Goal: Task Accomplishment & Management: Manage account settings

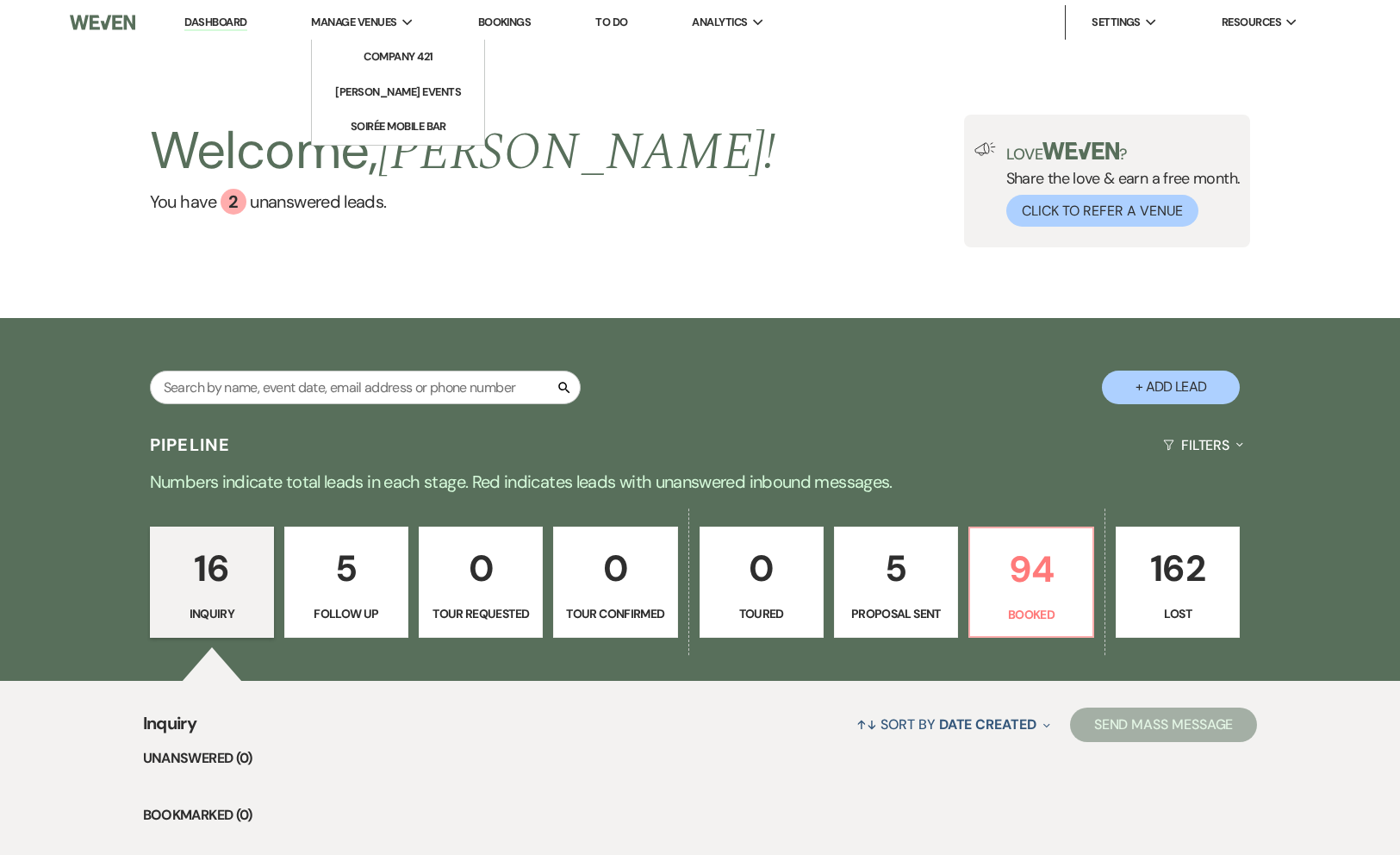
click at [343, 18] on span "Manage Venues" at bounding box center [353, 23] width 85 height 18
click at [362, 54] on li "Company 421" at bounding box center [398, 57] width 155 height 18
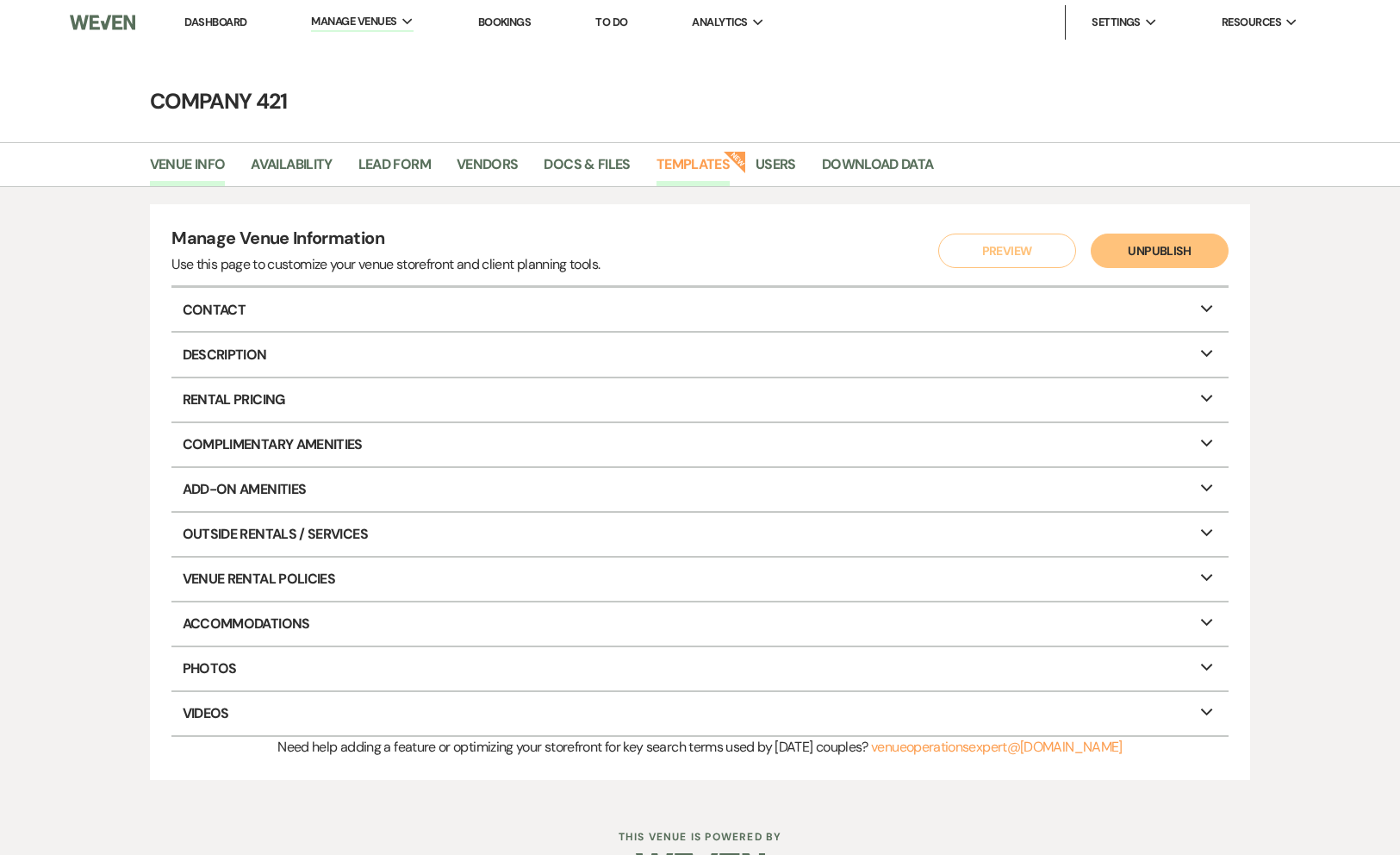
click at [661, 166] on link "Templates" at bounding box center [693, 169] width 73 height 33
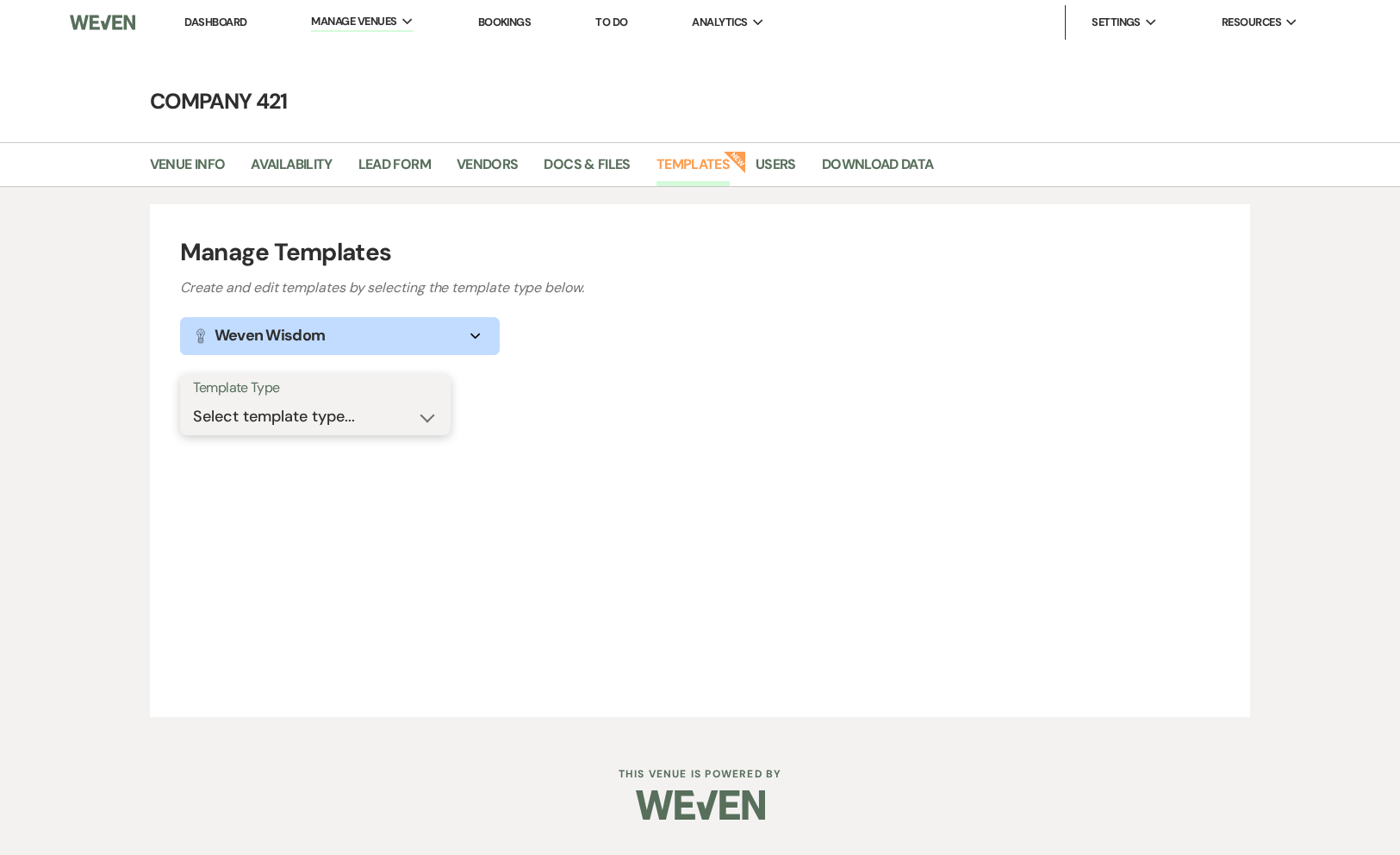
click at [355, 413] on select "Select template type... Task List Message Templates Payment Plan Inventory Item…" at bounding box center [315, 416] width 245 height 33
select select "Message Templates"
click at [193, 400] on select "Select template type... Task List Message Templates Payment Plan Inventory Item…" at bounding box center [315, 416] width 245 height 33
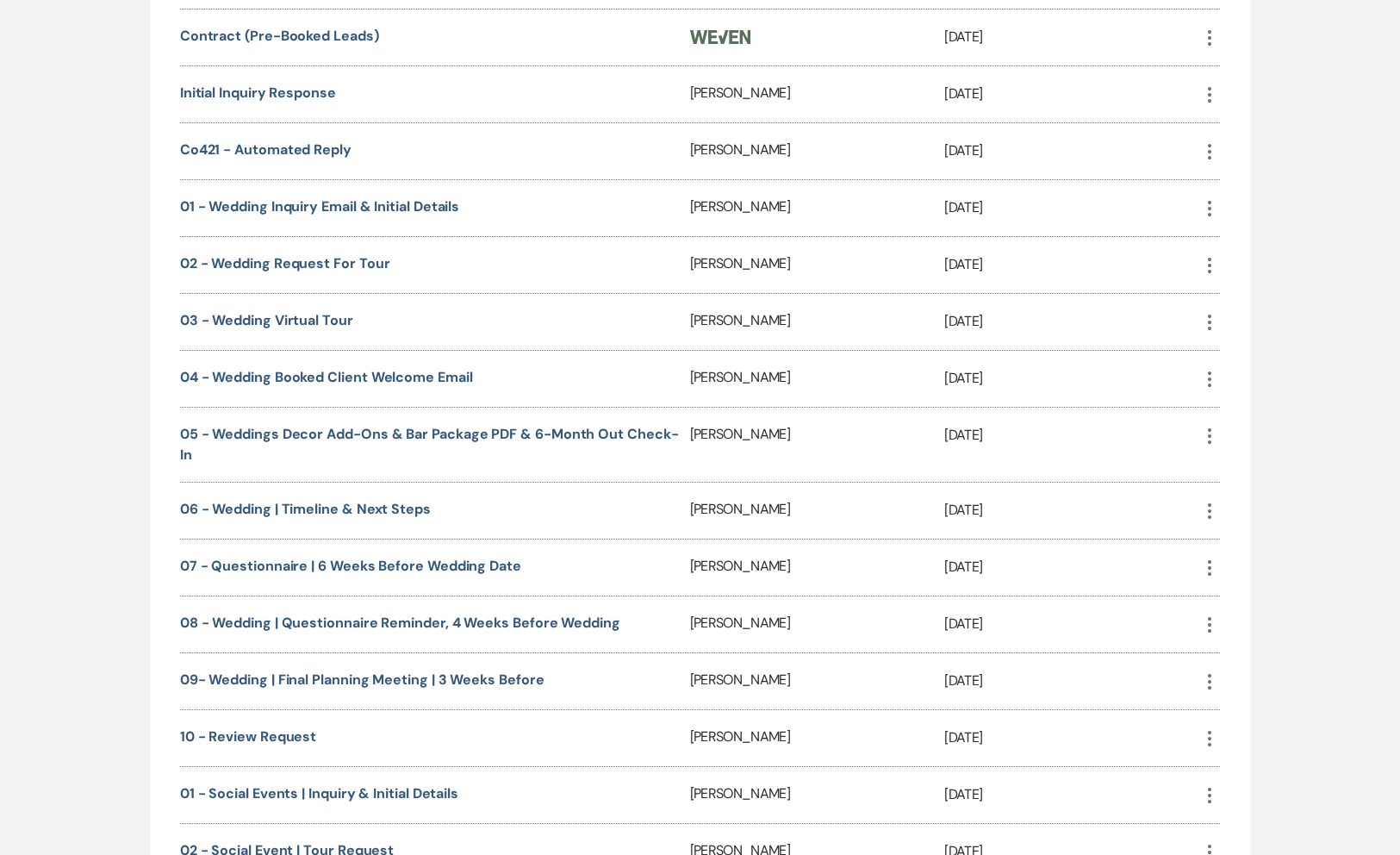
scroll to position [801, 0]
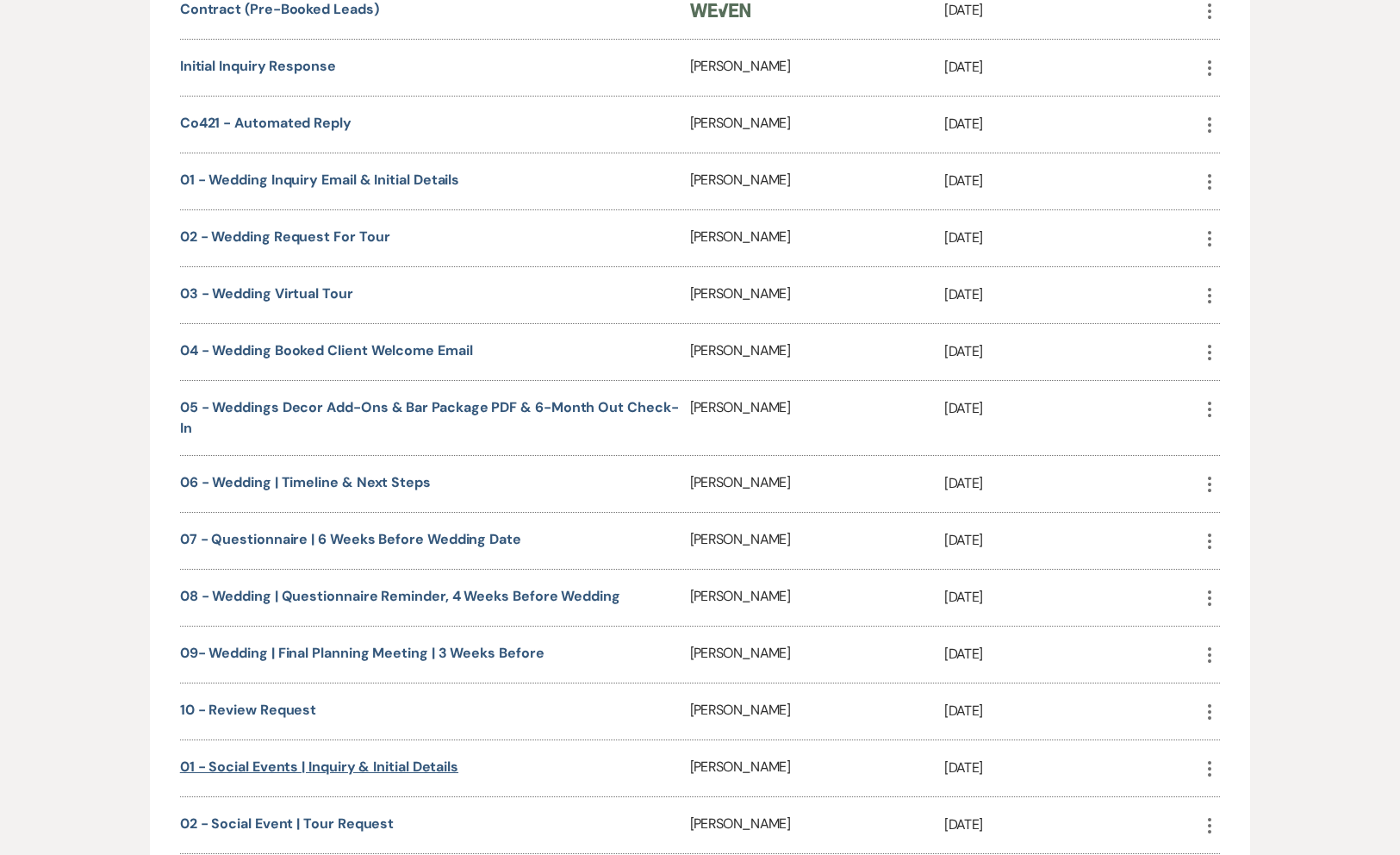
click at [299, 757] on link "01 - Social Events | Inquiry & Initial Details" at bounding box center [320, 766] width 278 height 18
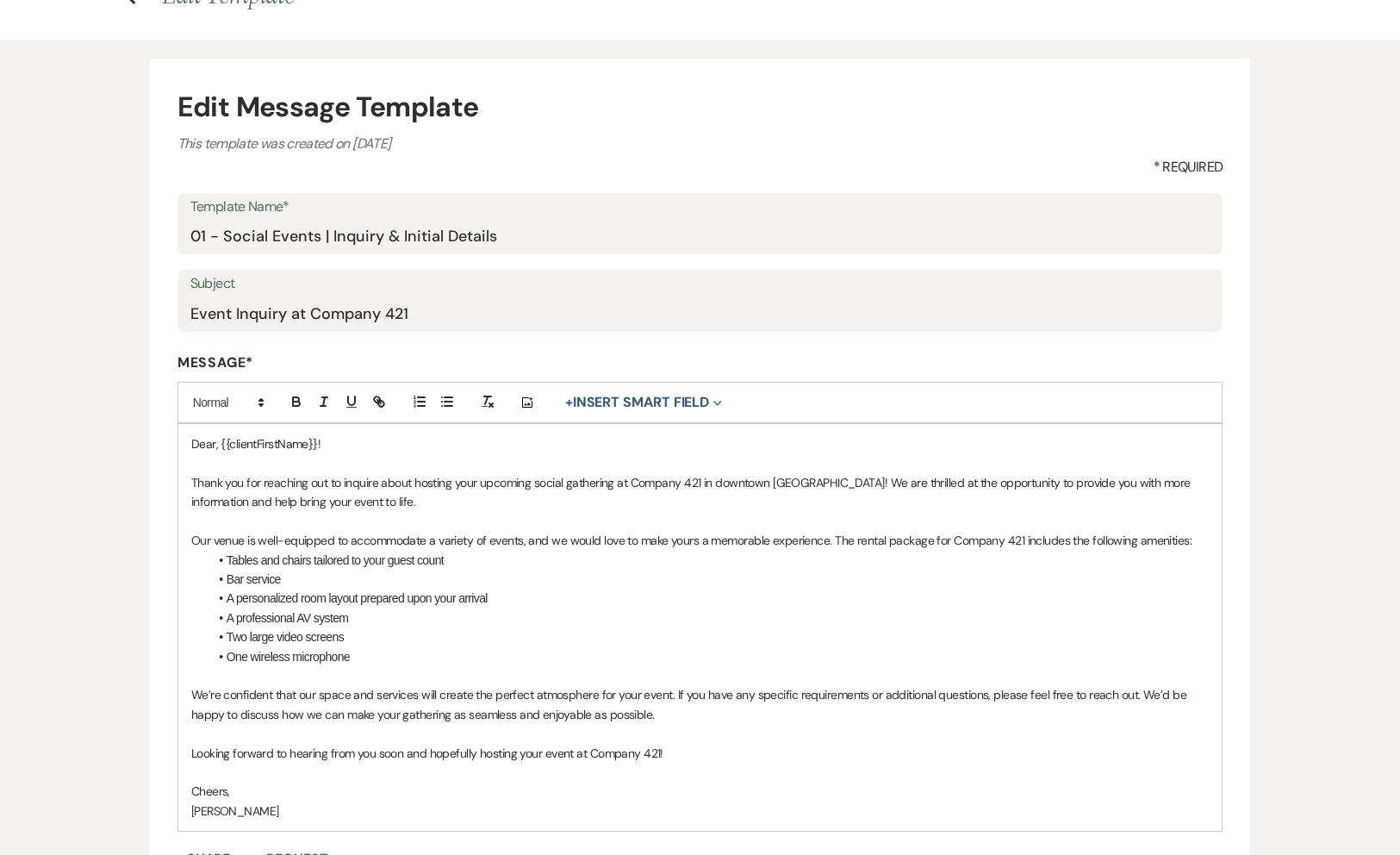
scroll to position [110, 0]
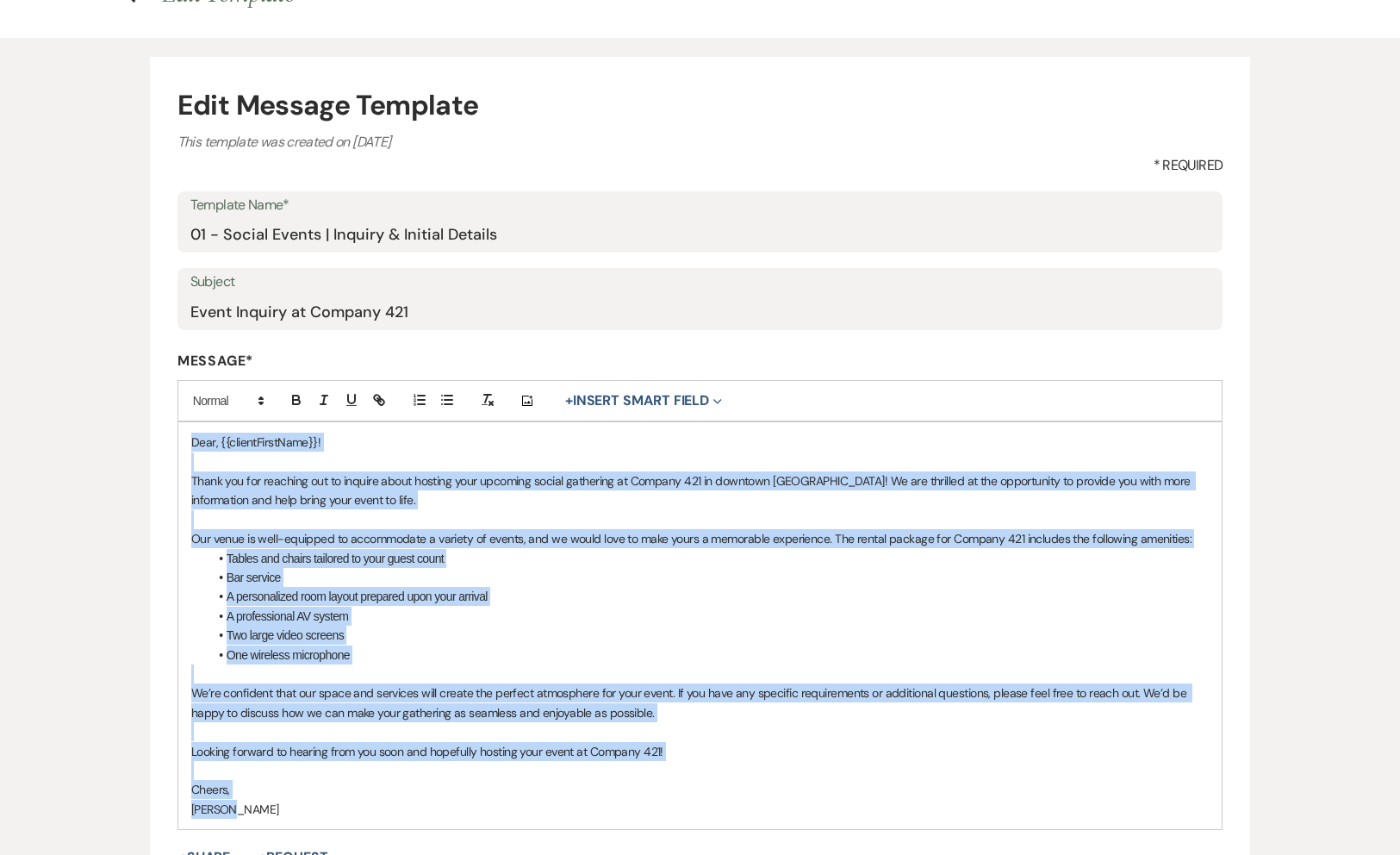
drag, startPoint x: 189, startPoint y: 446, endPoint x: 398, endPoint y: 828, distance: 435.4
click at [398, 828] on div "Dear, {{clientFirstName}}! Thank you for reaching out to inquire about hosting …" at bounding box center [701, 626] width 1044 height 407
copy div "Dear, {{clientFirstName}}! Thank you for reaching out to inquire about hosting …"
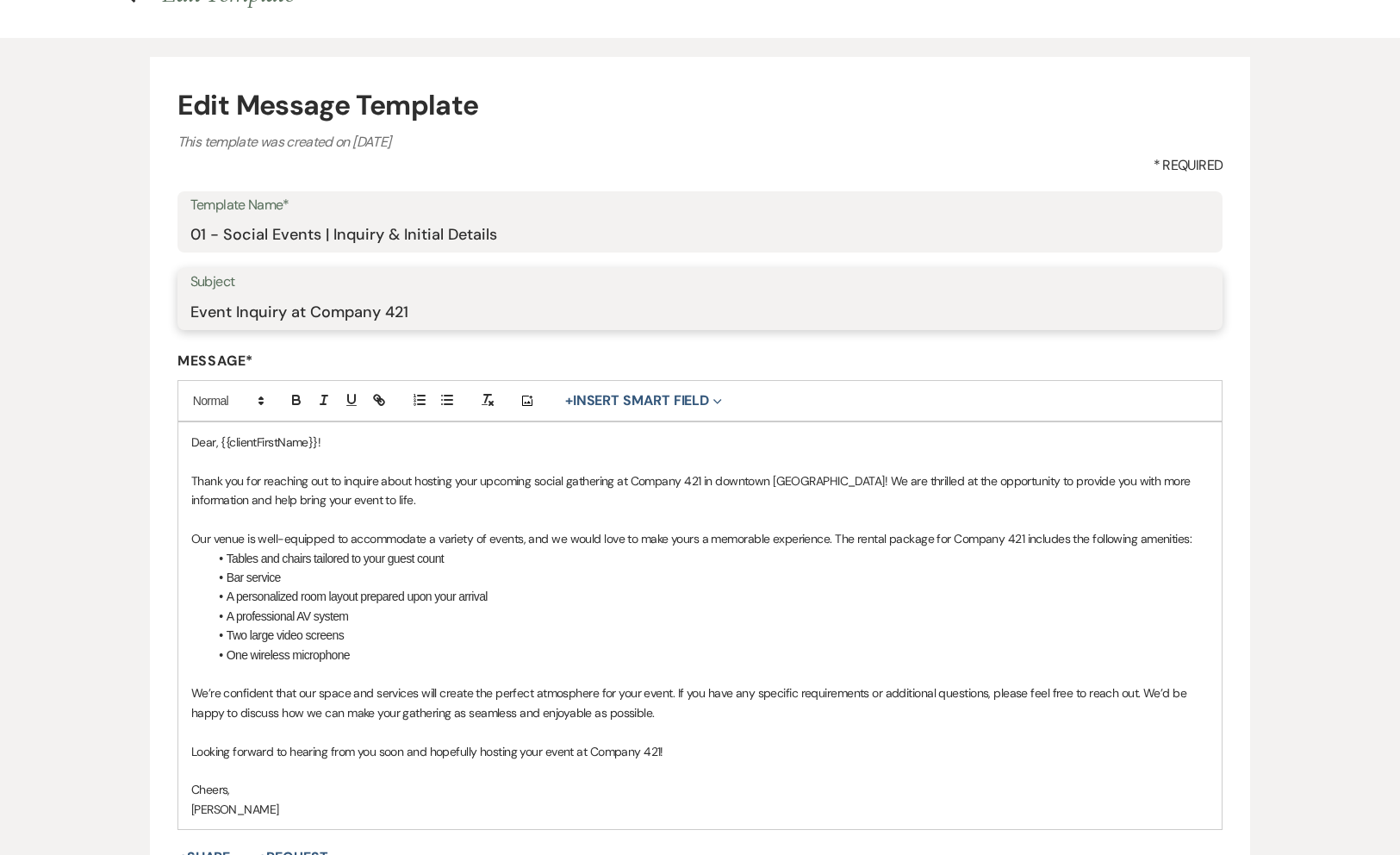
click at [567, 309] on input "Event Inquiry at Company 421" at bounding box center [700, 312] width 1021 height 33
click at [568, 315] on input "Event Inquiry at Company 421" at bounding box center [700, 312] width 1021 height 33
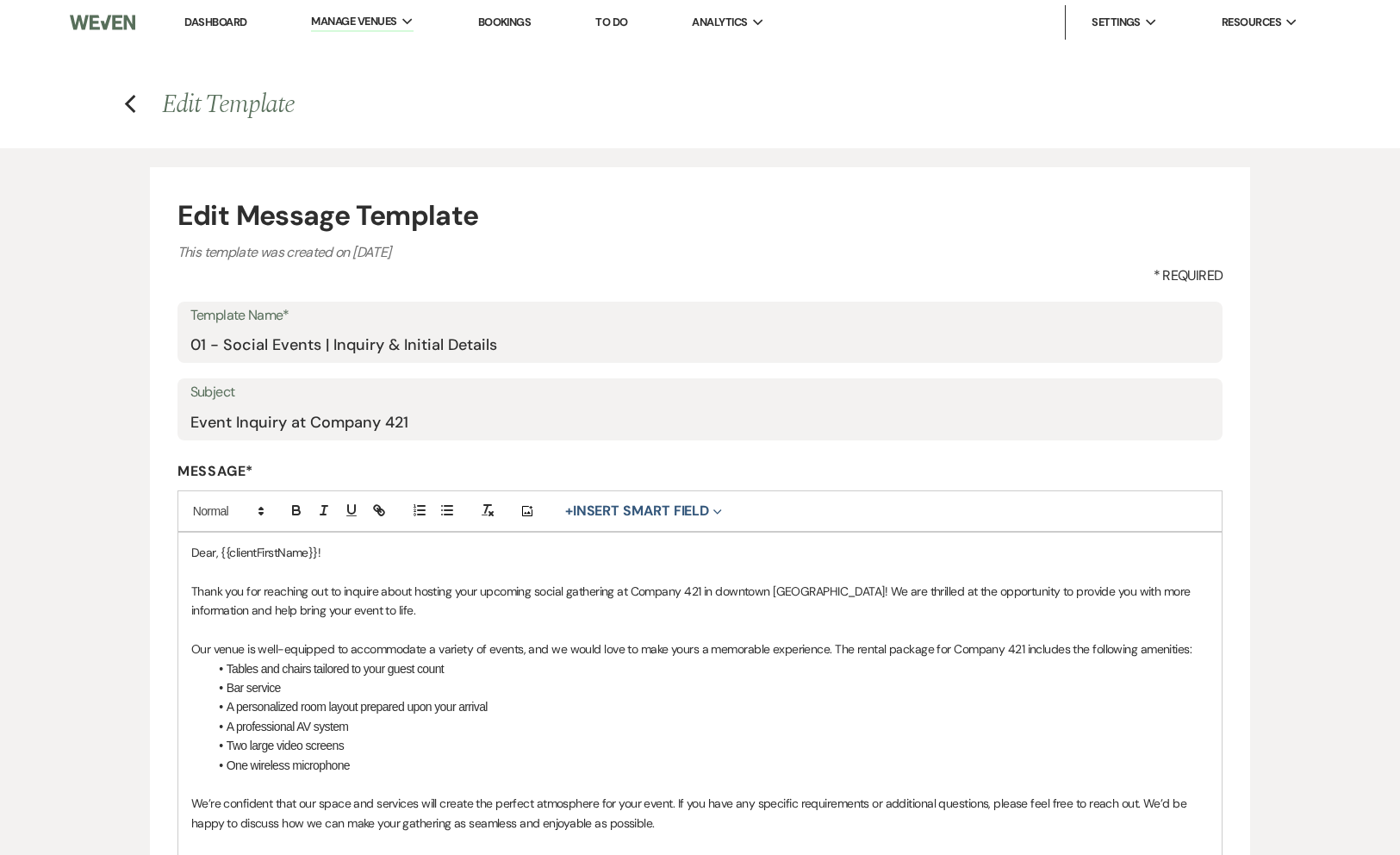
click at [219, 25] on link "Dashboard" at bounding box center [215, 22] width 62 height 15
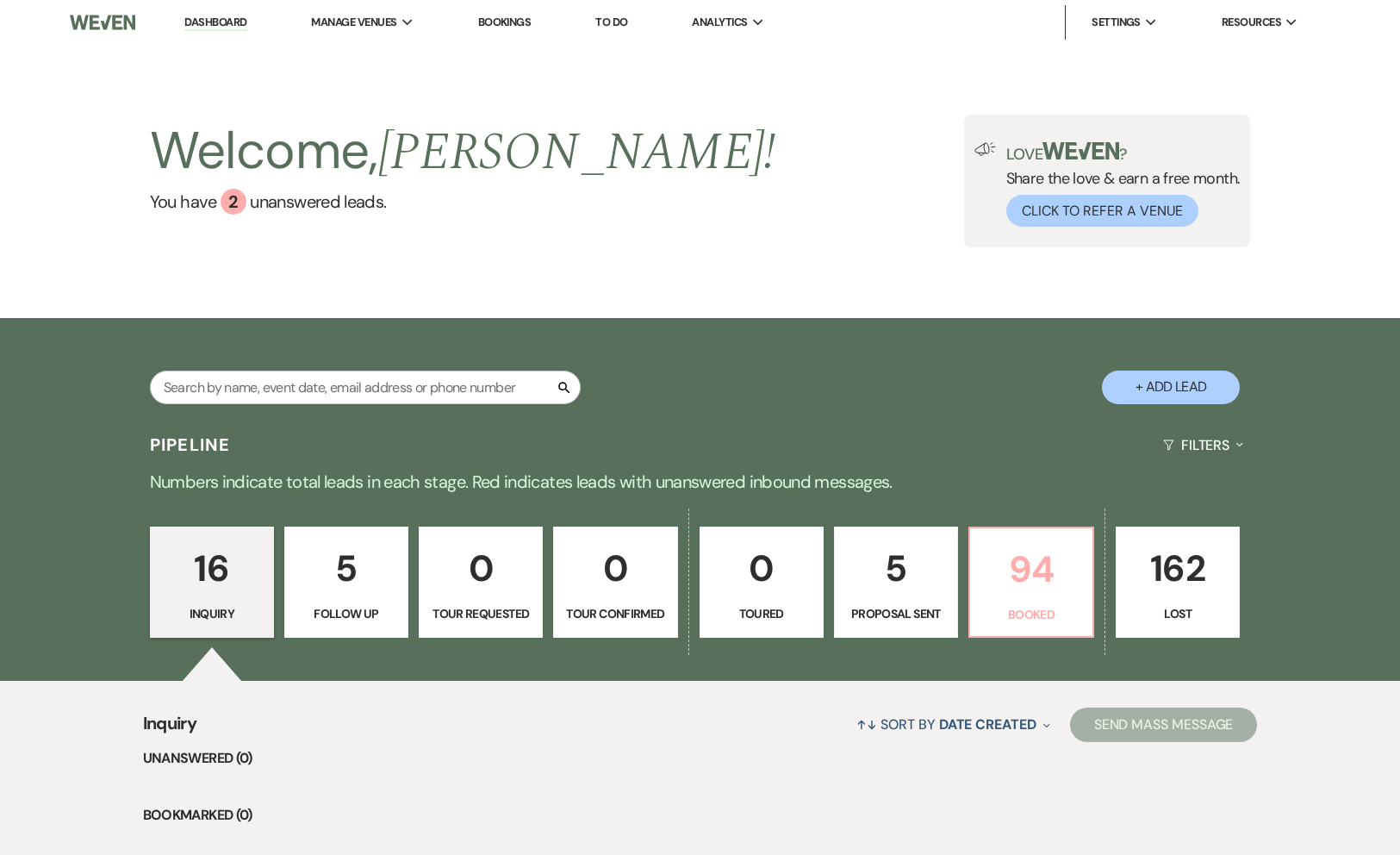
click at [1036, 608] on p "Booked" at bounding box center [1031, 615] width 101 height 19
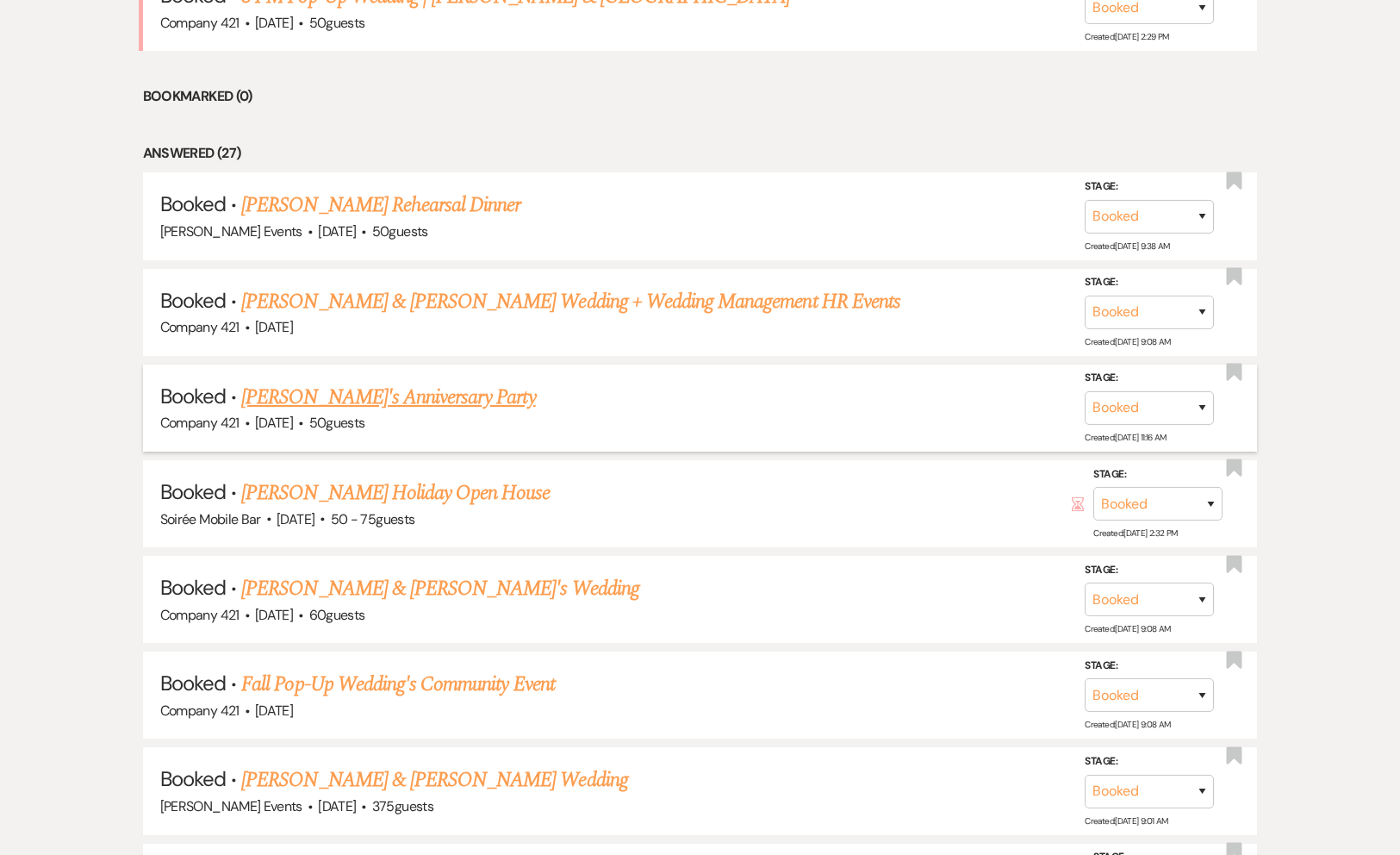
scroll to position [913, 0]
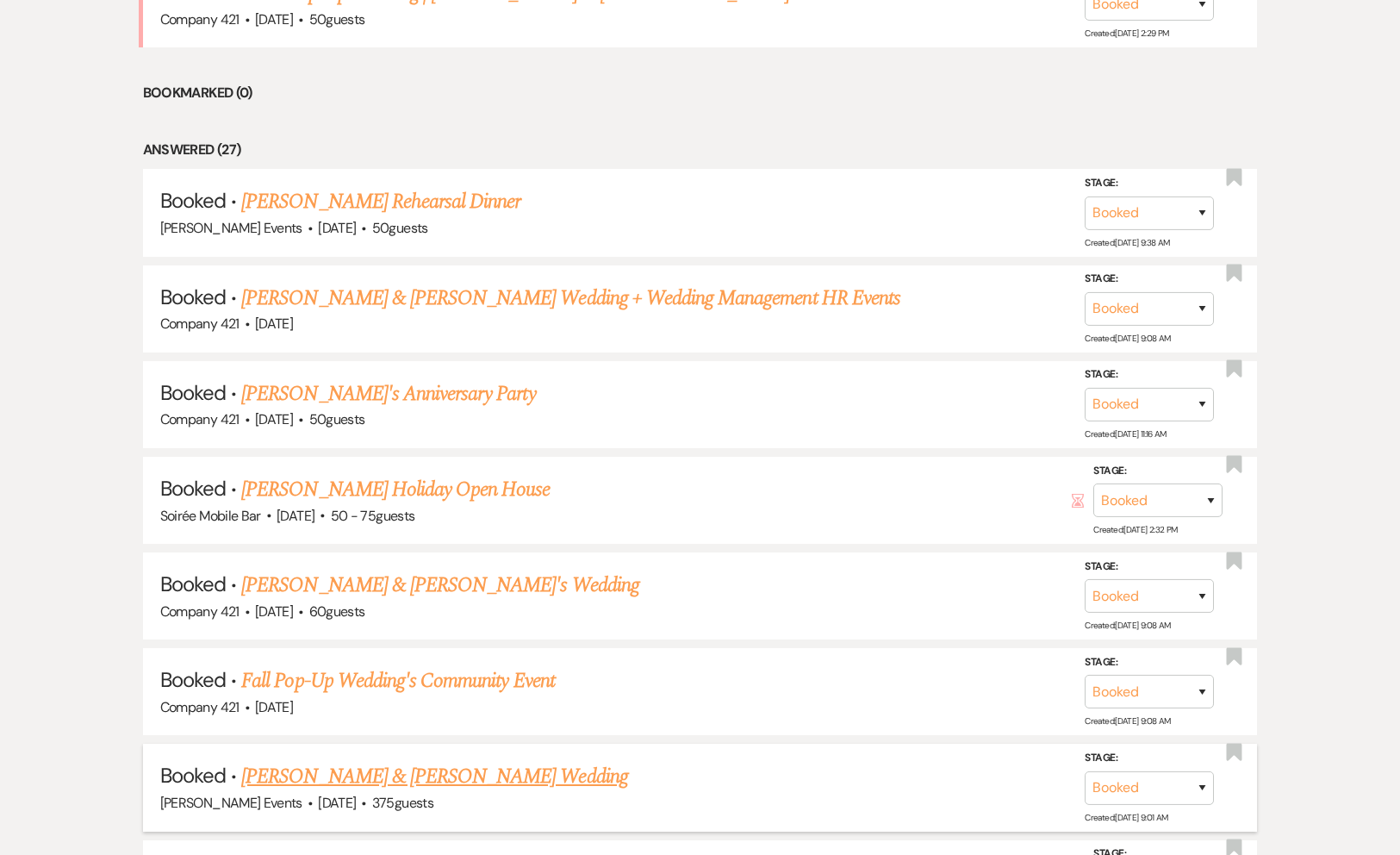
click at [428, 770] on link "Charlie Hodges & Jenna Taphorn's Wedding" at bounding box center [434, 776] width 386 height 31
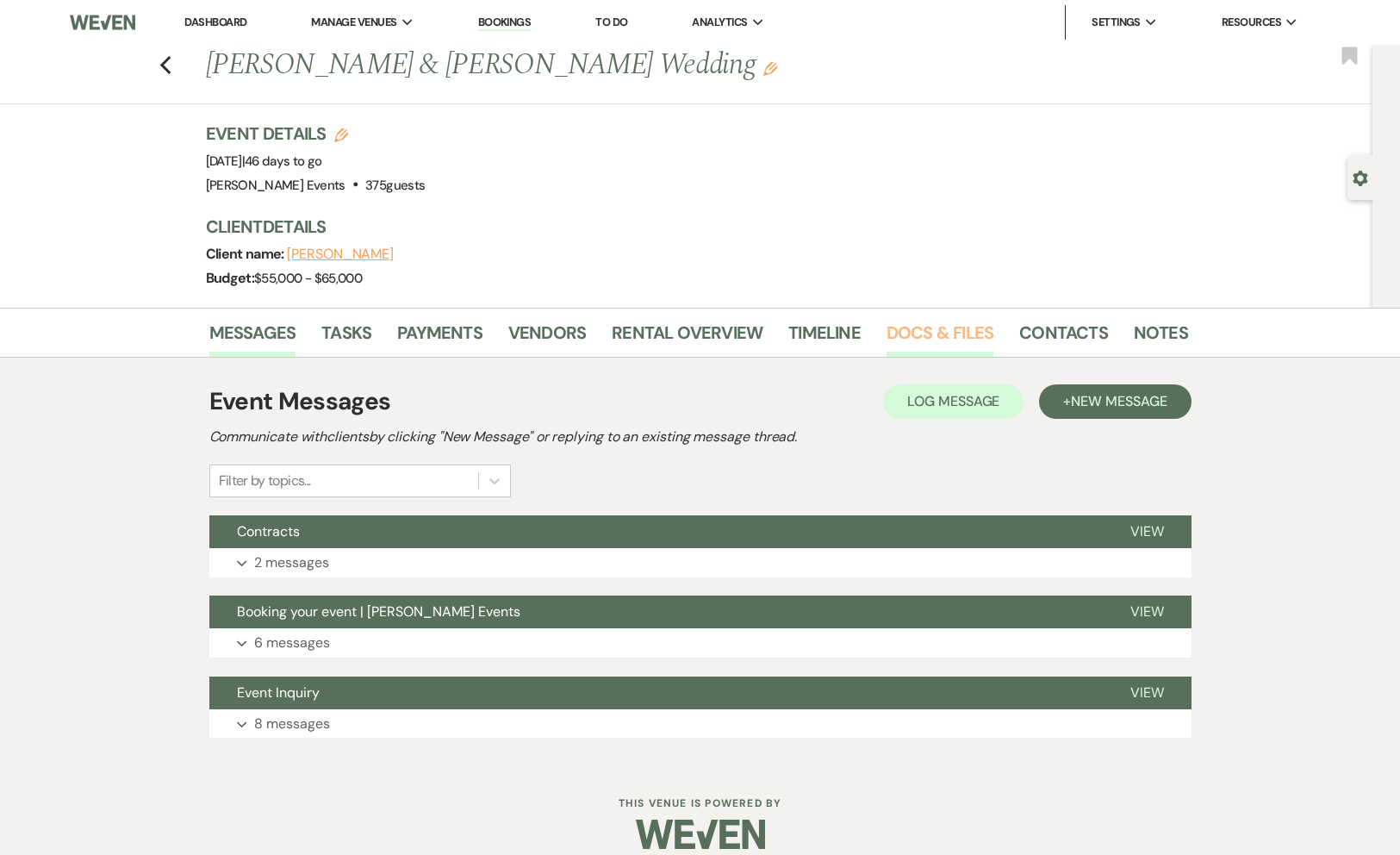
click at [939, 320] on link "Docs & Files" at bounding box center [939, 337] width 107 height 38
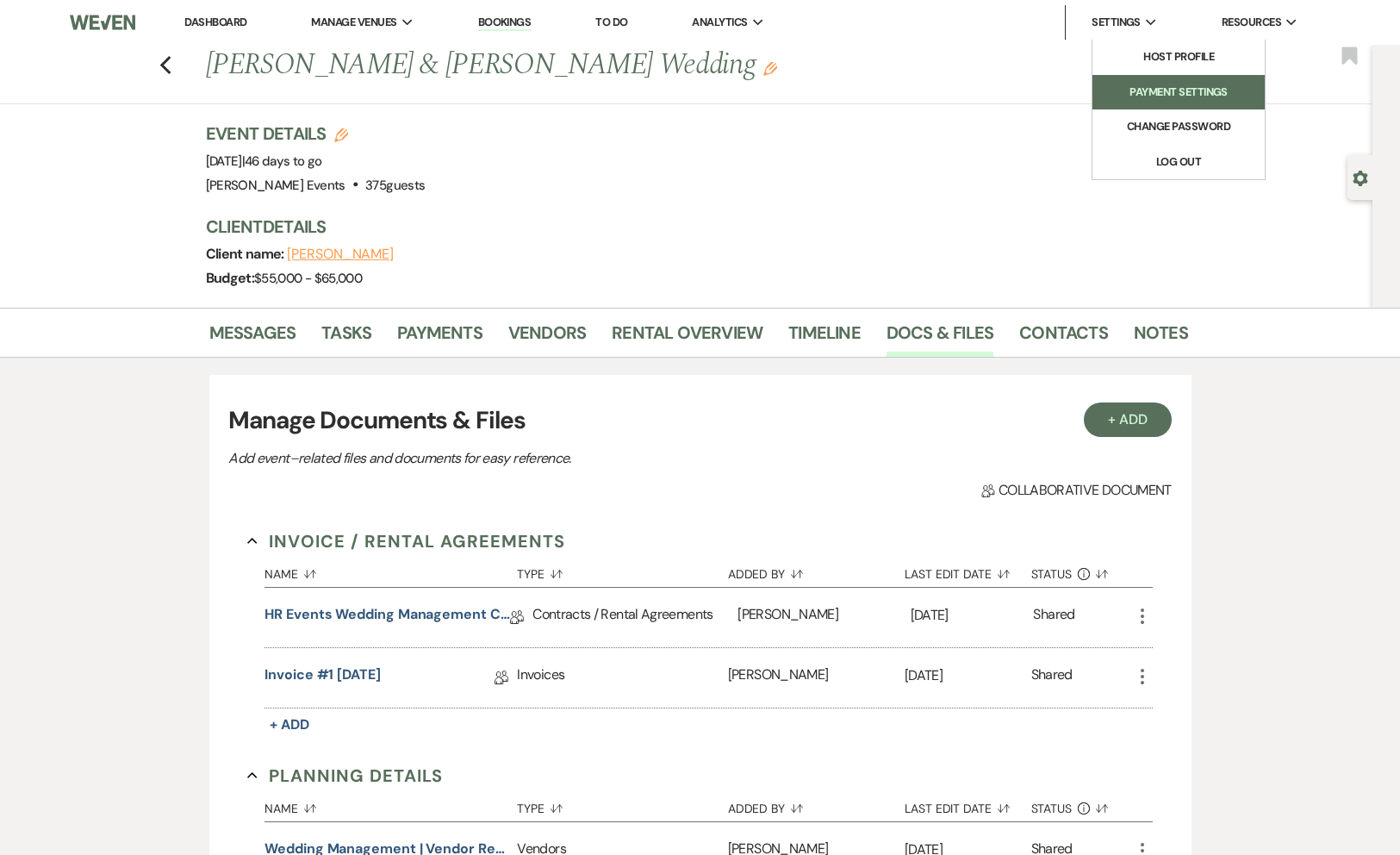
click at [1143, 95] on li "Payment Settings" at bounding box center [1179, 92] width 155 height 18
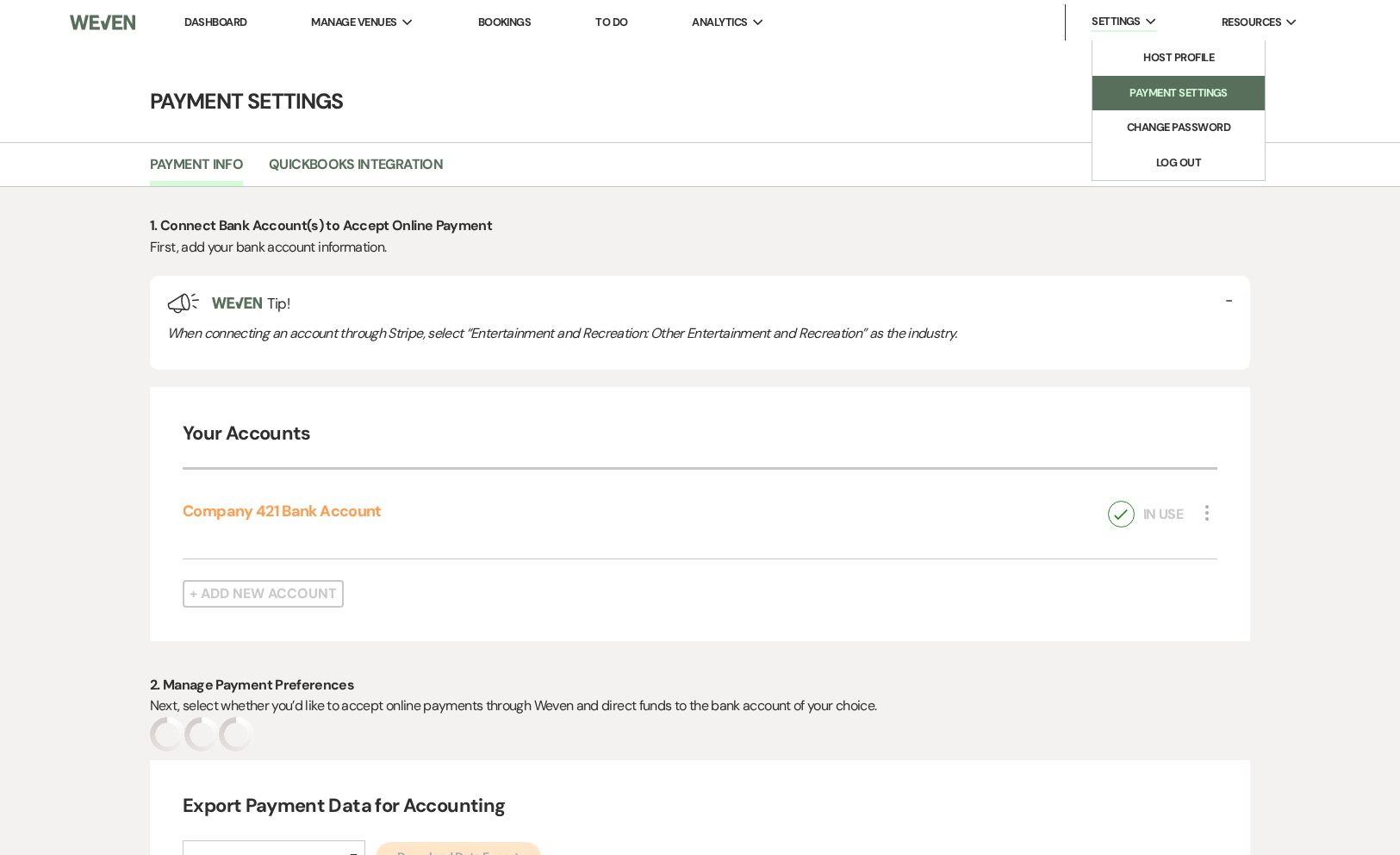
select select "true"
select select "325"
select select "true"
select select "325"
select select "true"
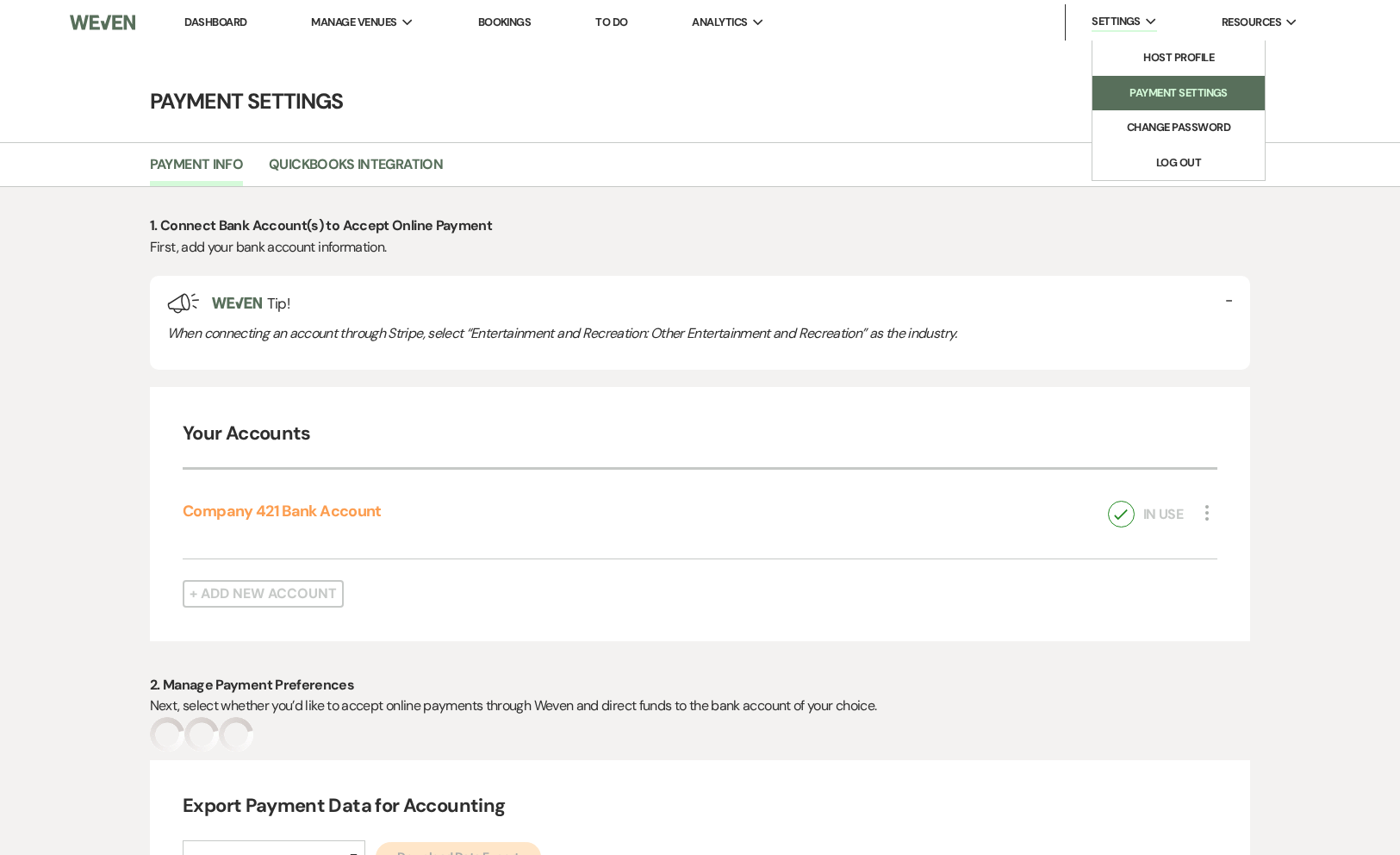
select select "325"
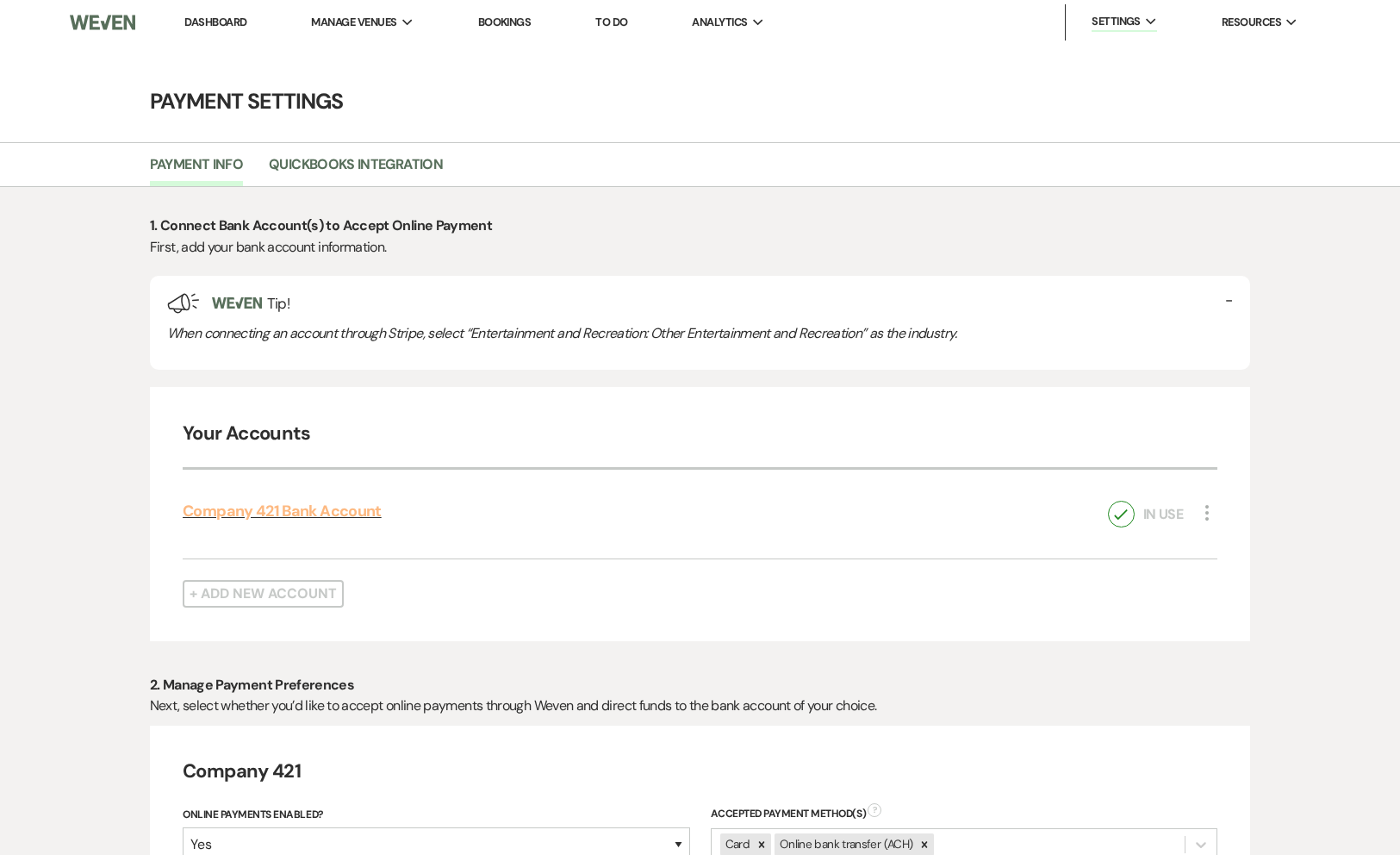
click at [373, 511] on link "Company 421 Bank Account" at bounding box center [282, 511] width 199 height 20
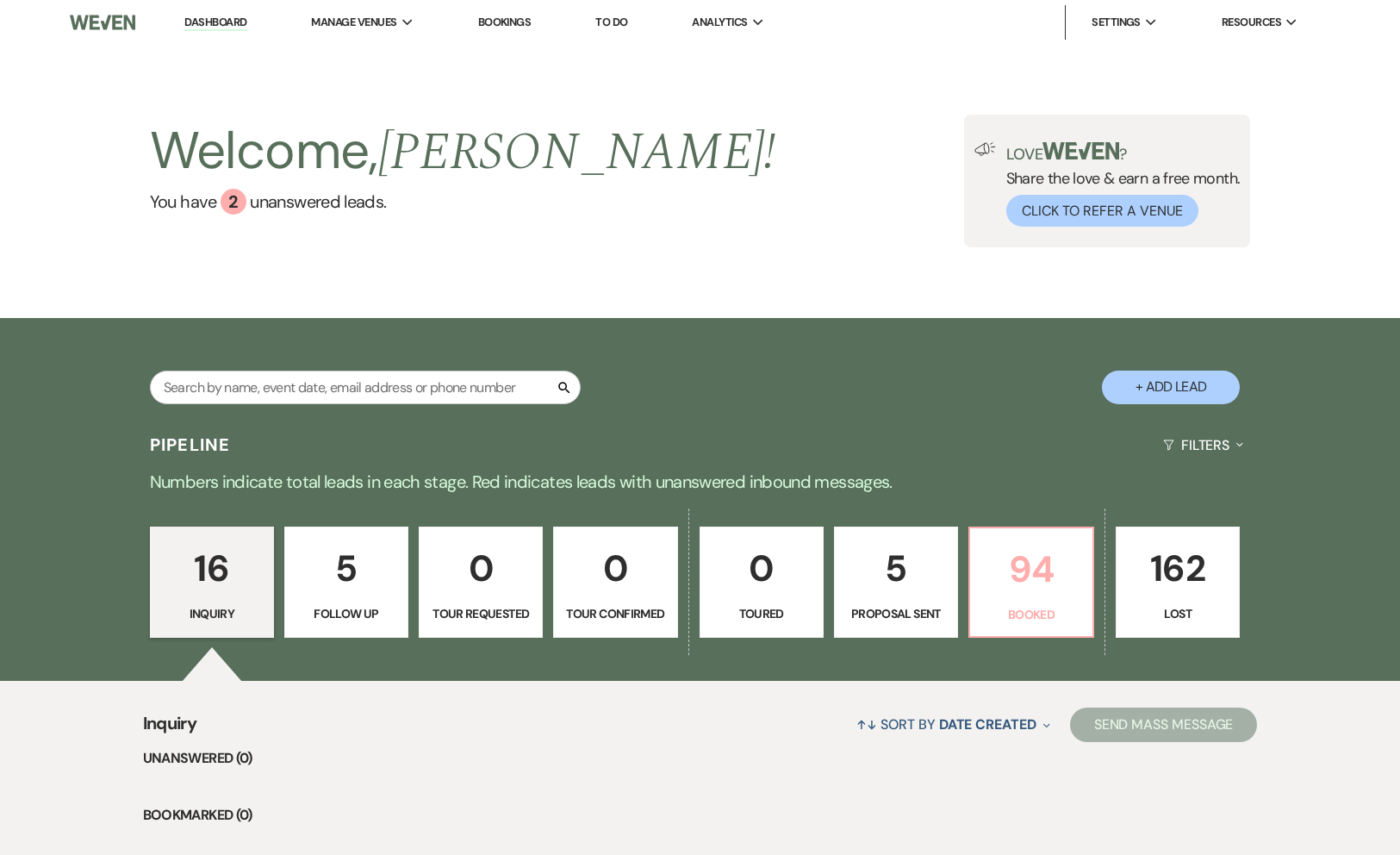
click at [1021, 596] on p "94" at bounding box center [1031, 570] width 101 height 58
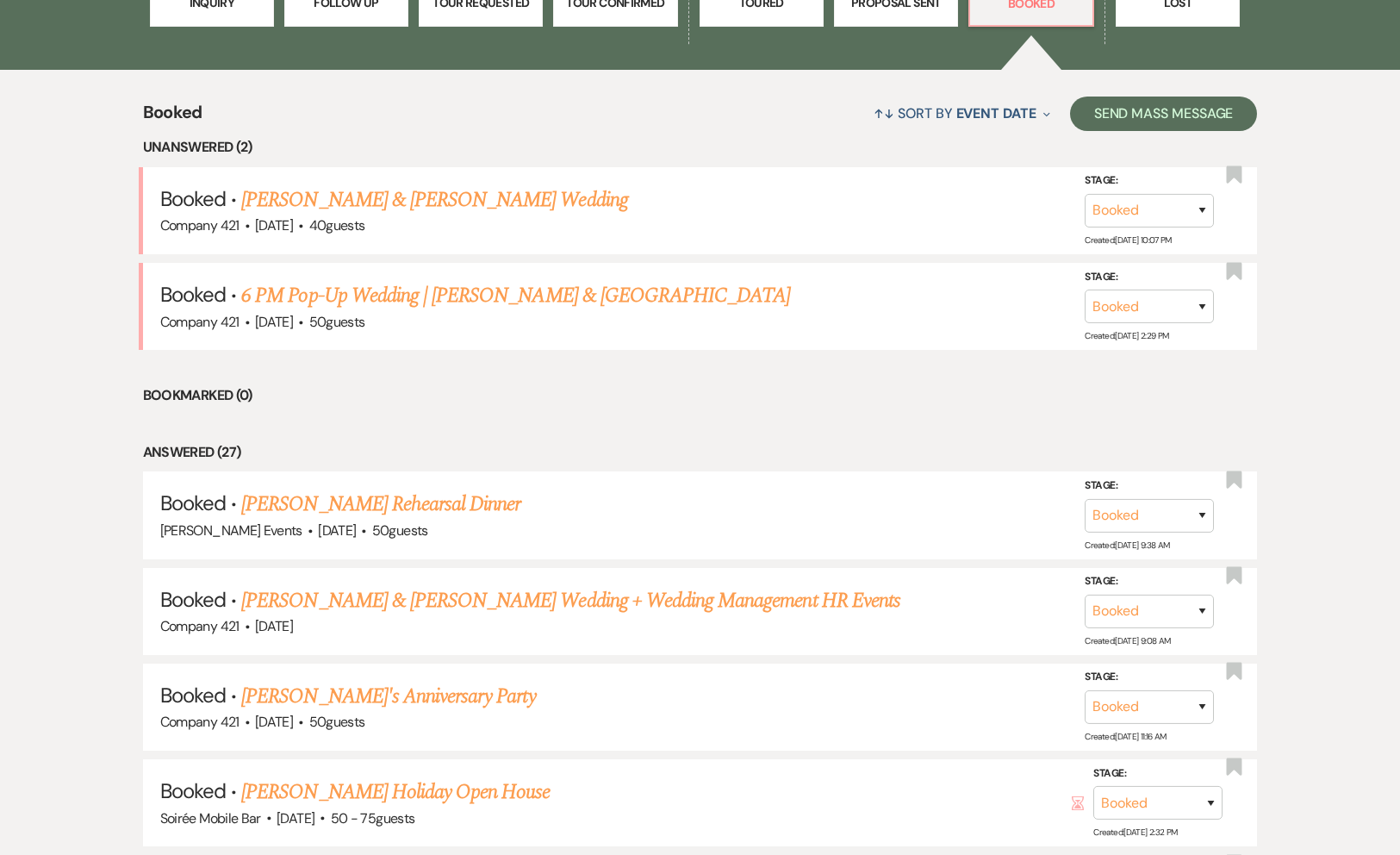
scroll to position [623, 0]
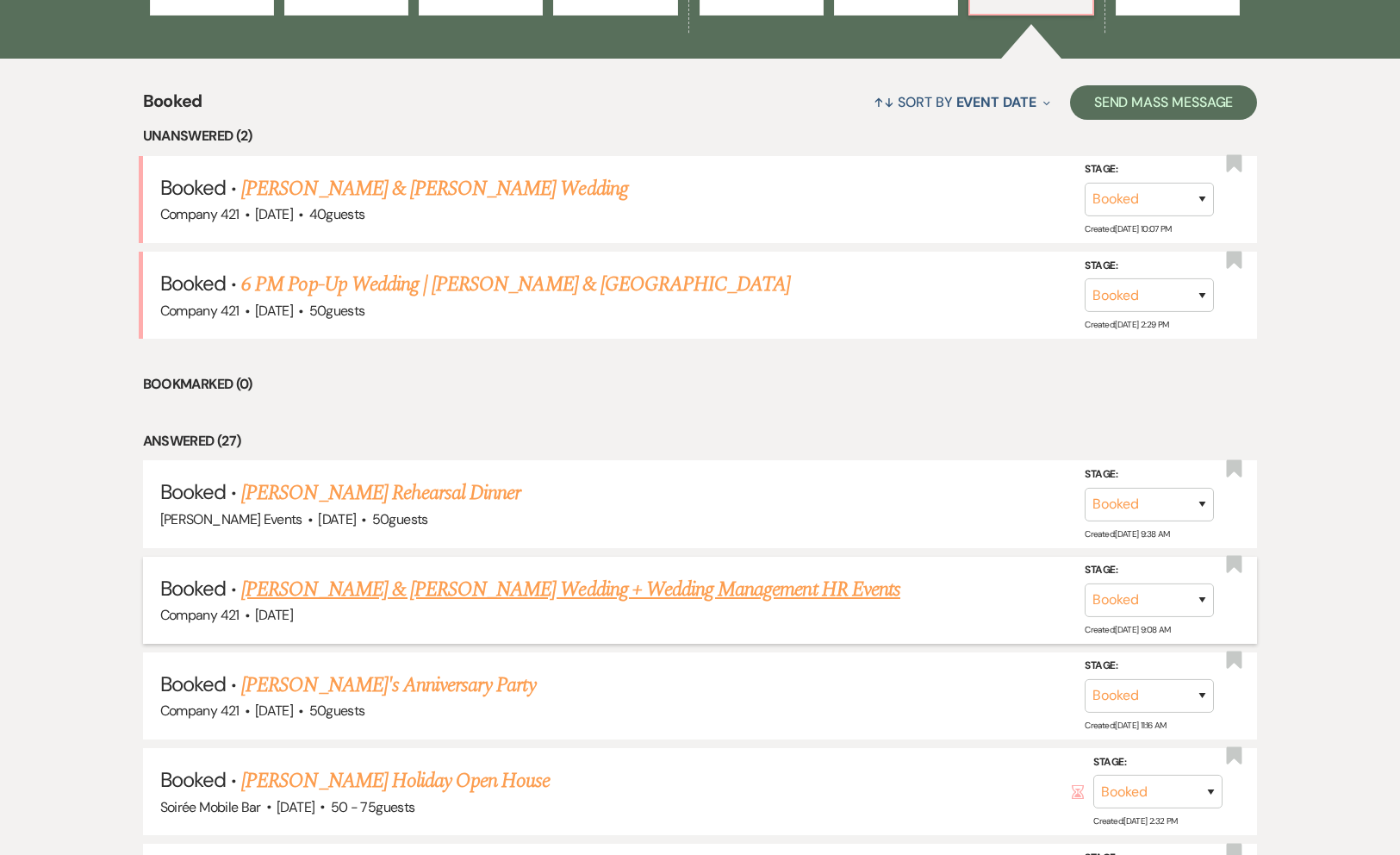
click at [618, 596] on link "Alyssa Standifer & Alex Tomaras's Wedding + Wedding Management HR Events" at bounding box center [571, 589] width 659 height 31
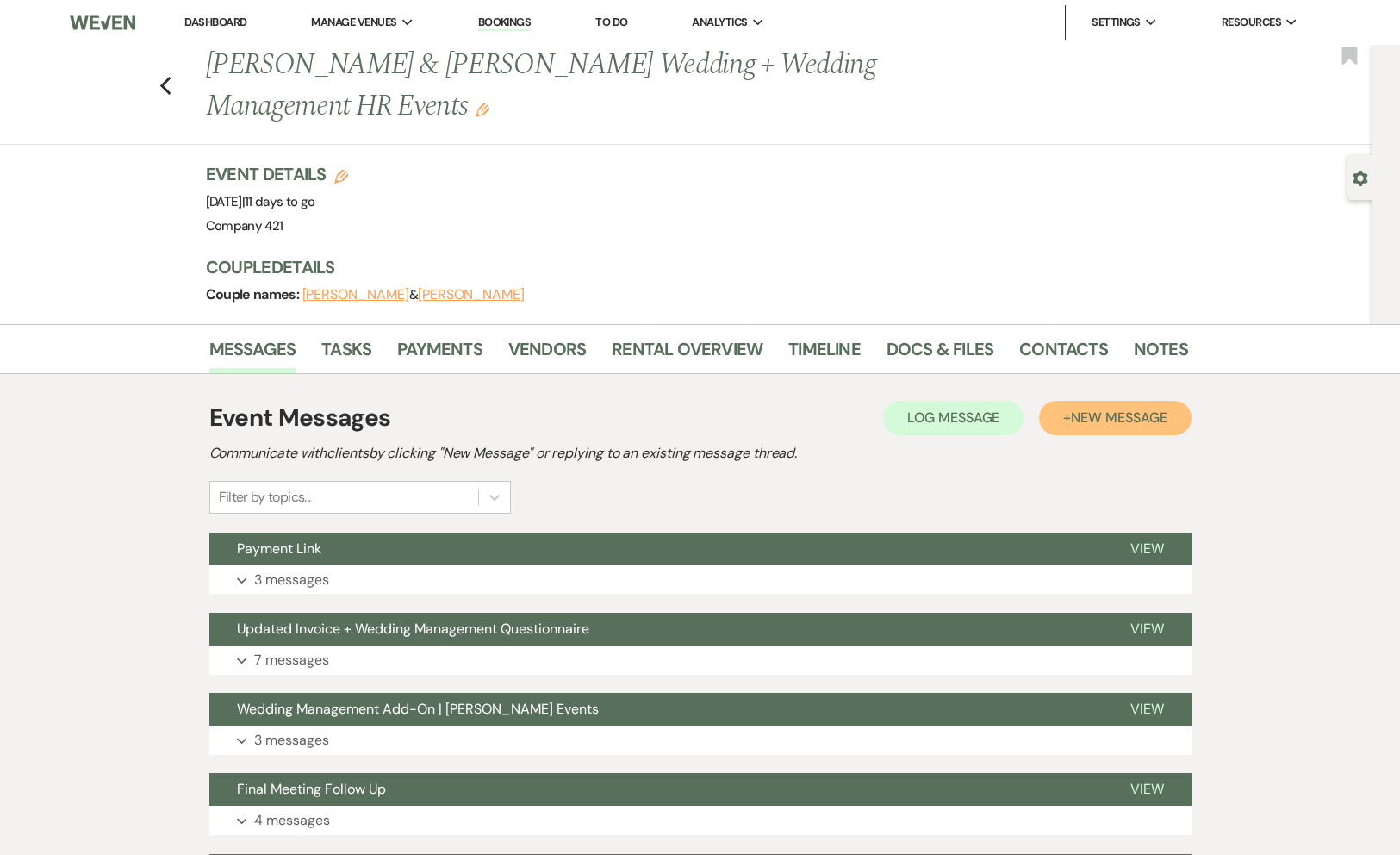
click at [1118, 409] on span "New Message" at bounding box center [1118, 417] width 96 height 18
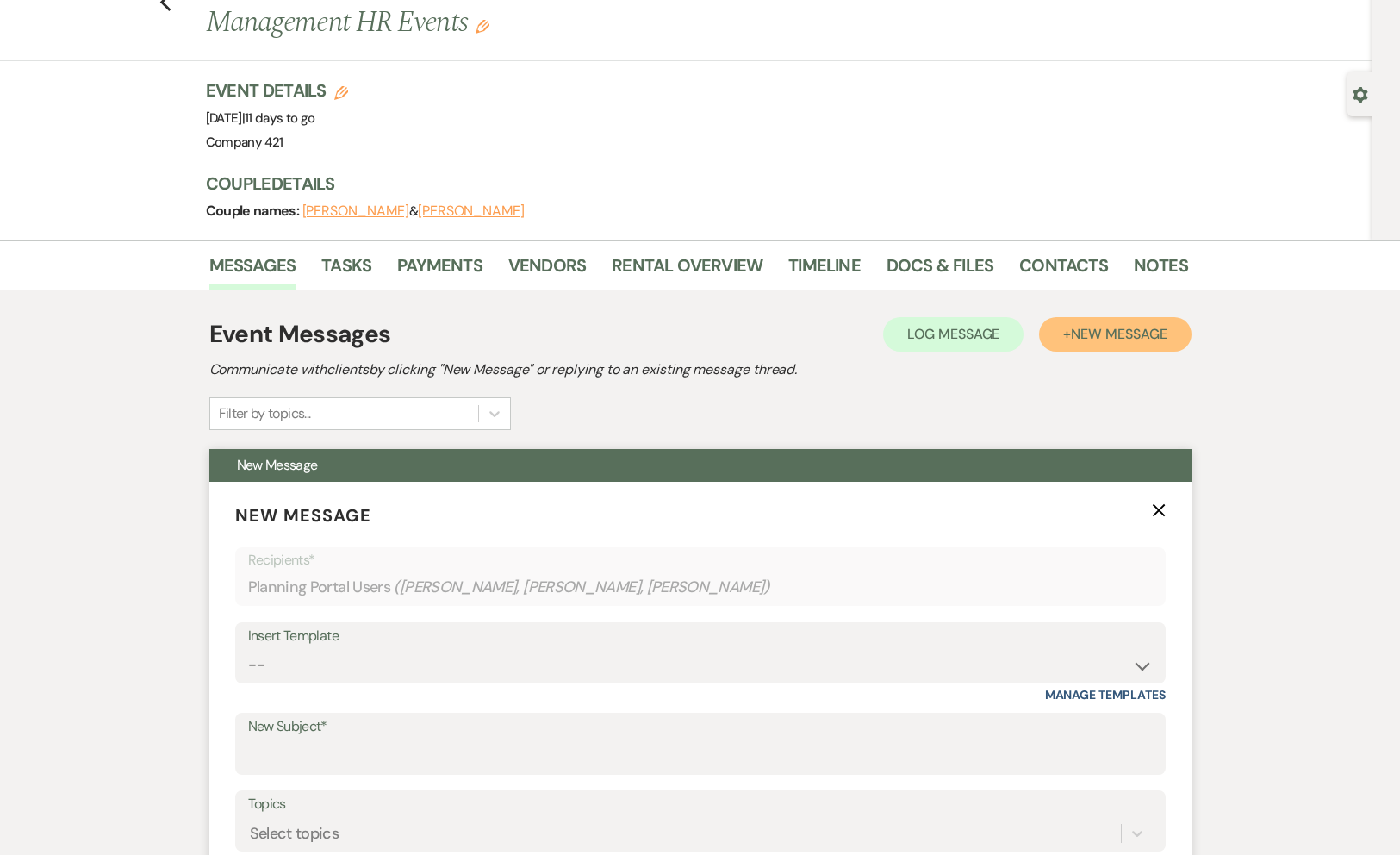
scroll to position [118, 0]
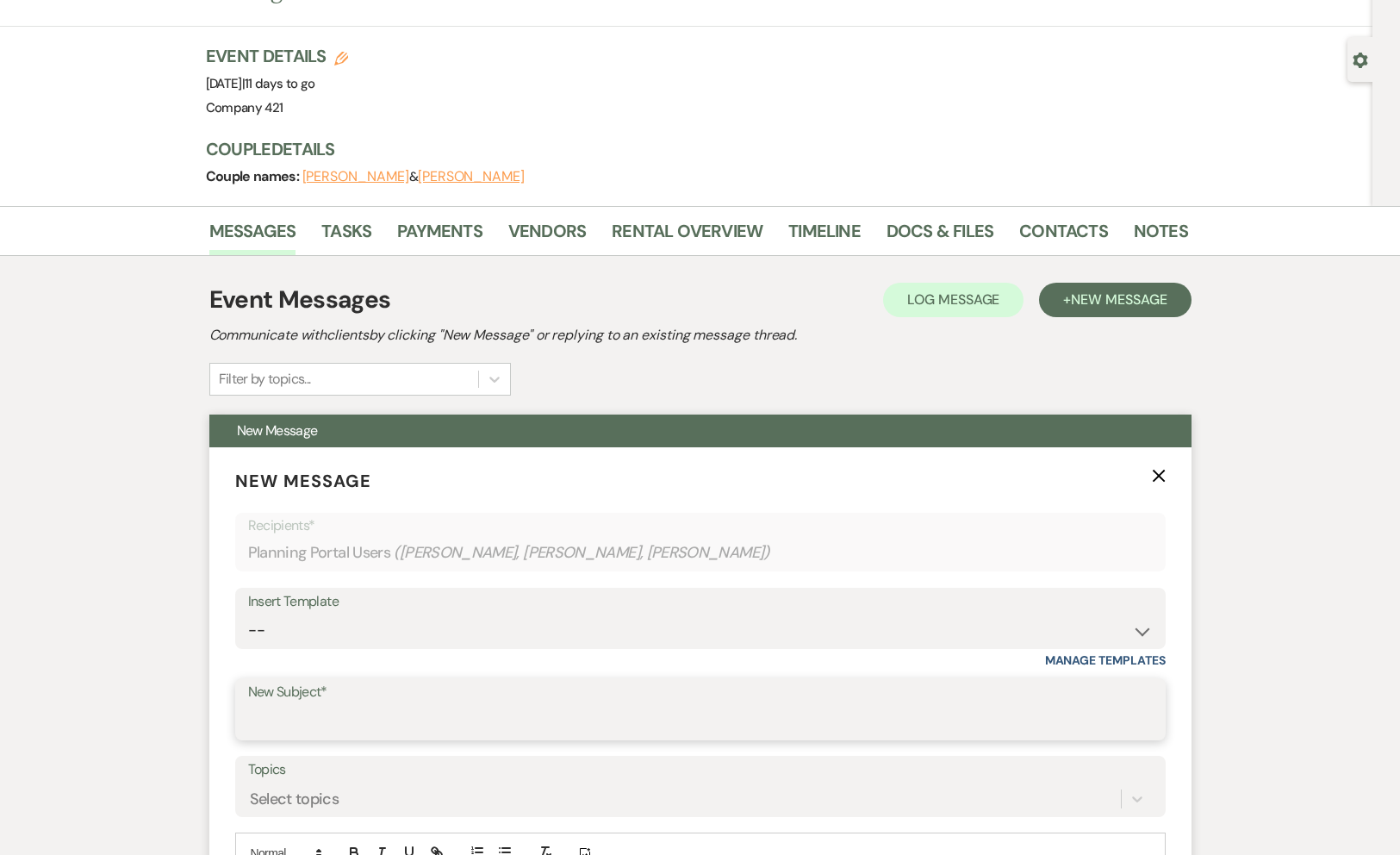
click at [341, 727] on input "New Subject*" at bounding box center [701, 722] width 905 height 33
type input "Timeline | Hillary Rae Events"
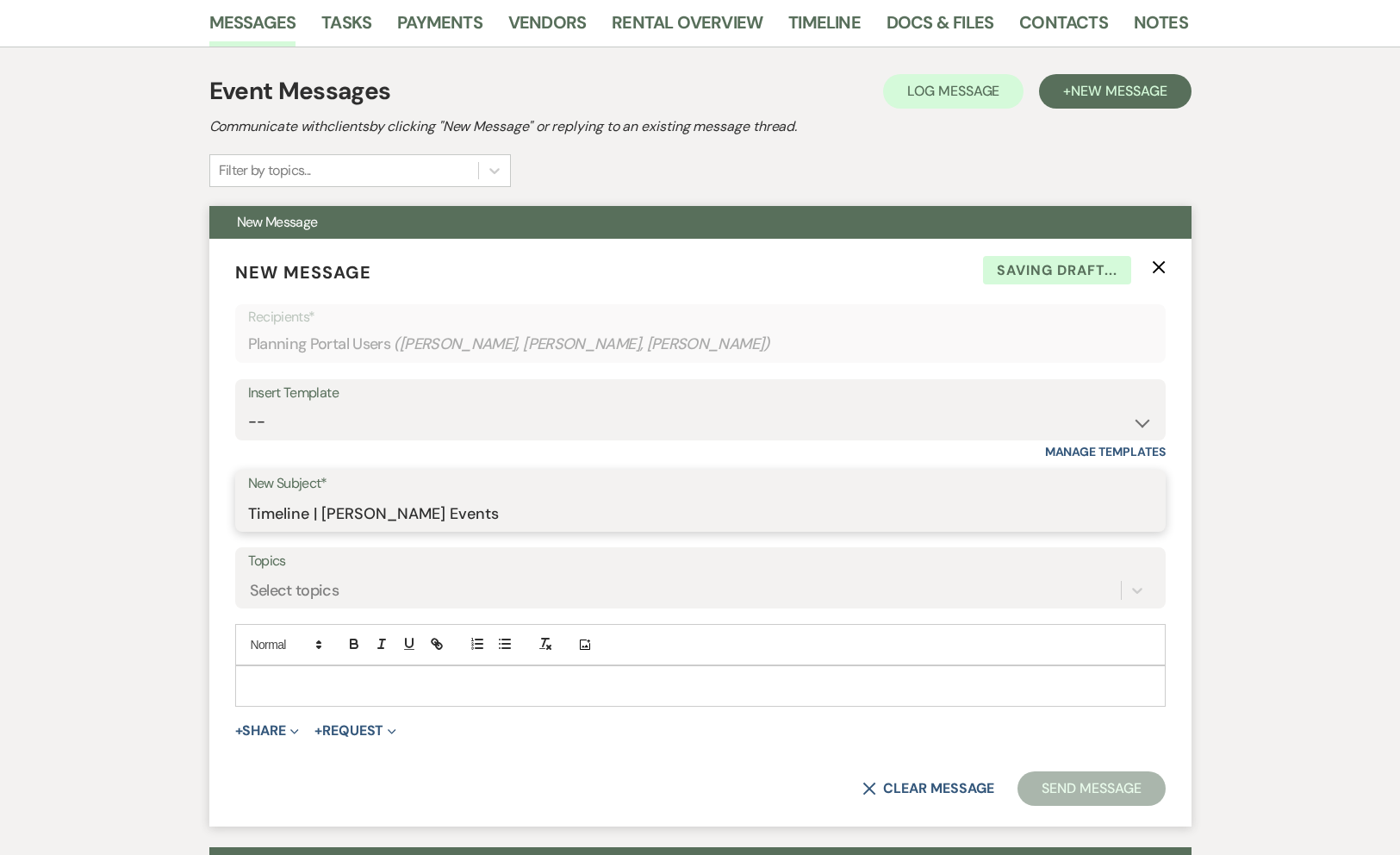
scroll to position [449, 0]
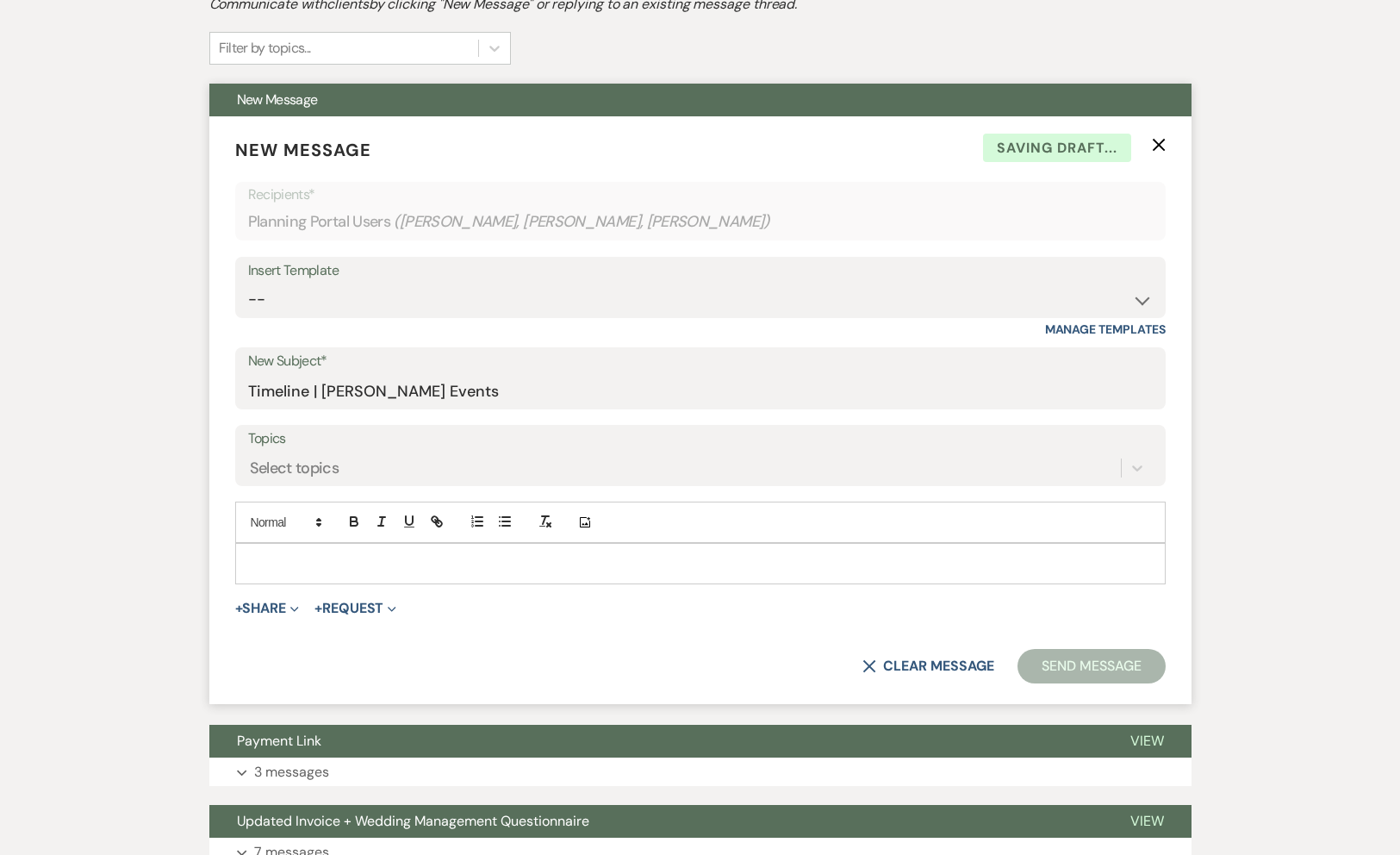
click at [307, 551] on div at bounding box center [700, 564] width 929 height 40
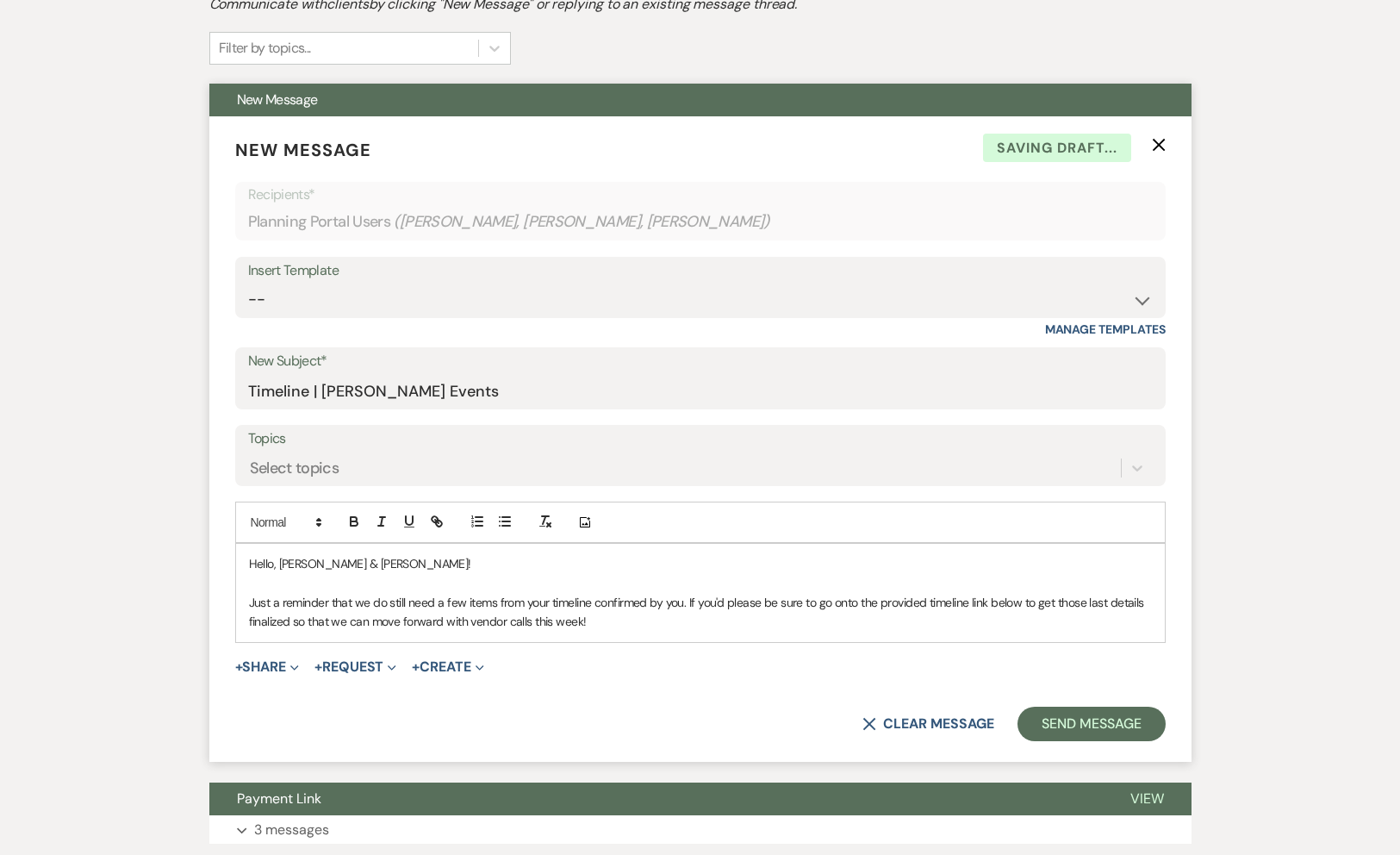
click at [593, 628] on p "Just a reminder that we do still need a few items from your timeline confirmed …" at bounding box center [701, 612] width 903 height 39
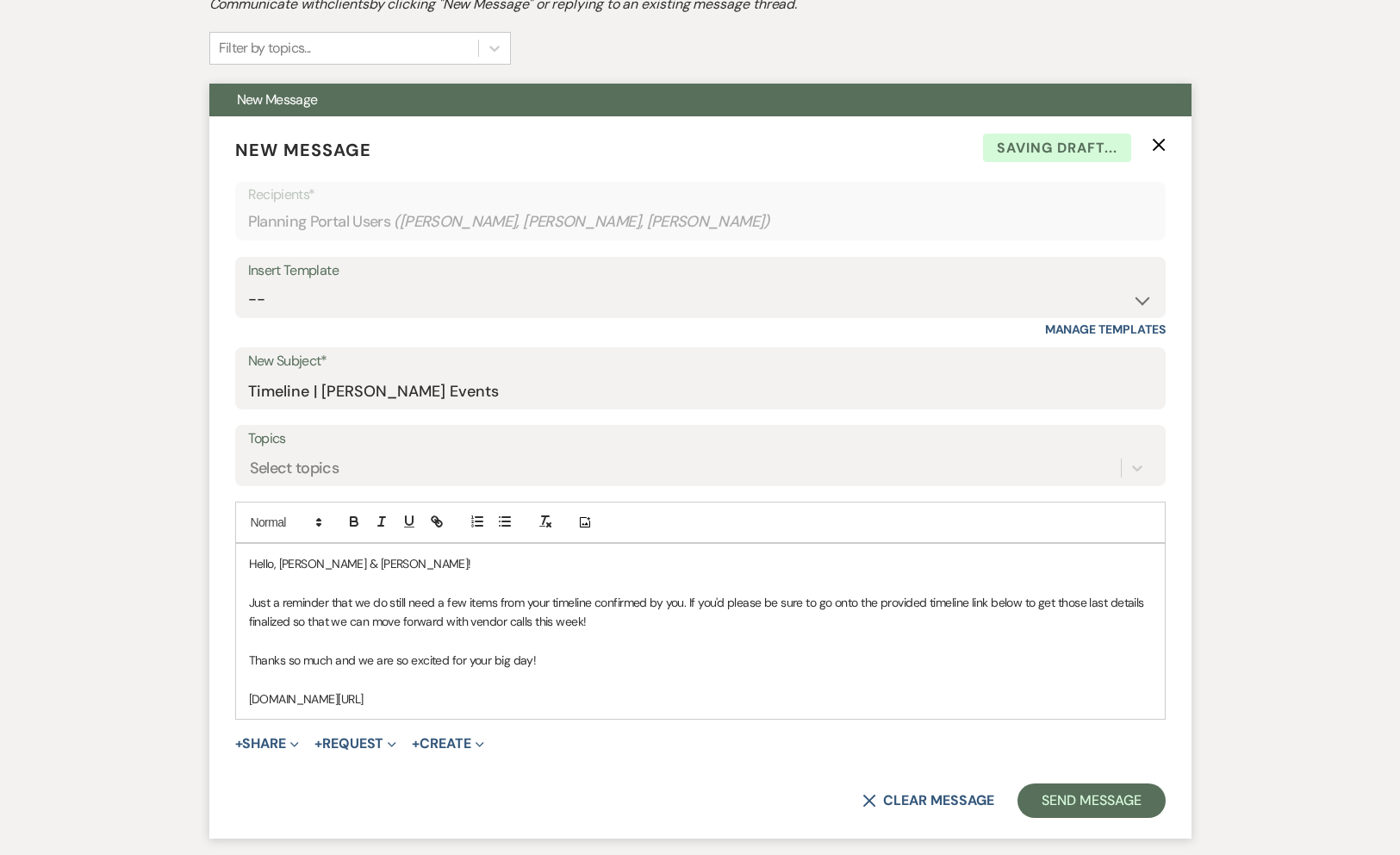
click at [518, 696] on p "www.timelinegenius.com/dashboard?page=collaborator_acess#/collaboration/43d419a…" at bounding box center [701, 699] width 903 height 19
click at [435, 519] on icon "button" at bounding box center [437, 521] width 16 height 16
click at [762, 731] on link at bounding box center [750, 732] width 37 height 13
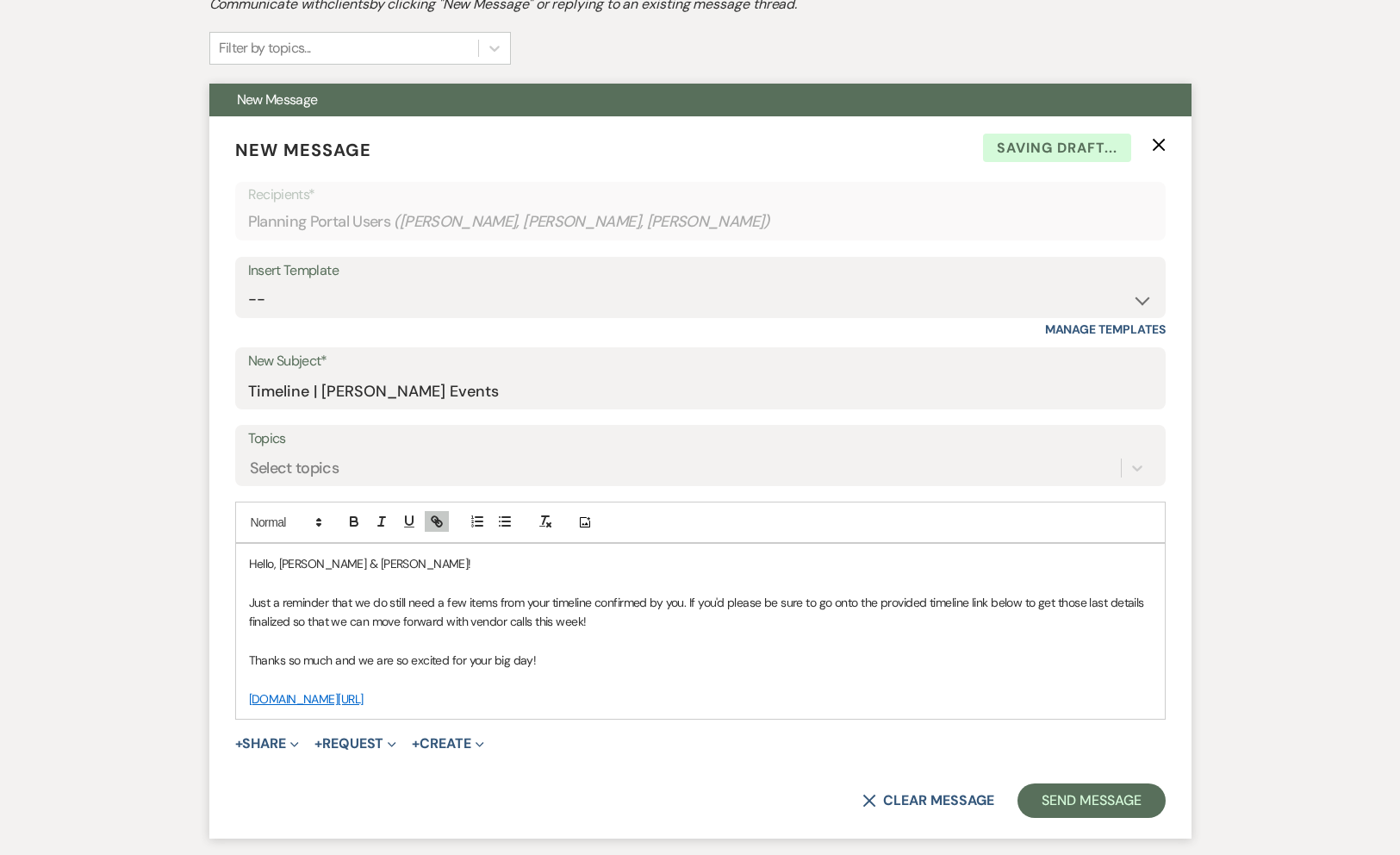
click at [1082, 697] on p "www.timelinegenius.com/dashboard?page=collaborator_acess#/collaboration/43d419a…" at bounding box center [701, 699] width 903 height 19
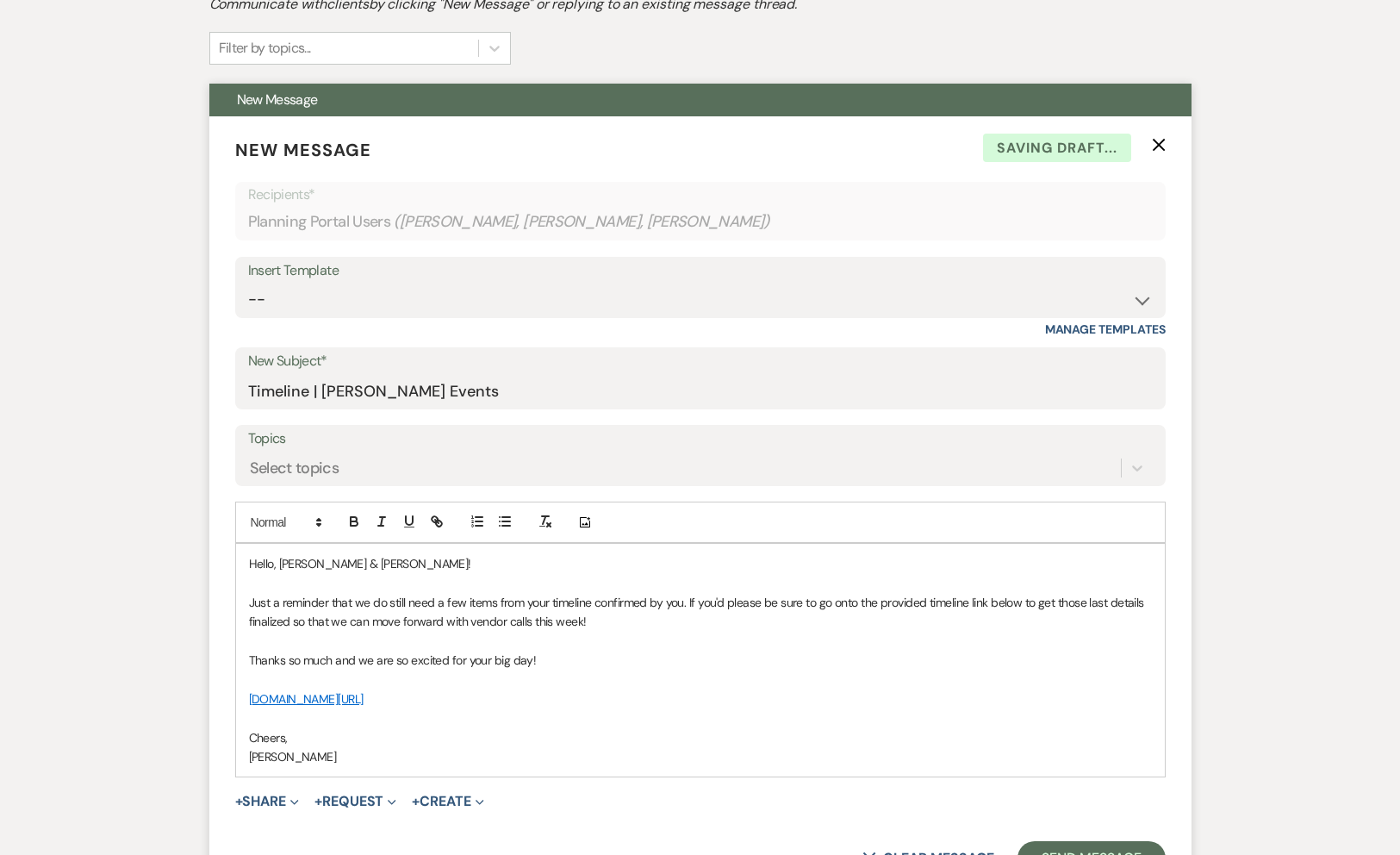
click at [1068, 699] on p "www.timelinegenius.com/dashboard?page=collaborator_acess#/collaboration/43d419a…" at bounding box center [701, 699] width 903 height 19
click at [431, 512] on button "button" at bounding box center [436, 520] width 24 height 20
click at [432, 520] on icon "button" at bounding box center [437, 521] width 16 height 16
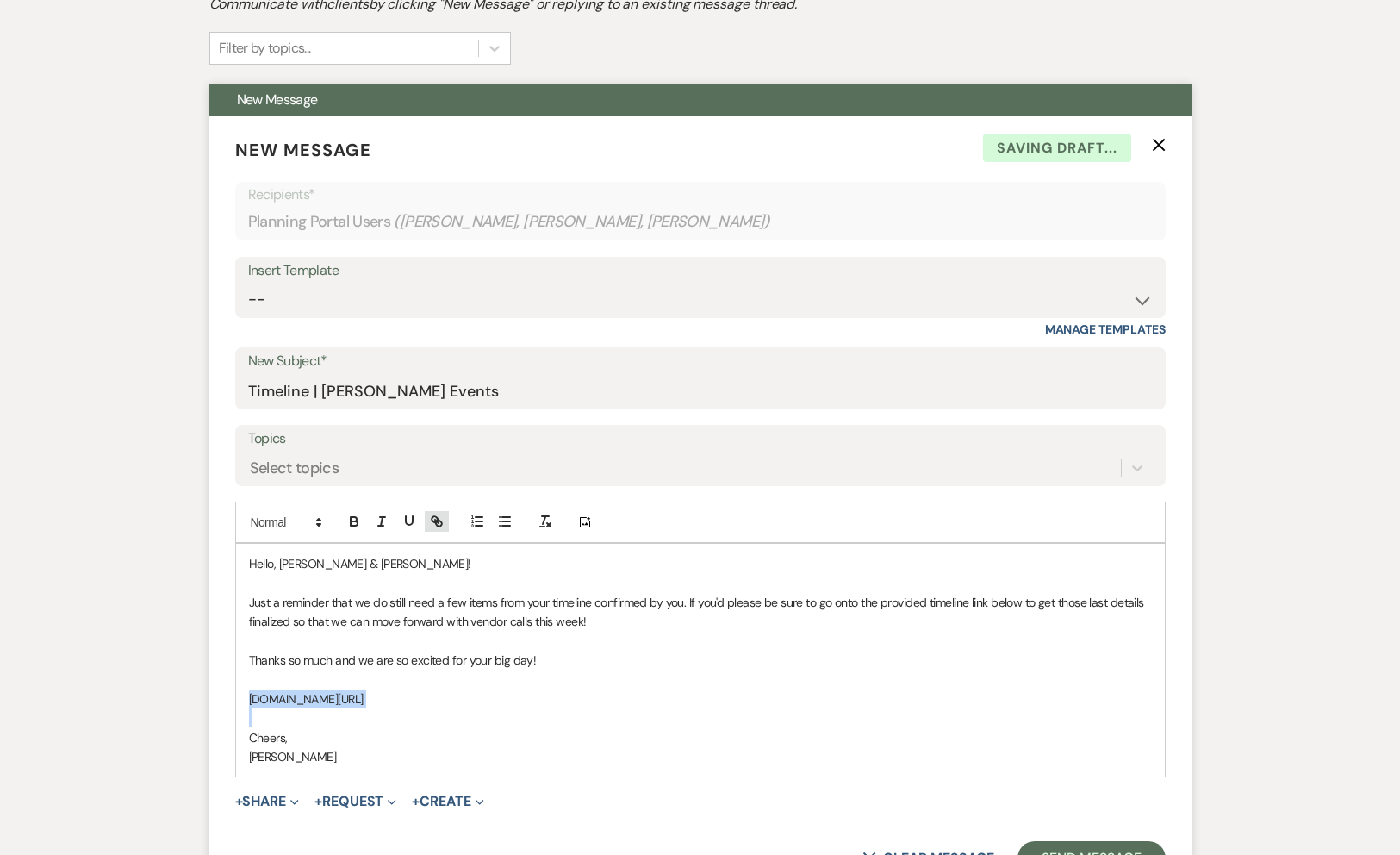
type input "www.timelinegenius.com/dashboard?page=collaborator_acess#/collaboration/43d419a…"
click at [752, 733] on link at bounding box center [750, 732] width 37 height 13
click at [748, 734] on p "Cheers," at bounding box center [701, 738] width 903 height 19
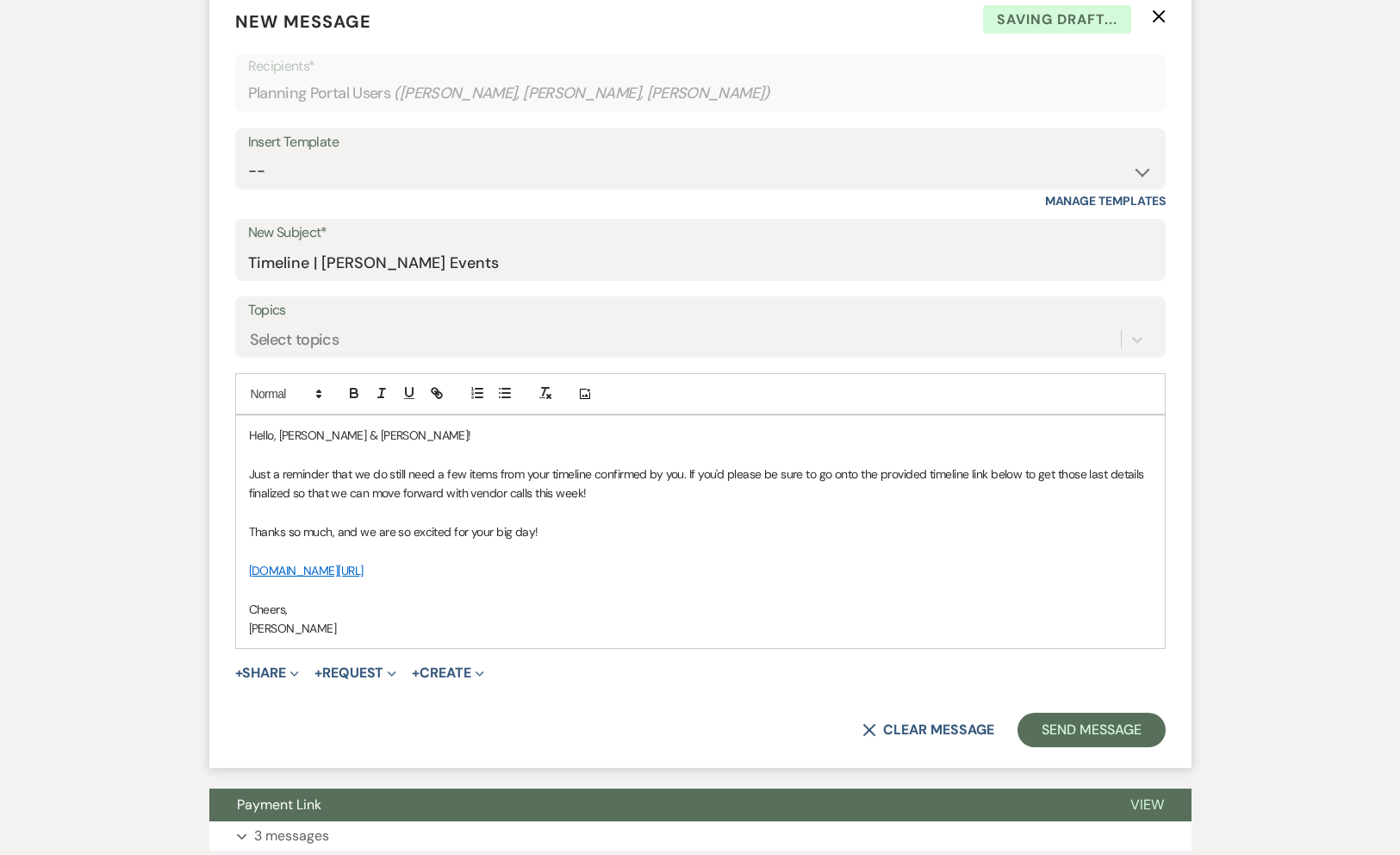
scroll to position [630, 0]
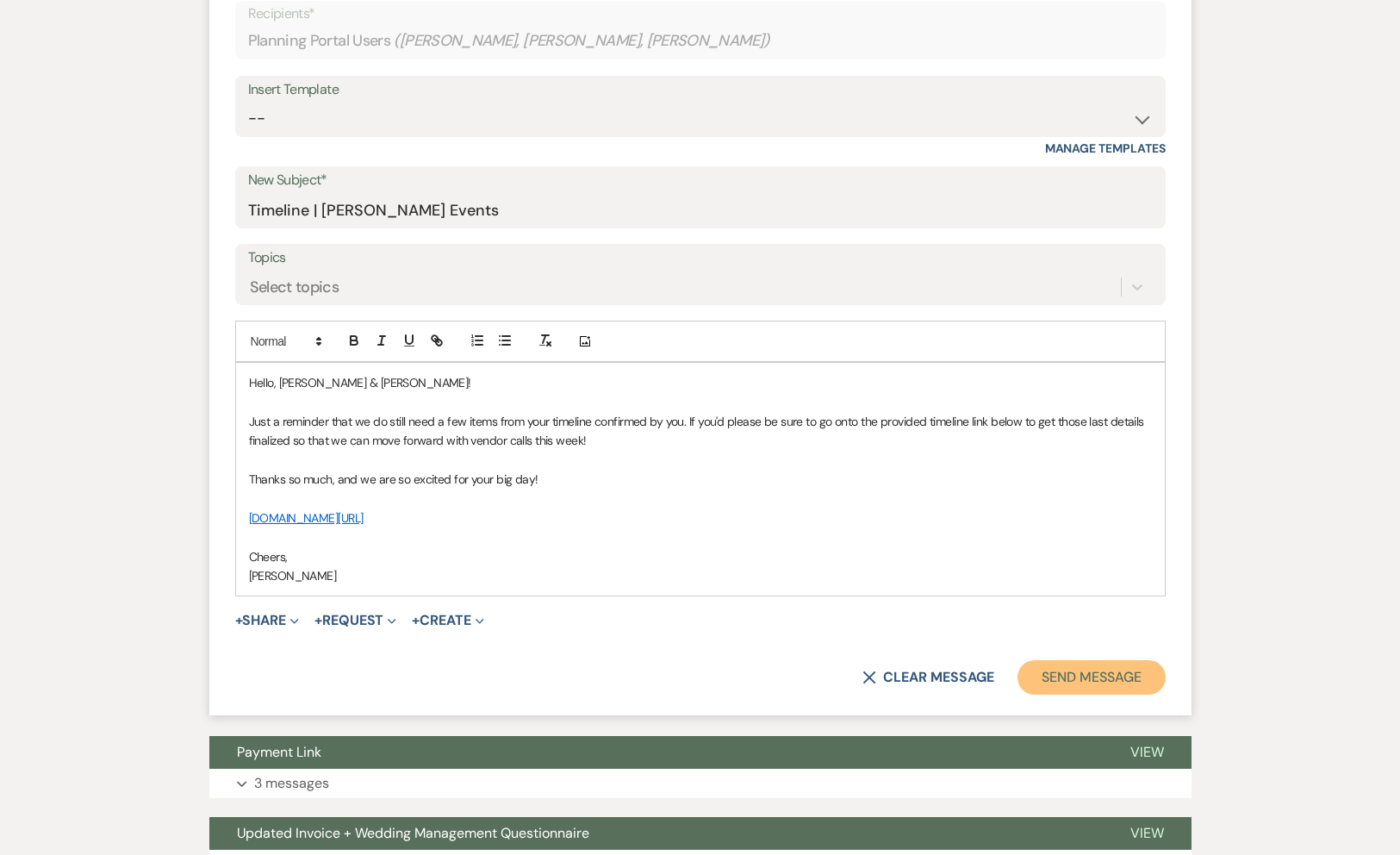
click at [1047, 682] on button "Send Message" at bounding box center [1091, 677] width 147 height 34
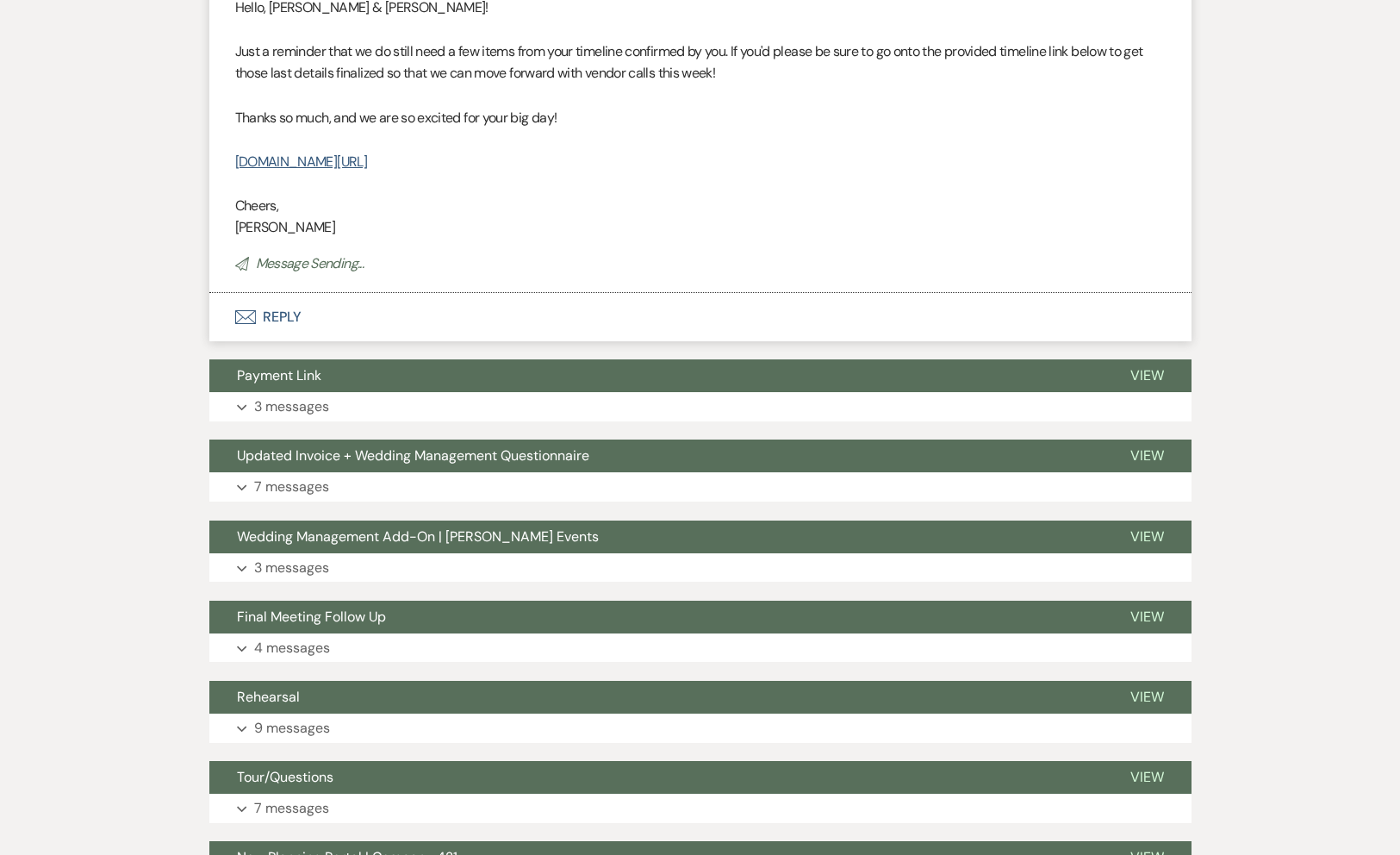
scroll to position [0, 0]
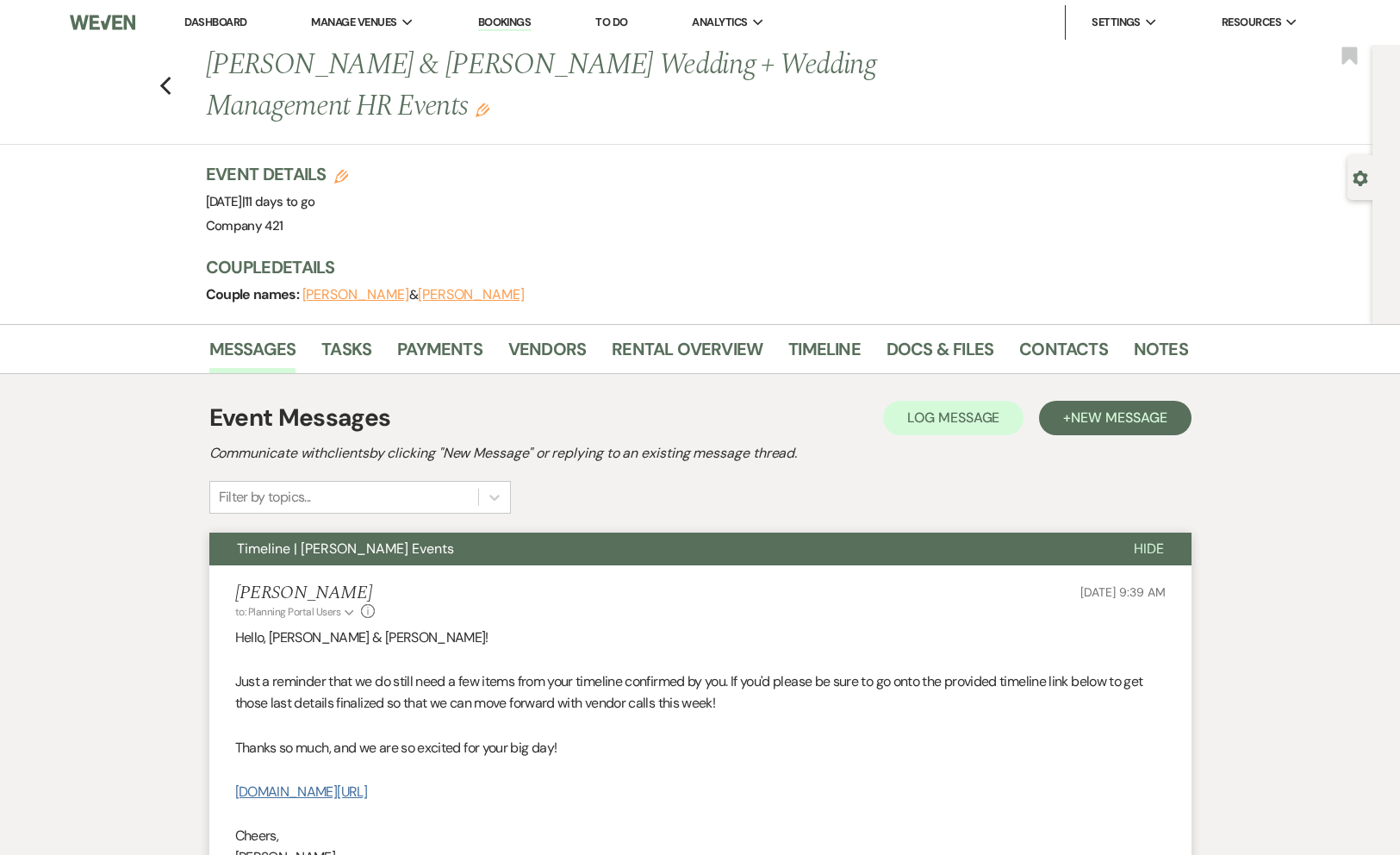
click at [367, 790] on link "www.timelinegenius.com/dashboard?page=collaborator_acess#/collaboration/43d419a…" at bounding box center [301, 792] width 132 height 18
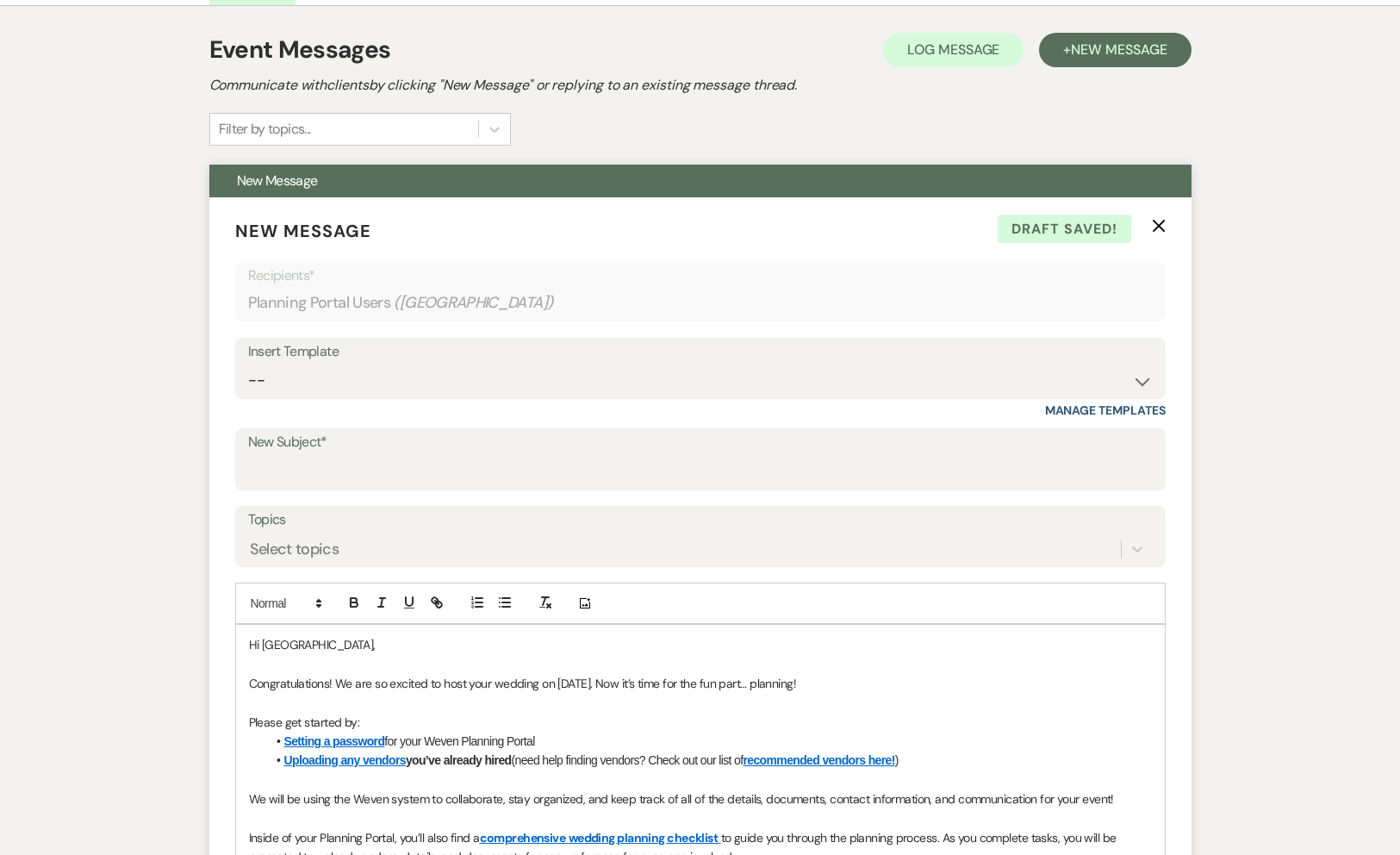
scroll to position [315, 0]
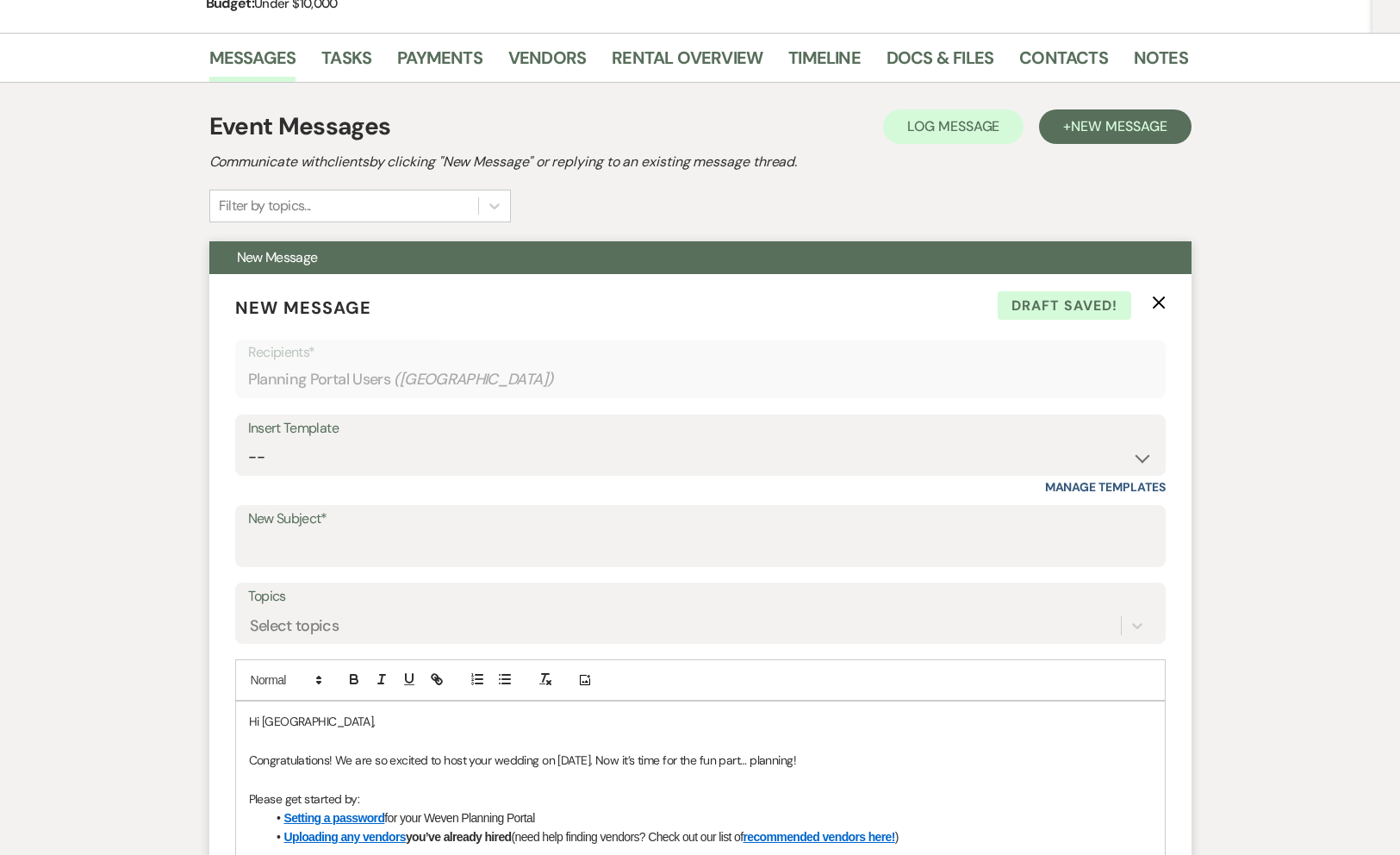
click at [1157, 296] on icon "X" at bounding box center [1159, 303] width 14 height 14
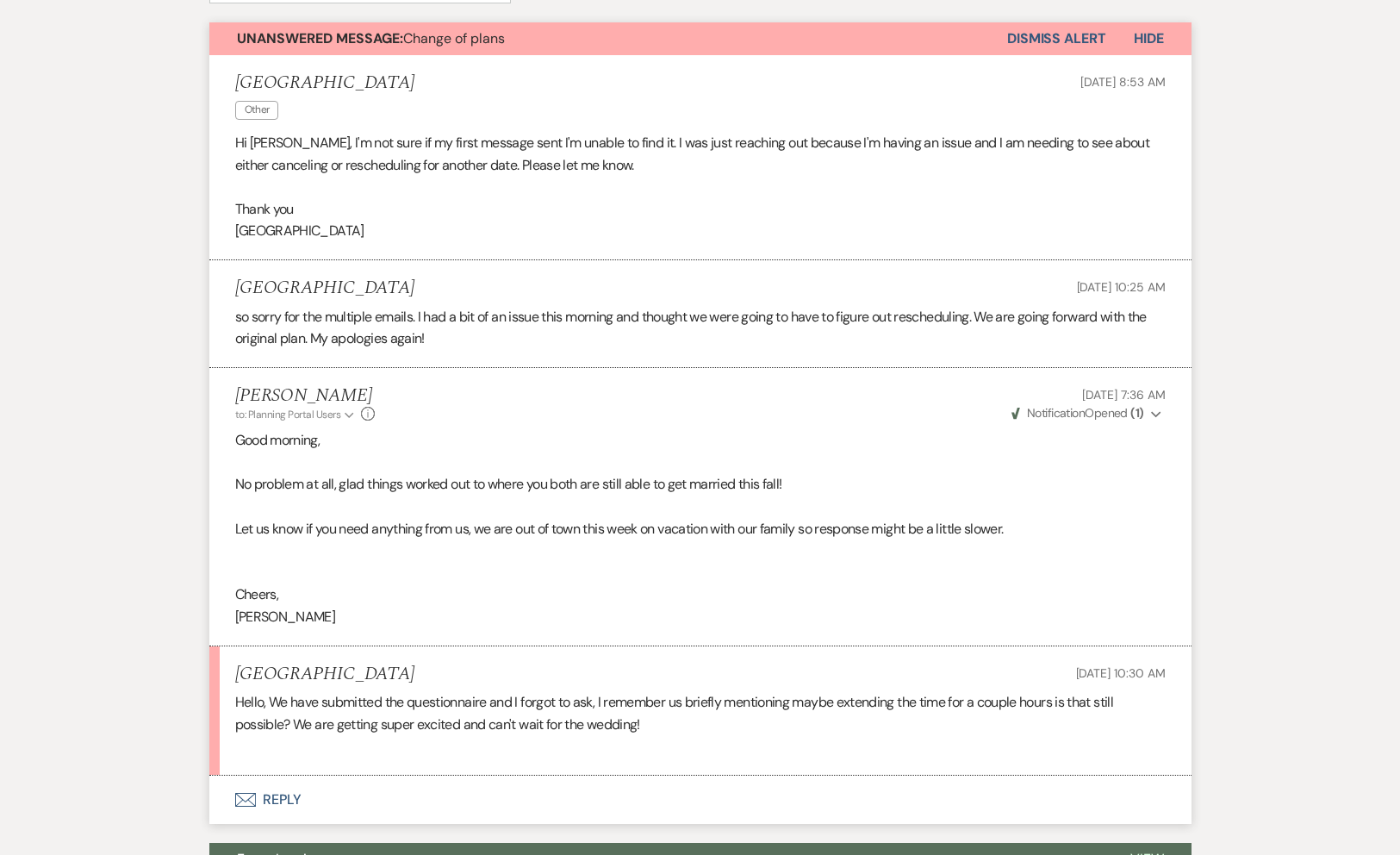
scroll to position [0, 0]
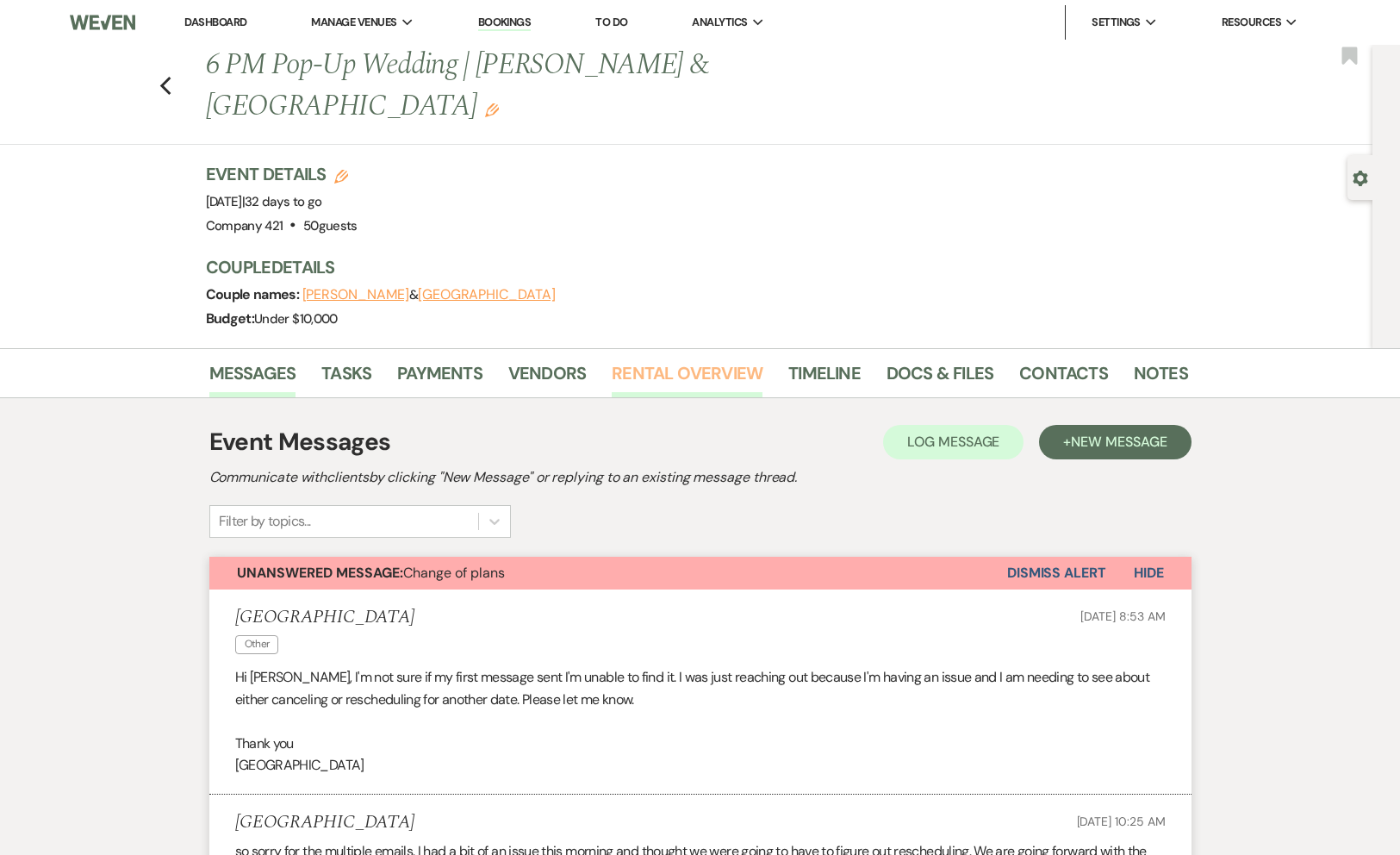
click at [682, 359] on link "Rental Overview" at bounding box center [687, 378] width 151 height 38
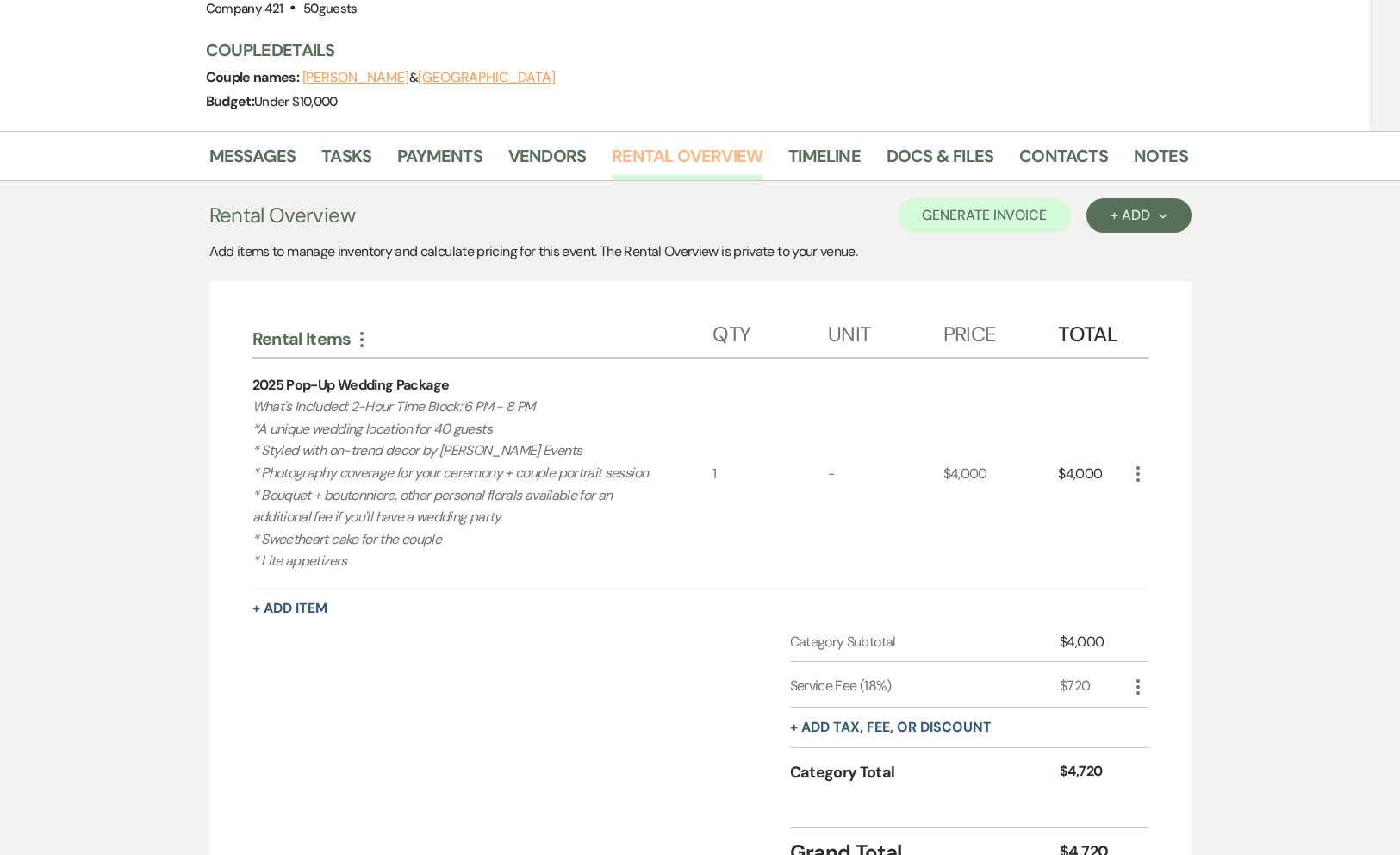
scroll to position [155, 0]
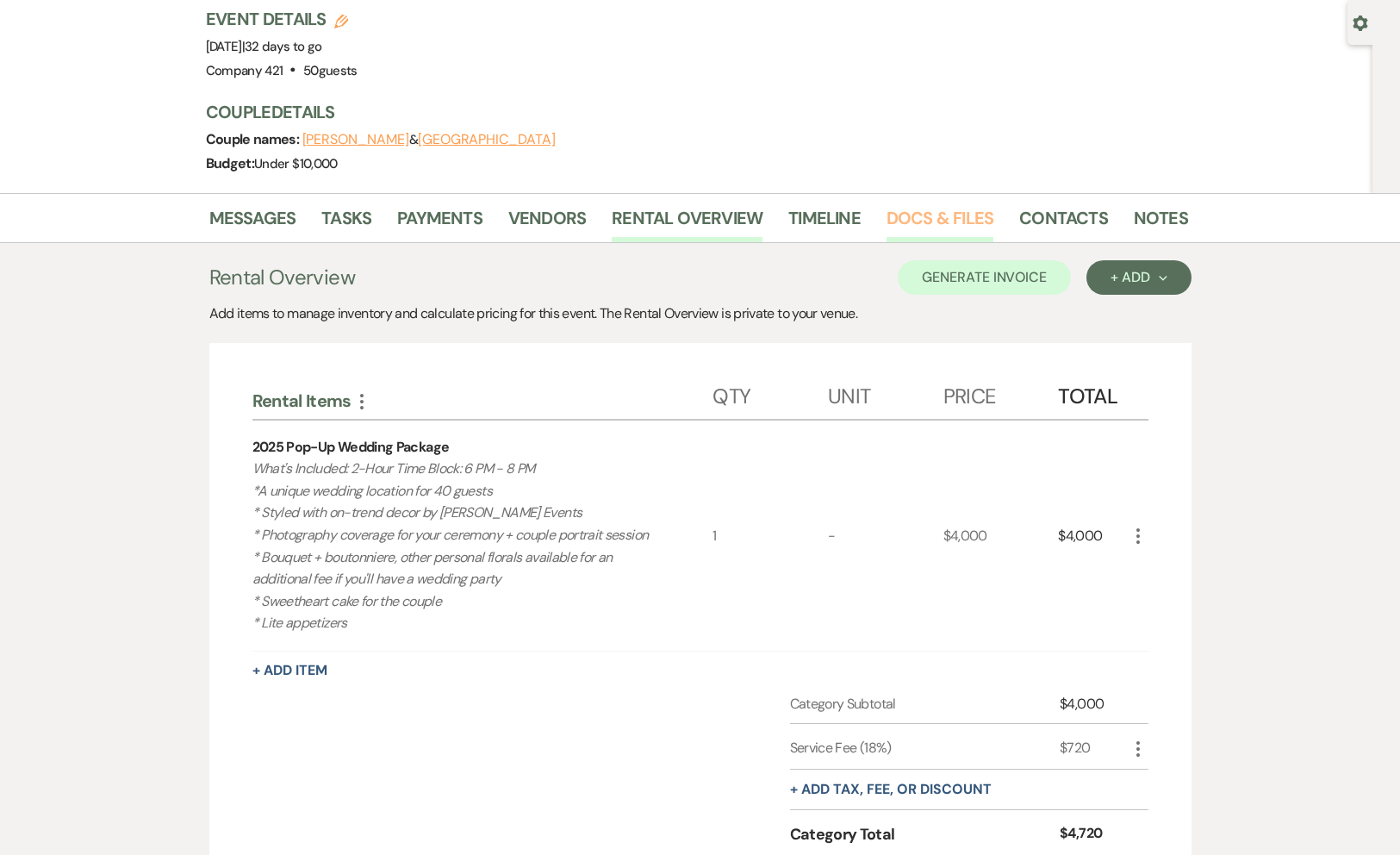
click at [917, 204] on link "Docs & Files" at bounding box center [939, 223] width 107 height 38
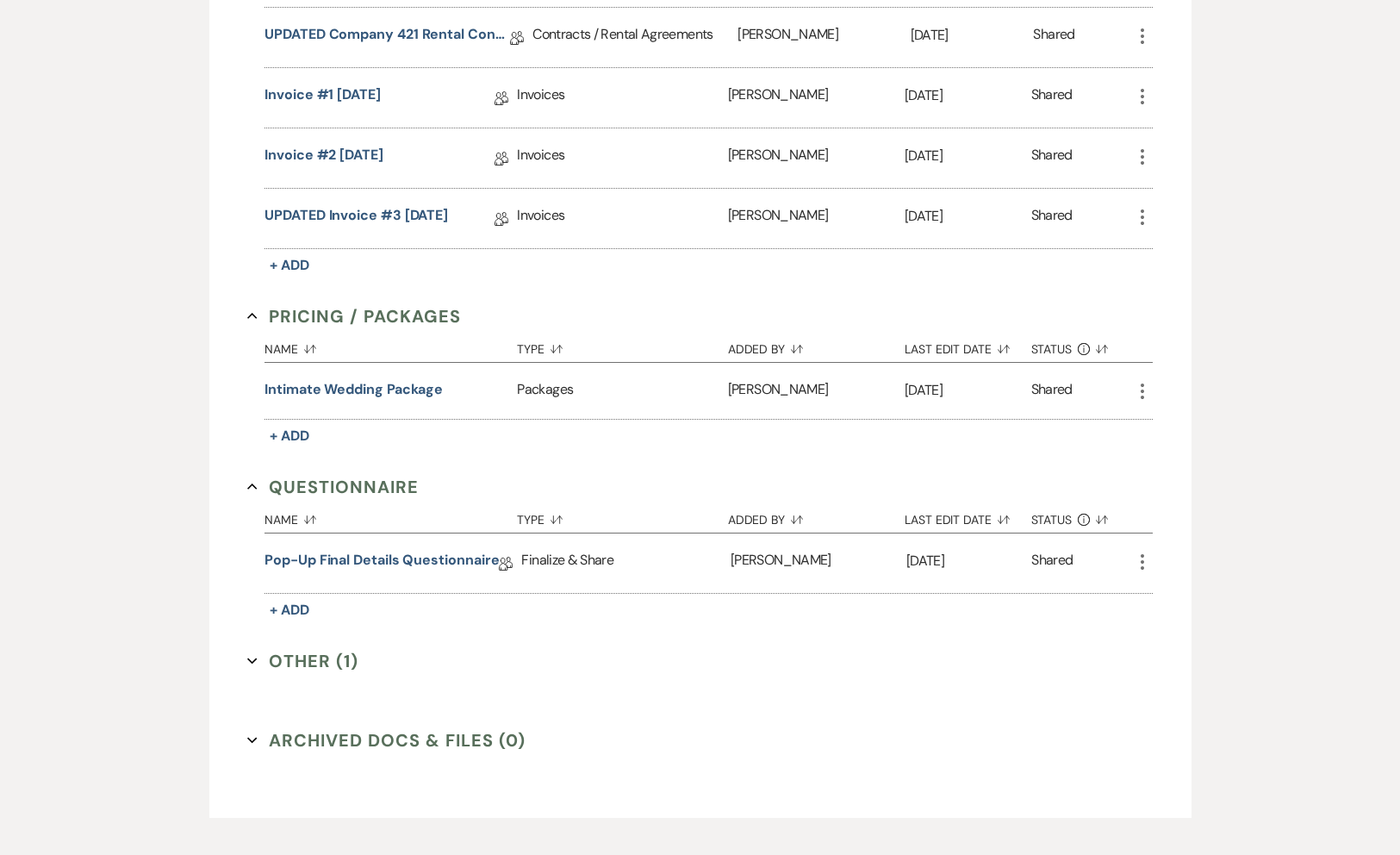
scroll to position [728, 0]
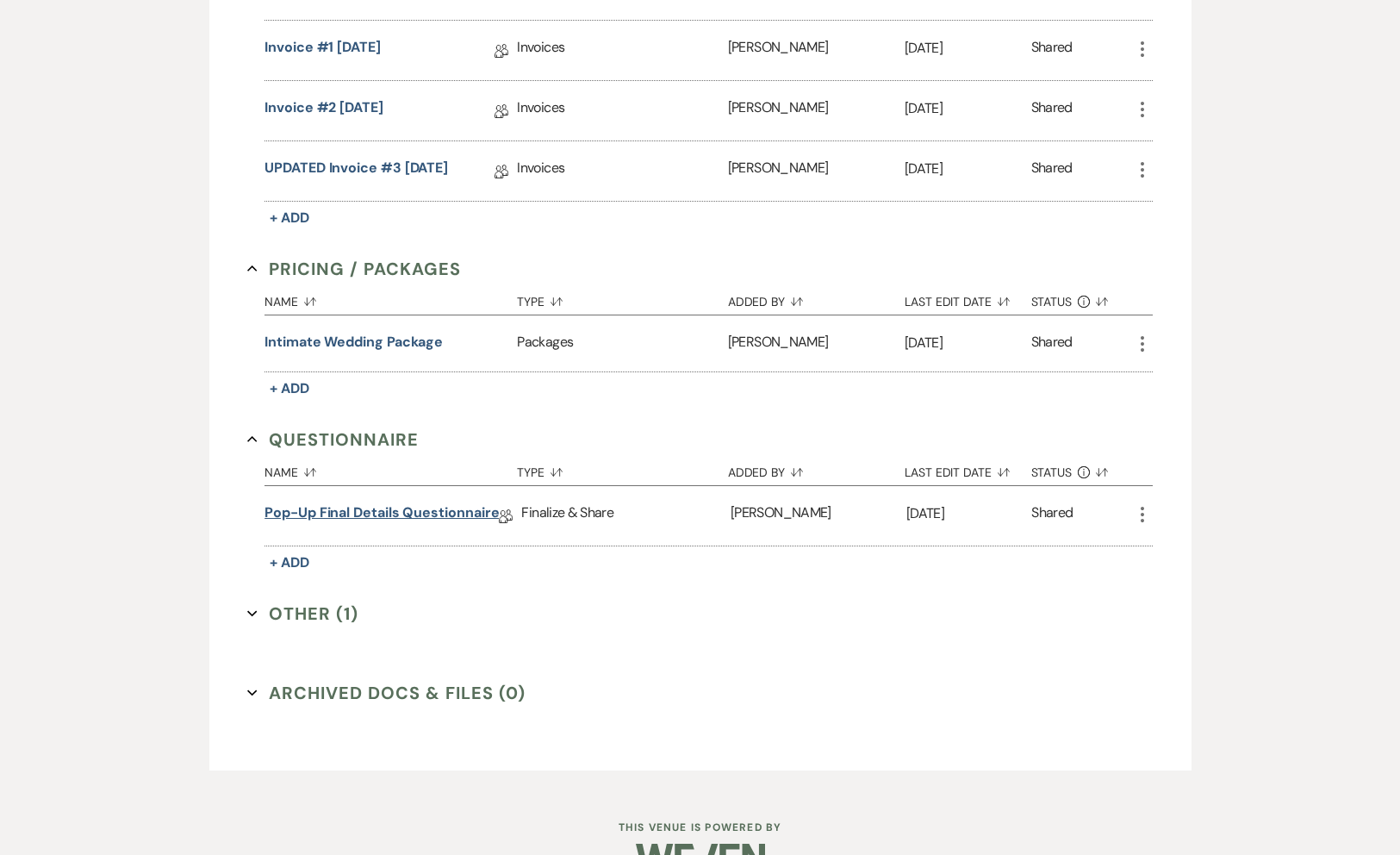
click at [440, 503] on link "Pop-up Final Details Questionnaire" at bounding box center [381, 516] width 234 height 26
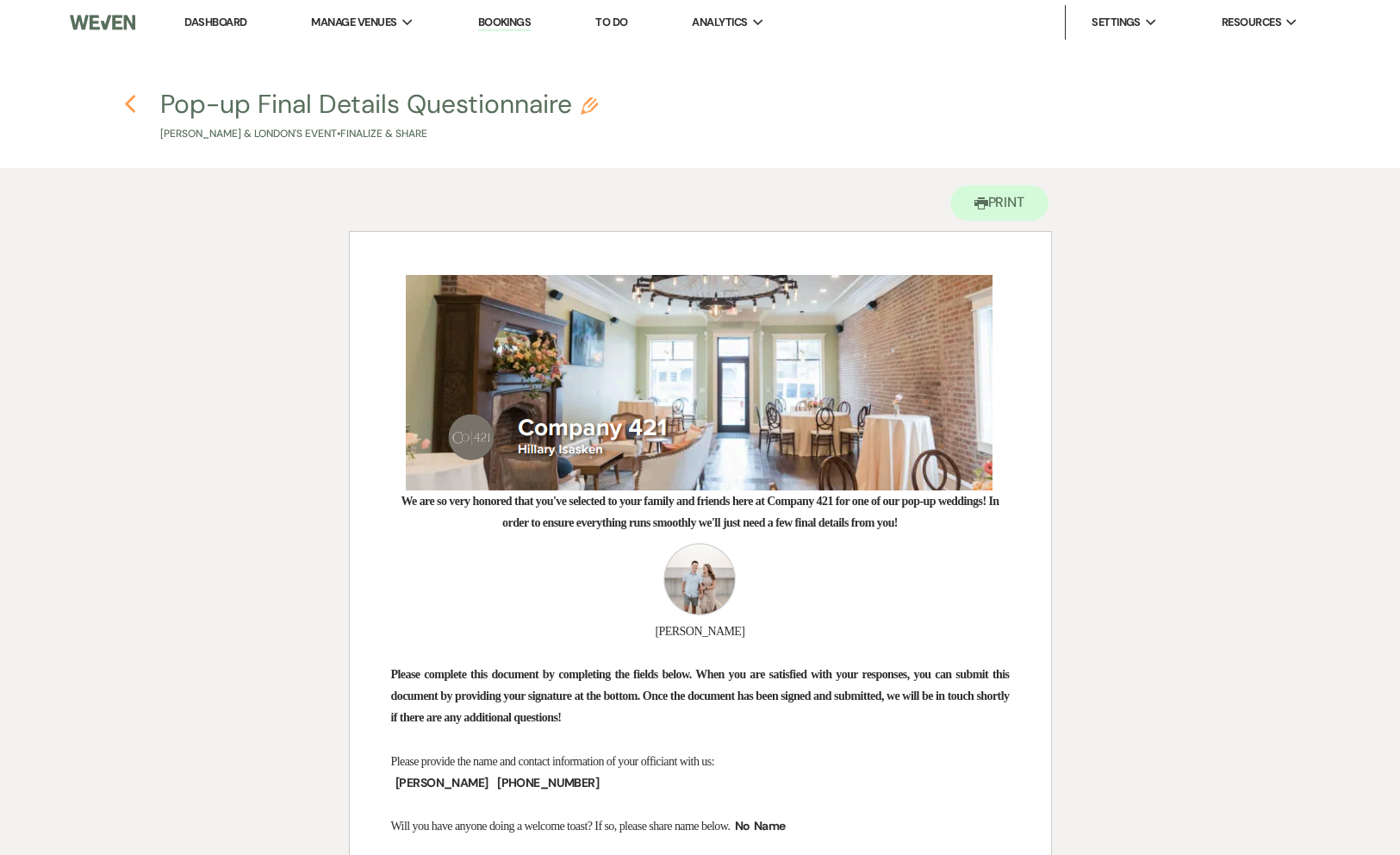
click at [129, 106] on use "button" at bounding box center [130, 105] width 11 height 19
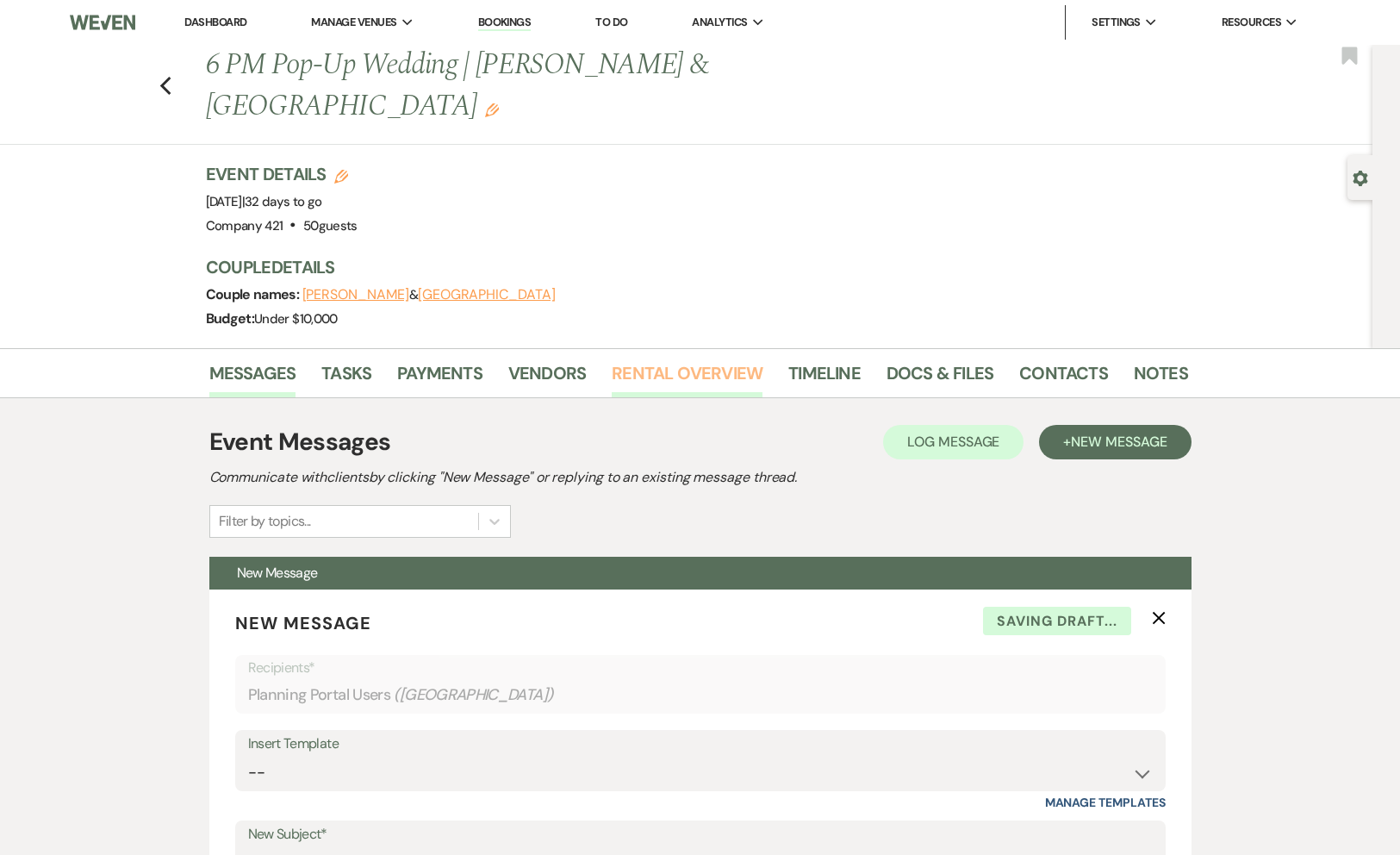
click at [655, 359] on link "Rental Overview" at bounding box center [687, 378] width 151 height 38
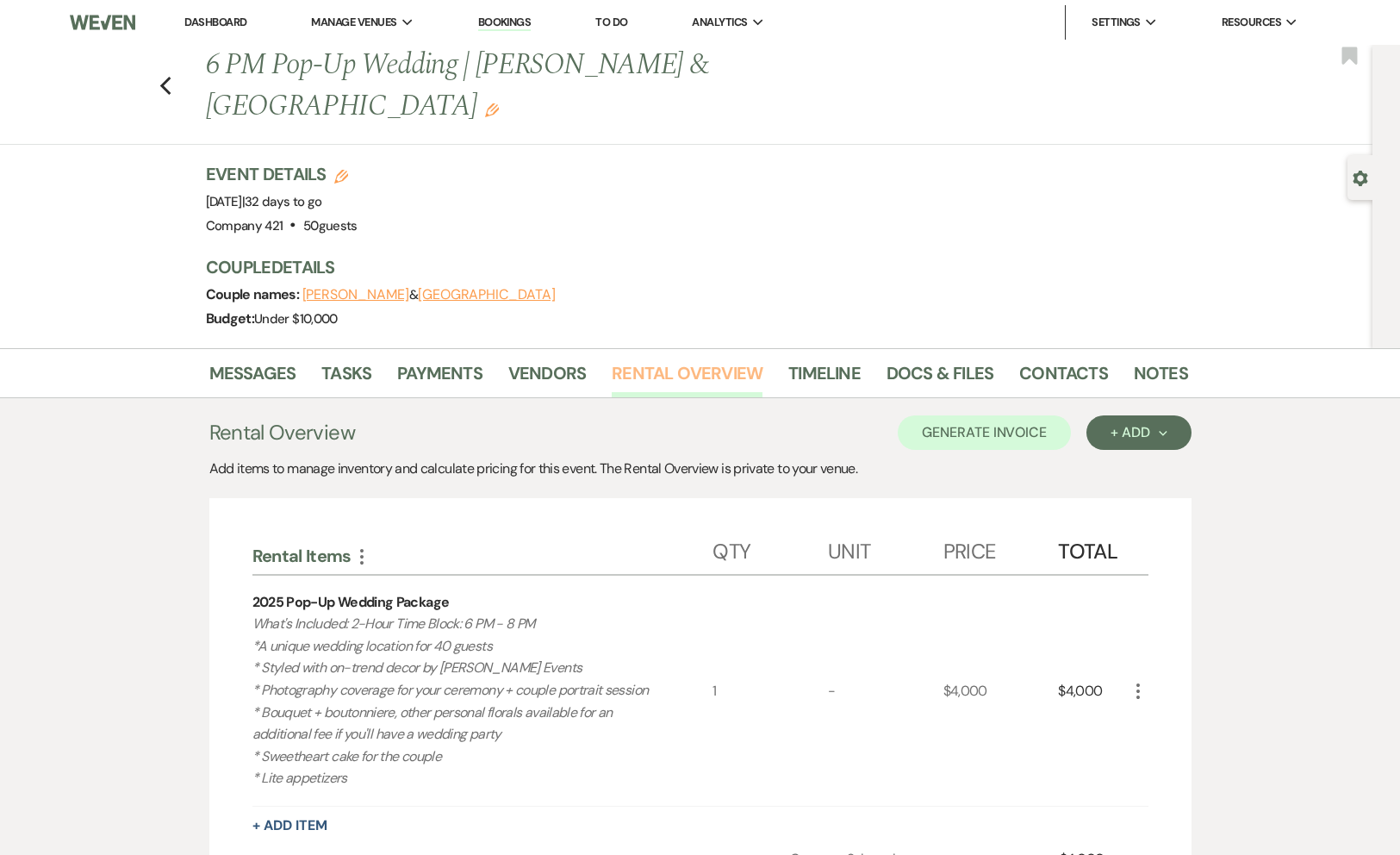
scroll to position [2, 0]
click at [1113, 424] on div "+ Add Next" at bounding box center [1139, 431] width 56 height 14
click at [1112, 457] on button "Item" at bounding box center [1130, 470] width 87 height 26
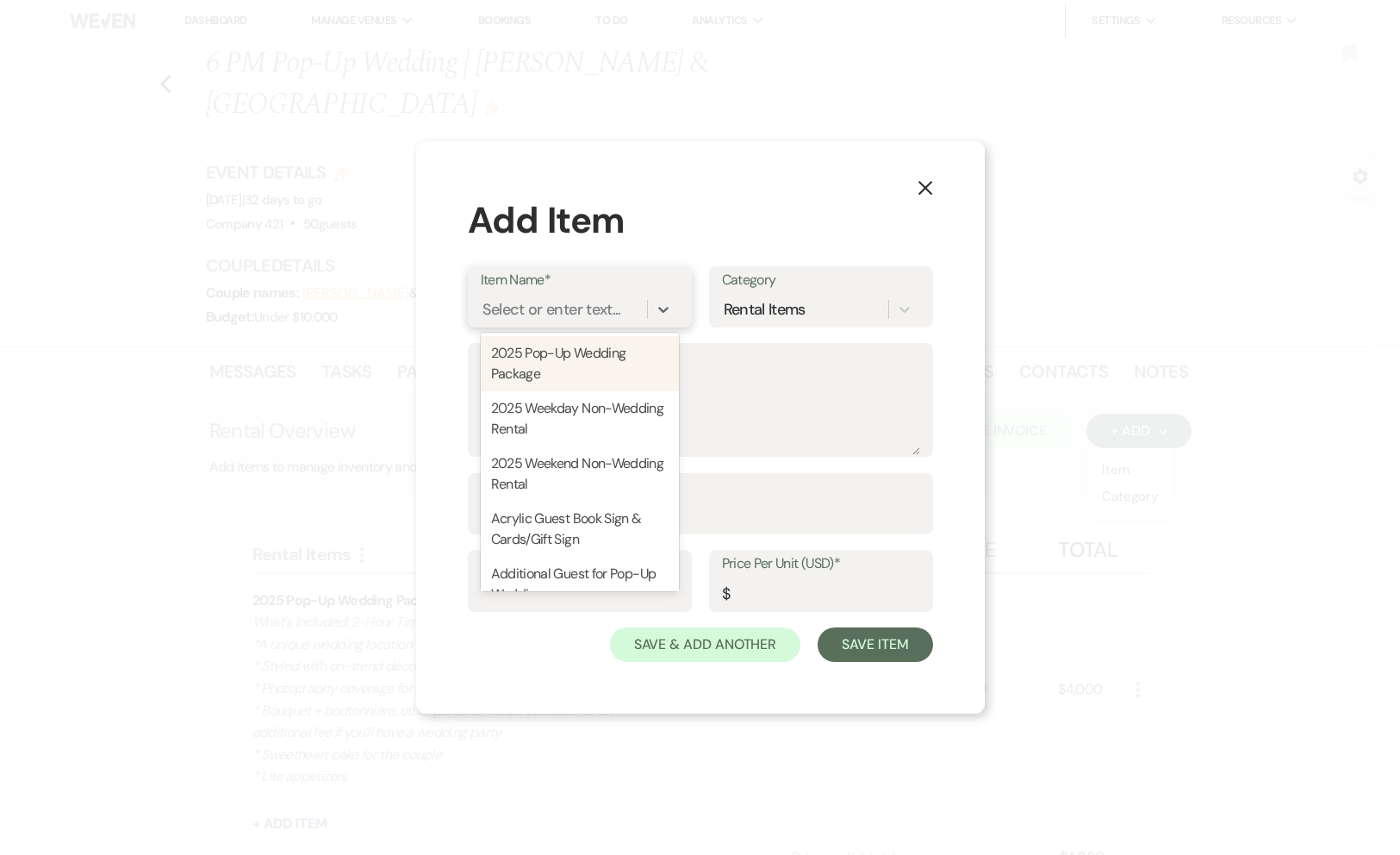
click at [540, 309] on div "Select or enter text..." at bounding box center [552, 309] width 139 height 23
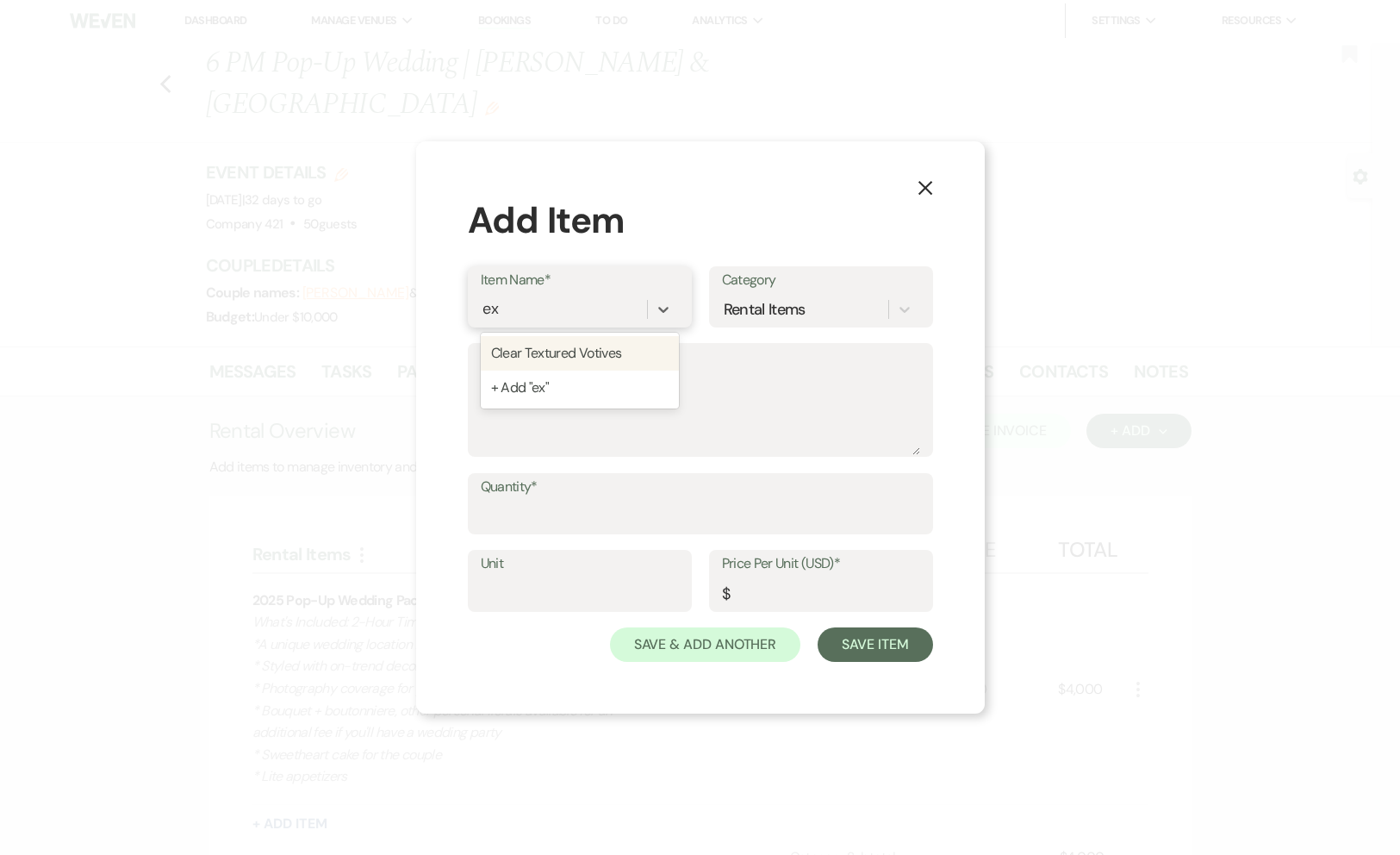
type input "e"
type input "E"
click at [530, 309] on div "Select or enter text..." at bounding box center [553, 309] width 139 height 23
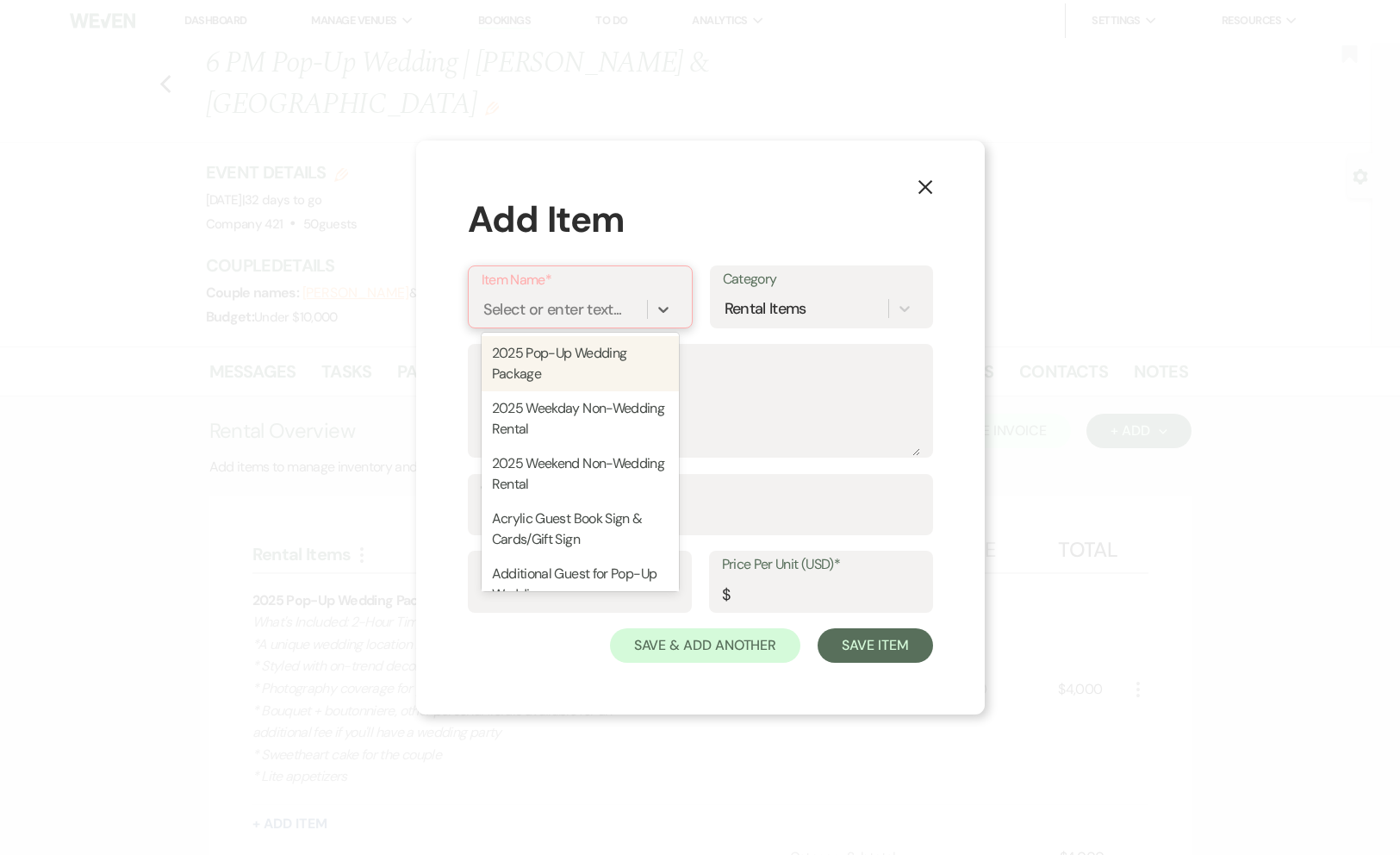
paste input "Additional Guest for Pop-Up Wedding"
type input "Additional Guest for Pop-Up Wedding"
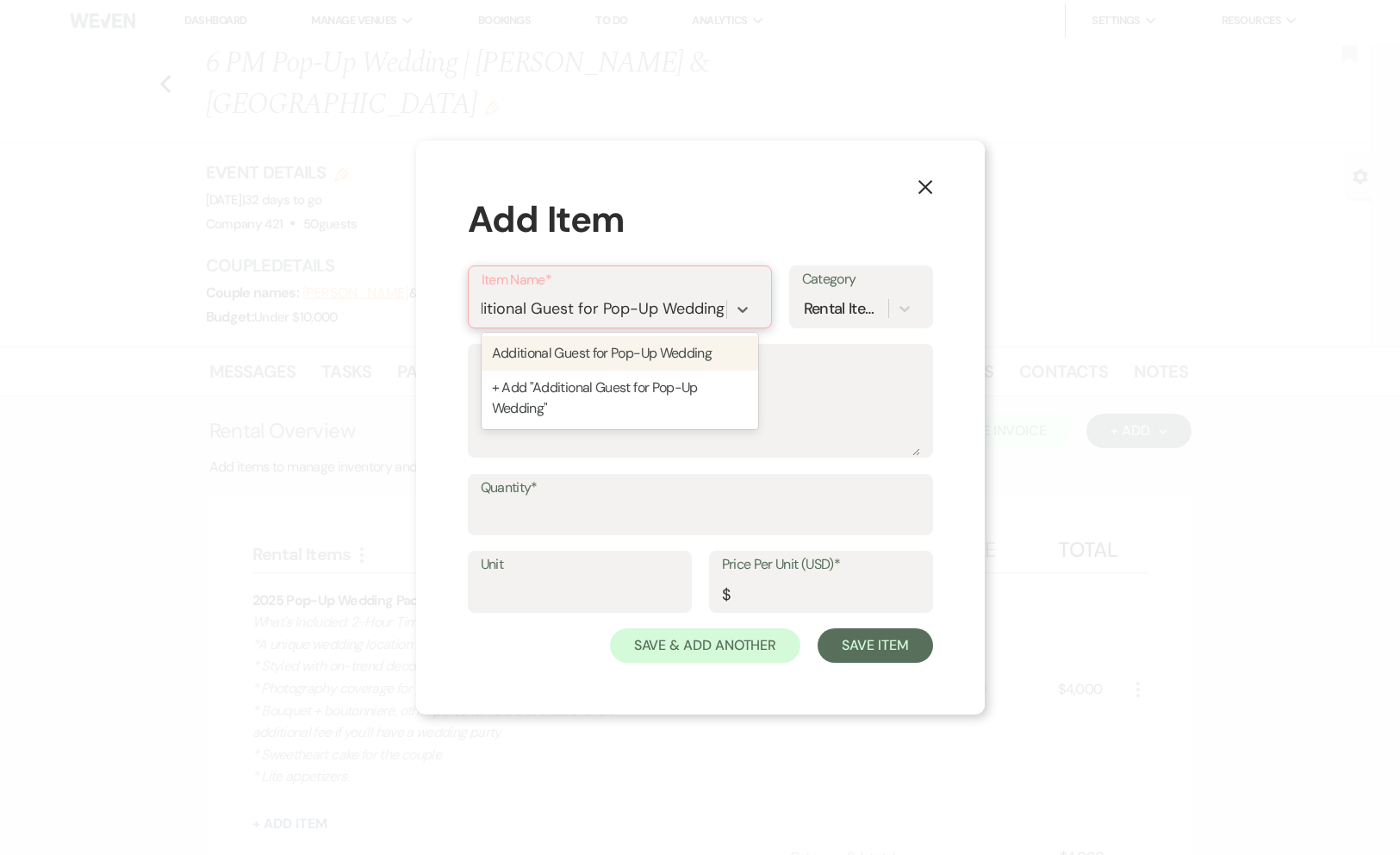
click at [571, 353] on div "Additional Guest for Pop-Up Wedding" at bounding box center [620, 353] width 276 height 34
type textarea "Price per guest to cover additional appetizers and champagne toast; guest count…"
type input "Per Person"
type input "35"
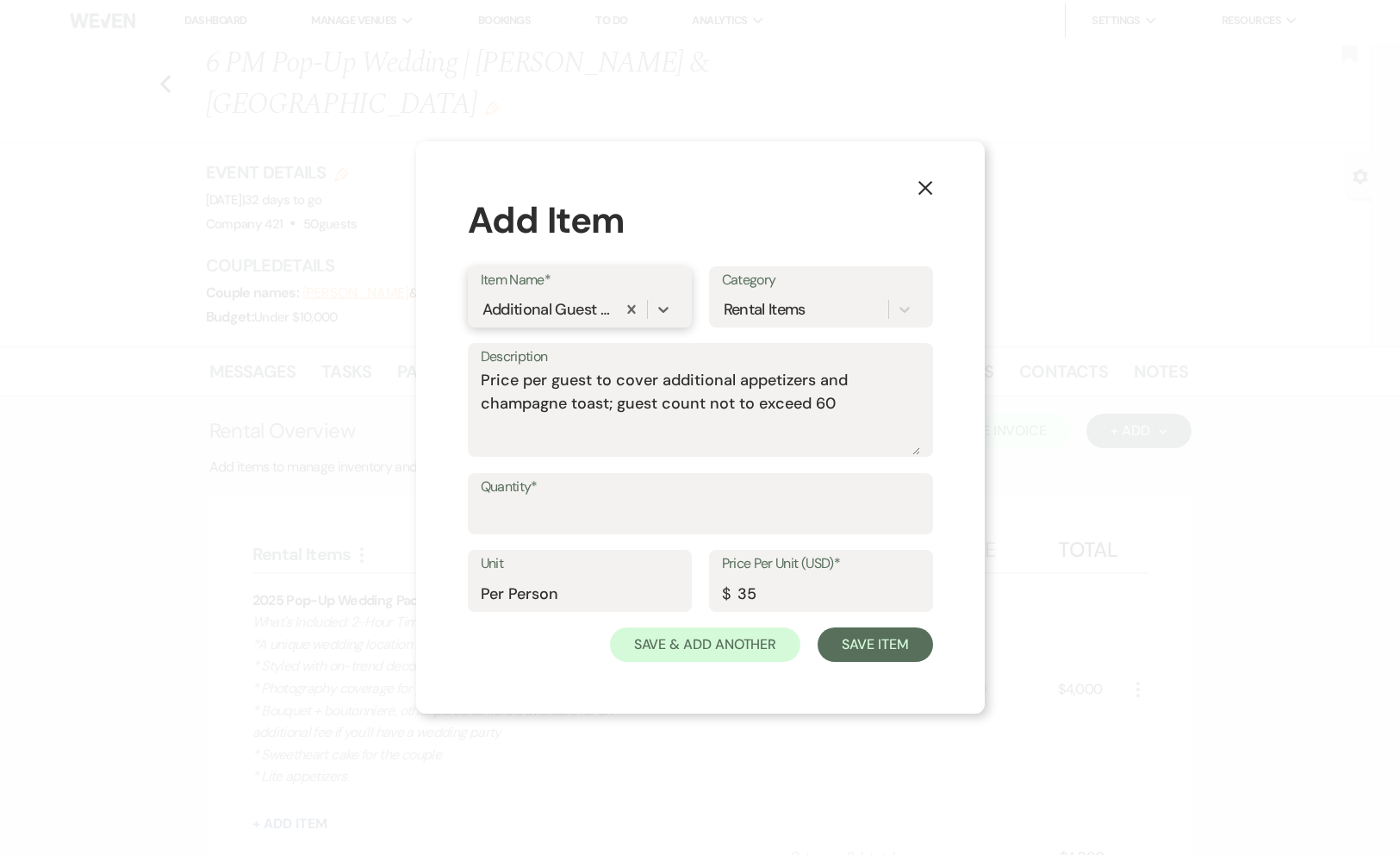
scroll to position [0, 0]
click at [541, 534] on div "Quantity*" at bounding box center [700, 504] width 465 height 62
click at [586, 505] on input "Quantity*" at bounding box center [700, 516] width 439 height 33
type input "3"
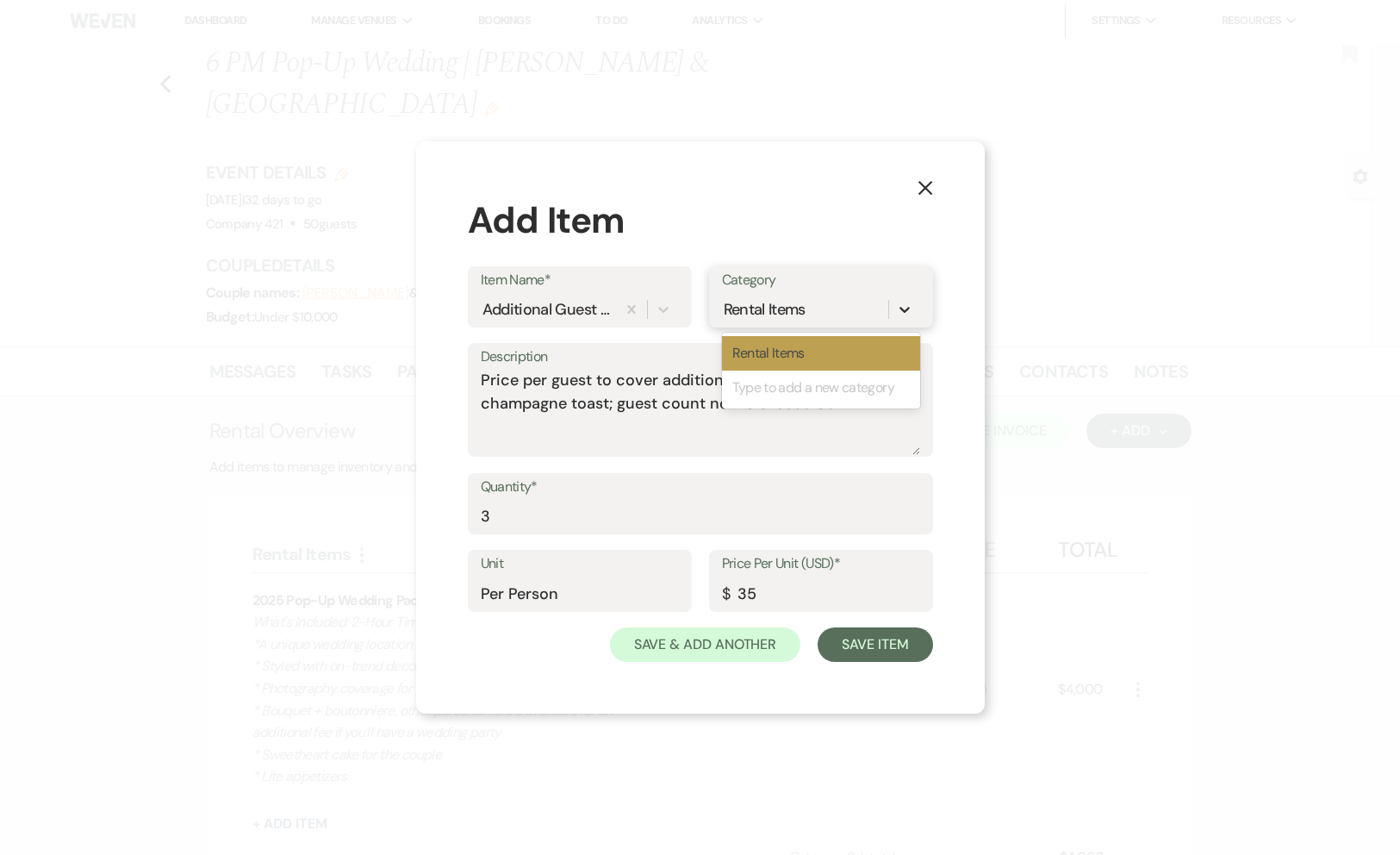
click at [906, 303] on icon at bounding box center [905, 310] width 18 height 18
click at [906, 302] on icon at bounding box center [905, 310] width 18 height 18
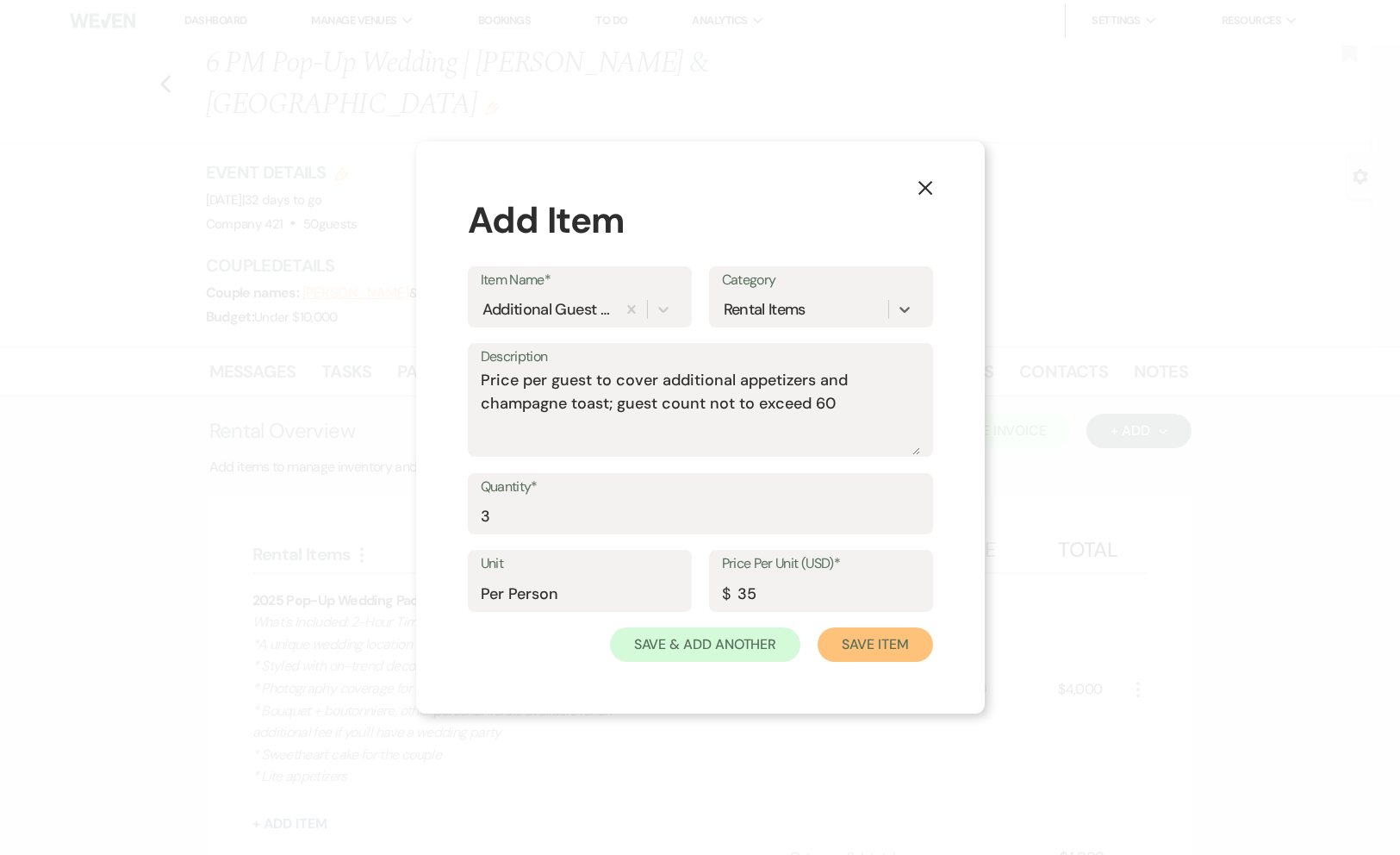
click at [843, 640] on button "Save Item" at bounding box center [875, 644] width 114 height 34
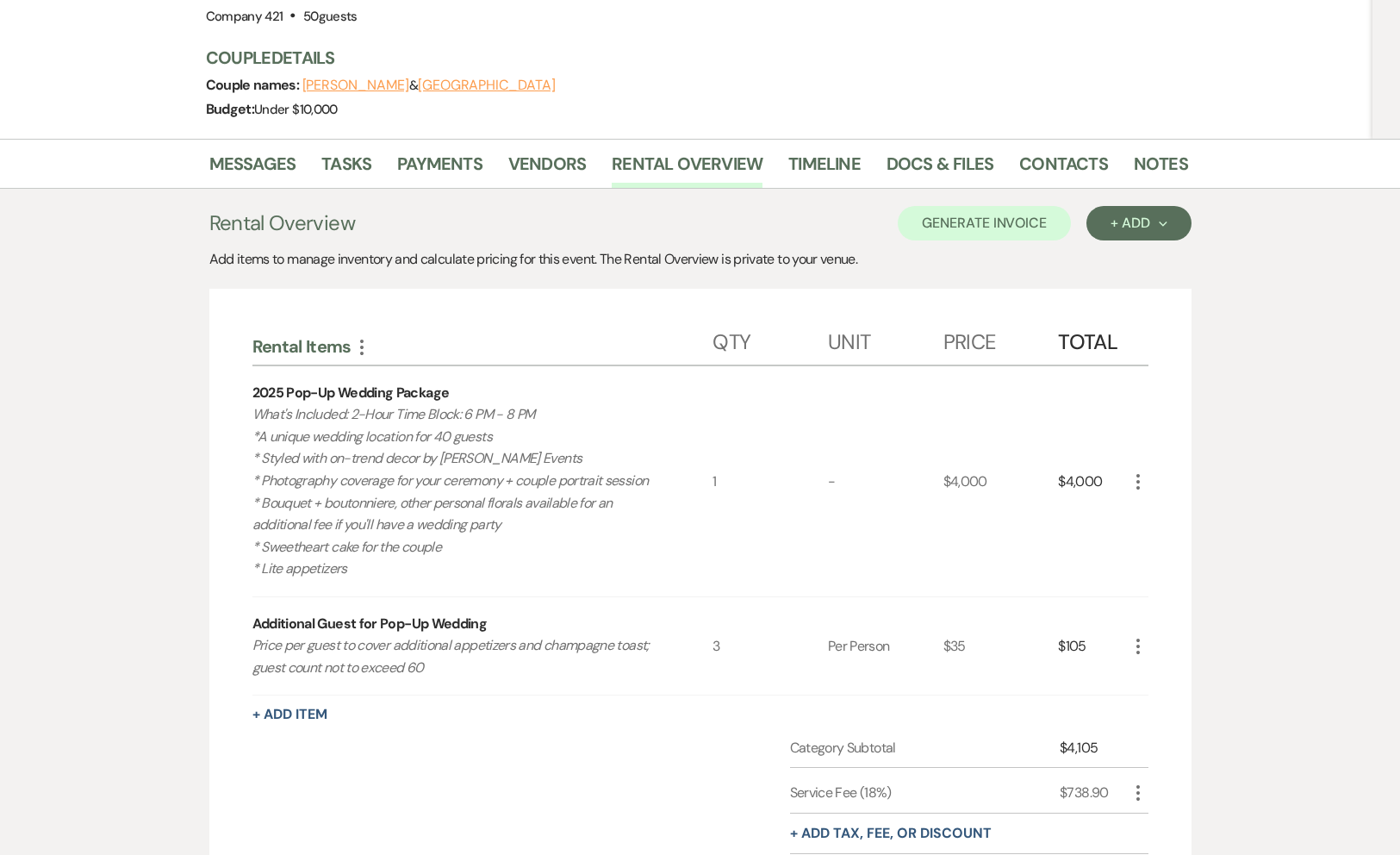
scroll to position [216, 0]
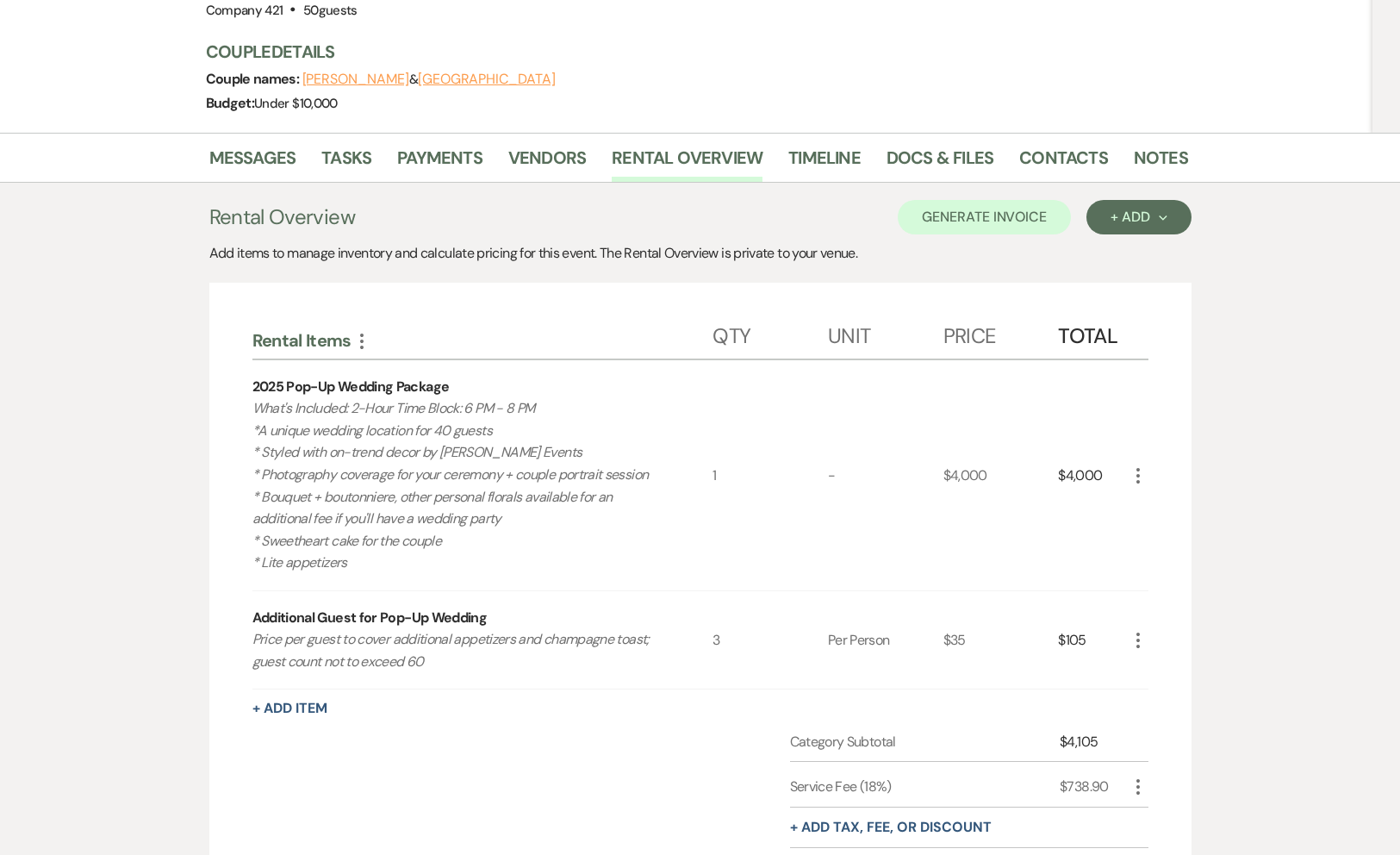
click at [303, 653] on div "Rental Items More Qty Unit Price Total 2025 Pop-Up Wedding Package What's Inclu…" at bounding box center [701, 637] width 896 height 661
click at [301, 702] on button "+ Add Item" at bounding box center [290, 709] width 75 height 14
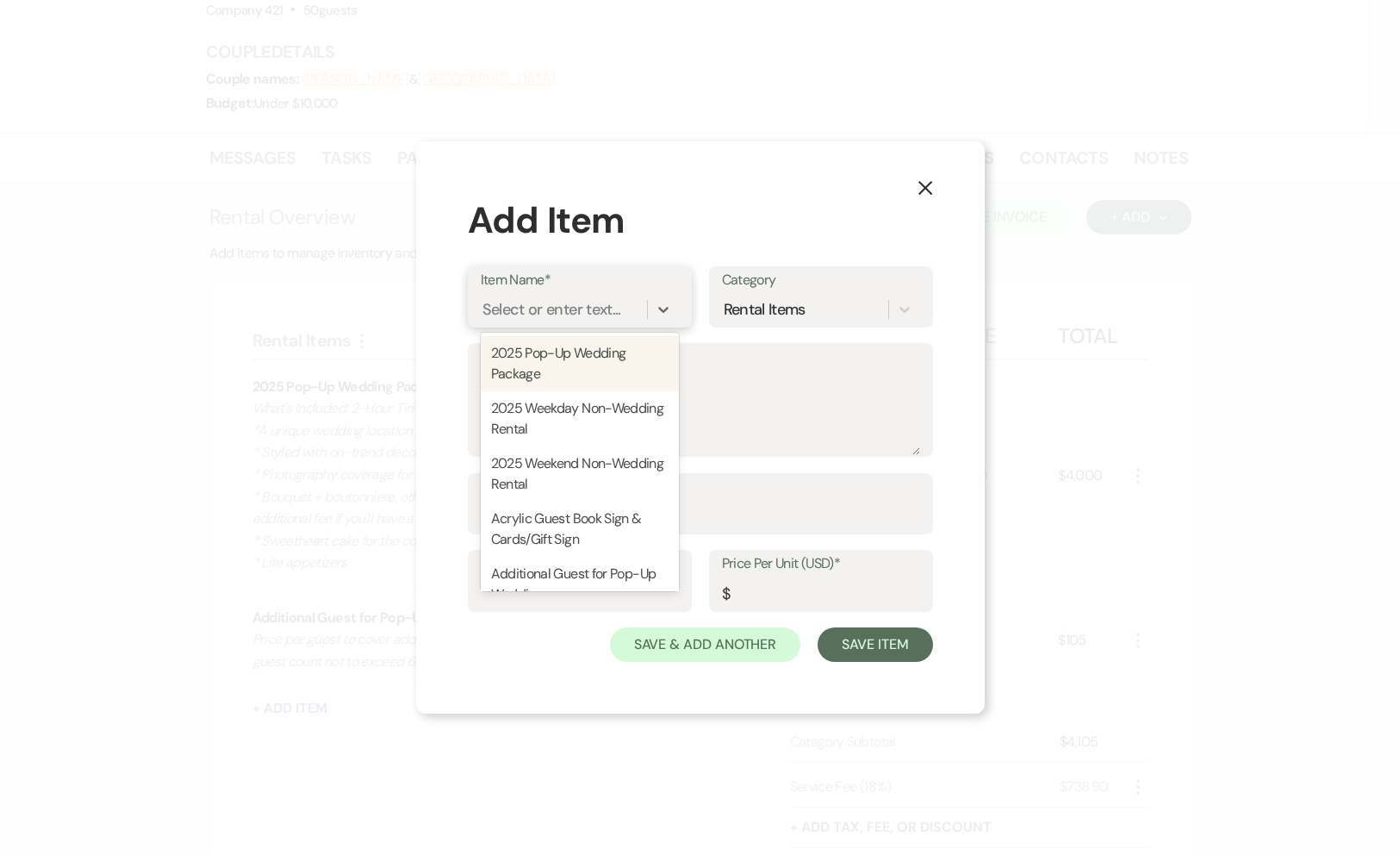
click at [549, 304] on div "Select or enter text..." at bounding box center [552, 309] width 139 height 23
paste input "Extra Hours"
type input "Extra Hours"
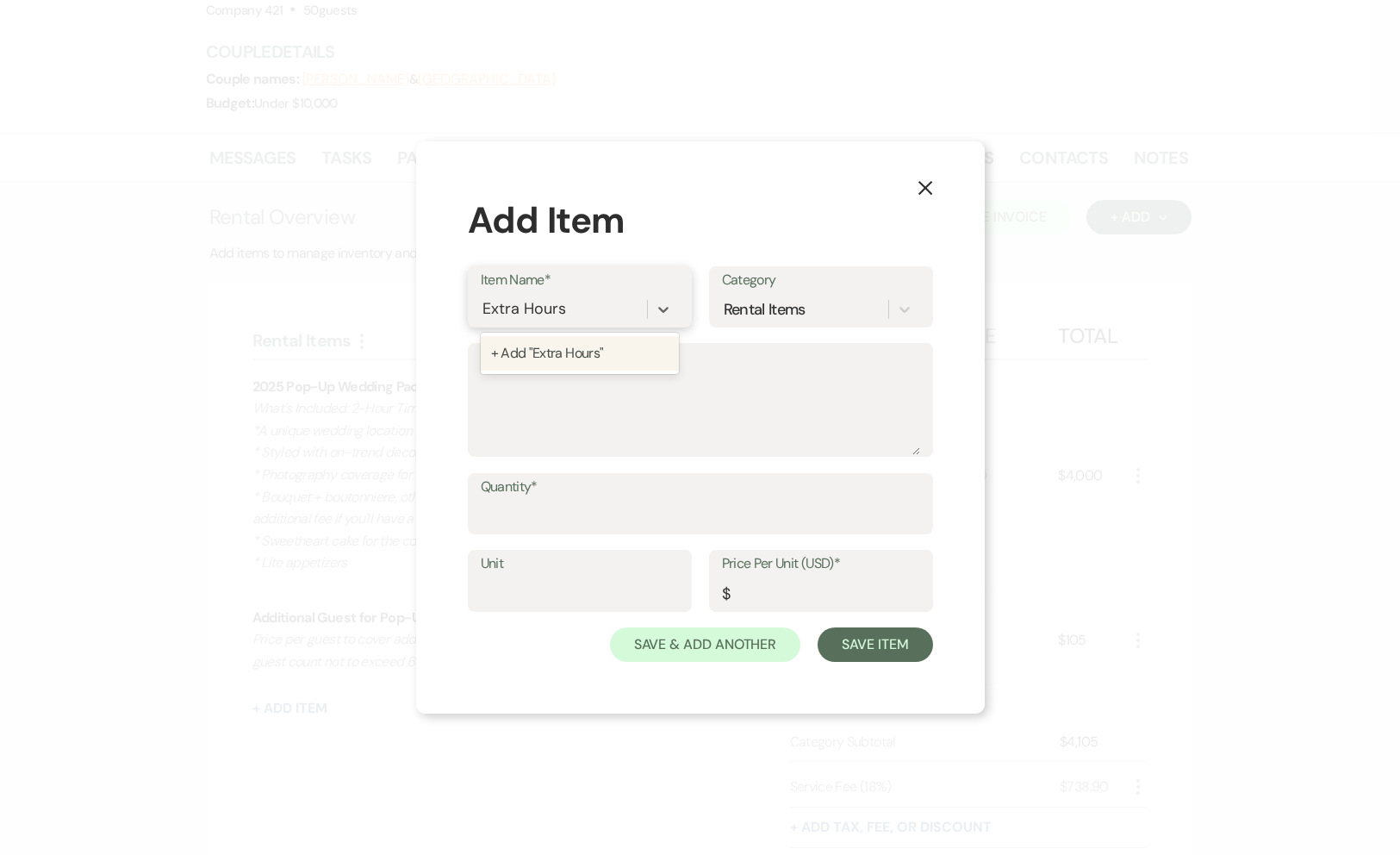
click at [546, 351] on div "+ Add "Extra Hours"" at bounding box center [579, 353] width 198 height 34
click at [520, 376] on textarea "Description" at bounding box center [700, 412] width 439 height 86
paste textarea "8 PM - 10 PM; Additional hours added on to pop-up wedding $200 per hour"
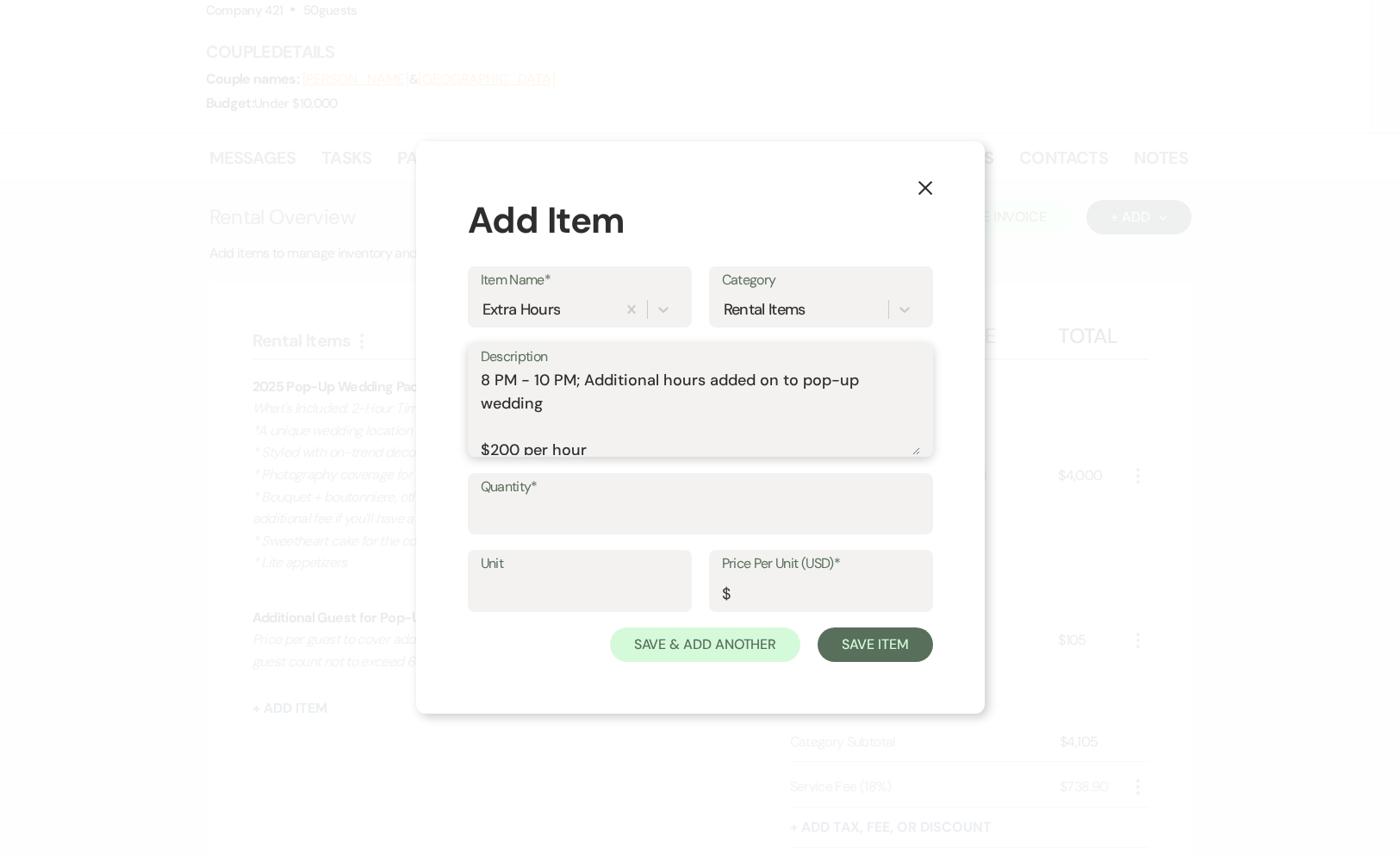
scroll to position [5, 0]
click at [504, 427] on textarea "8 PM - 10 PM; Additional hours added on to pop-up wedding $200 per hour" at bounding box center [700, 412] width 439 height 86
click at [509, 451] on textarea "8 PM - 10 PM; Additional hours added on to pop-up wedding $200 per hour" at bounding box center [700, 412] width 439 height 86
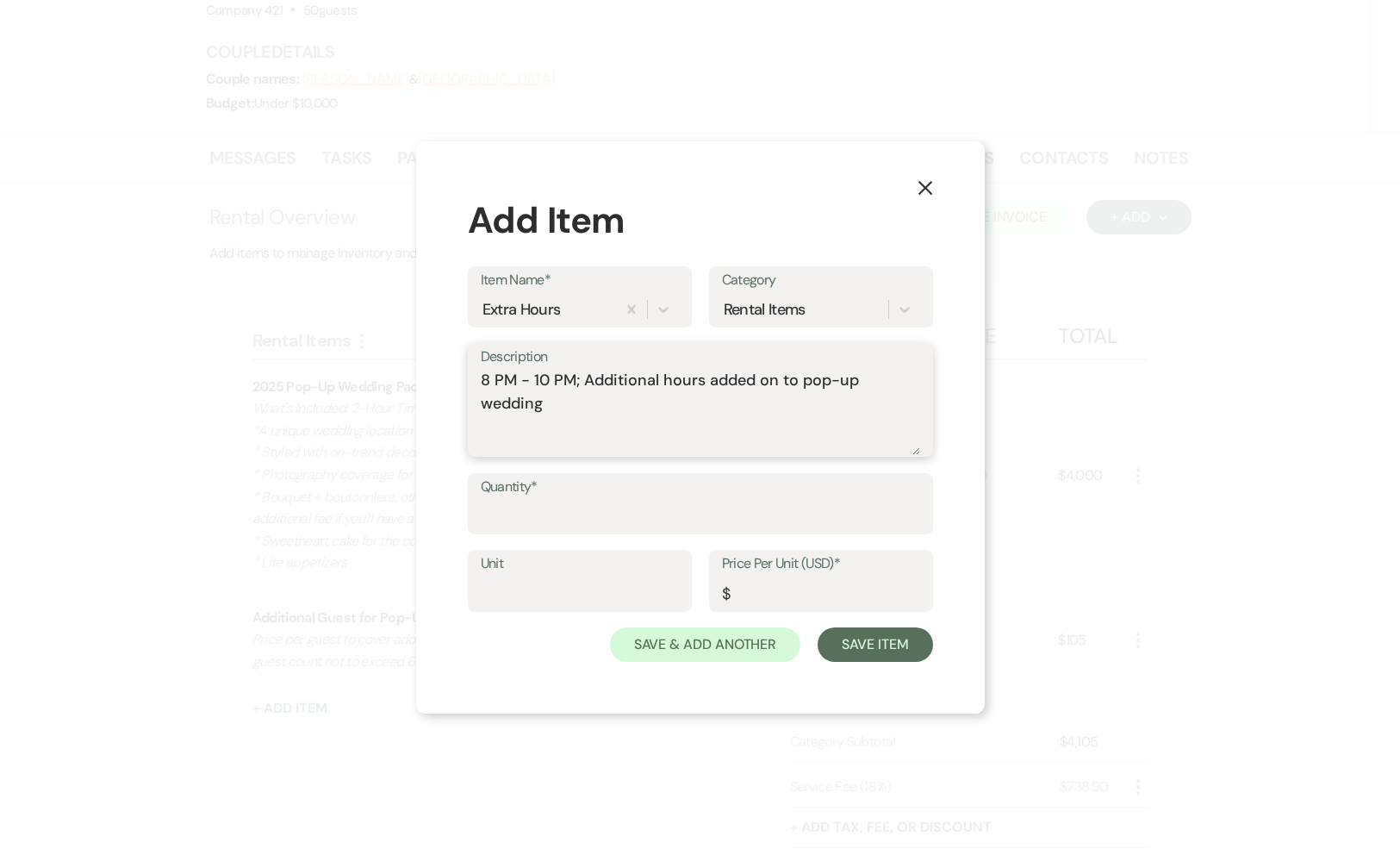
scroll to position [0, 0]
type textarea "8 PM - 10 PM; Additional hours added on to pop-up wedding"
click at [524, 521] on input "Quantity*" at bounding box center [700, 516] width 439 height 33
type input "2"
click at [760, 588] on input "Price Per Unit (USD)*" at bounding box center [821, 593] width 198 height 33
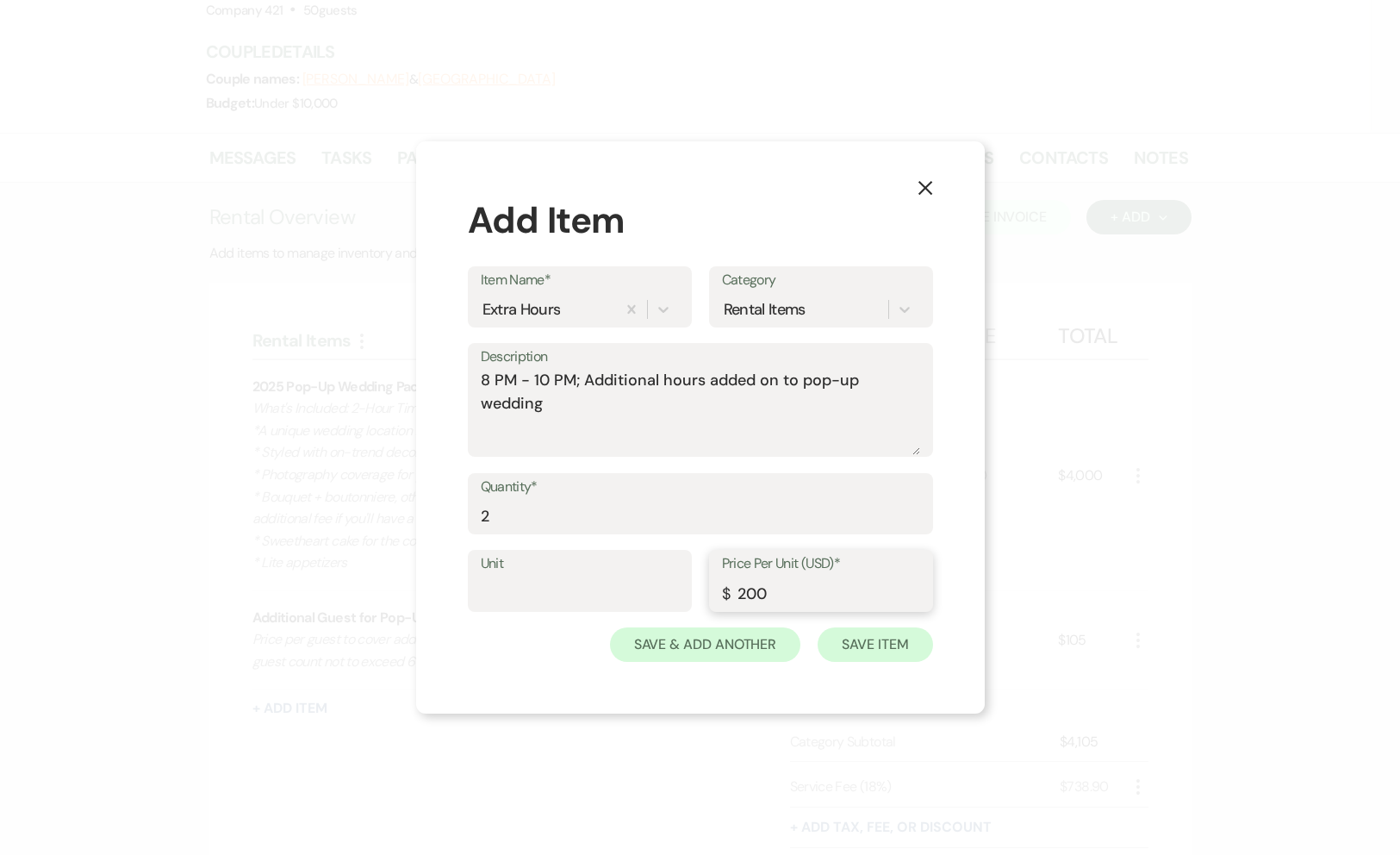
type input "200"
click at [901, 645] on button "Save Item" at bounding box center [875, 644] width 114 height 34
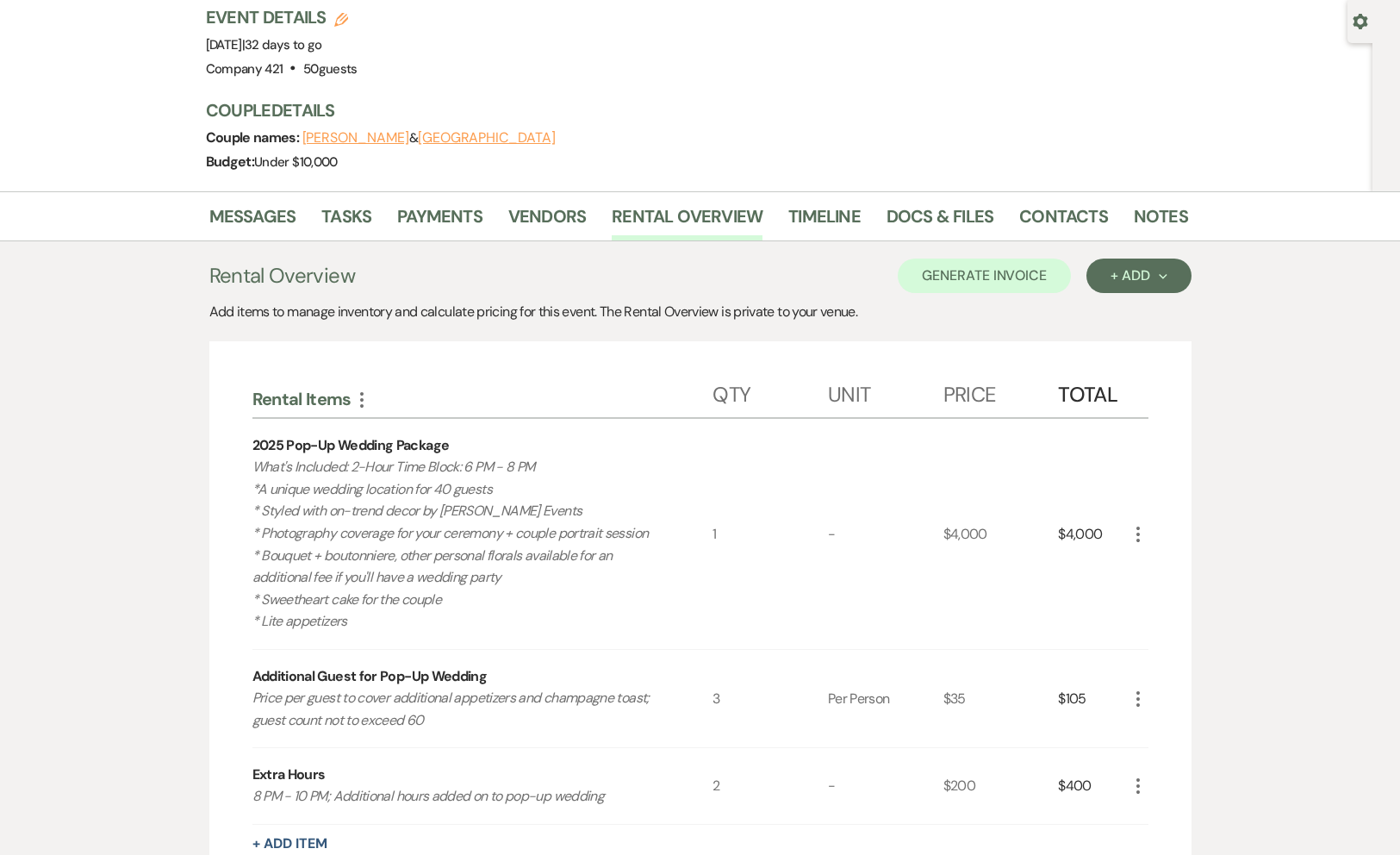
scroll to position [146, 0]
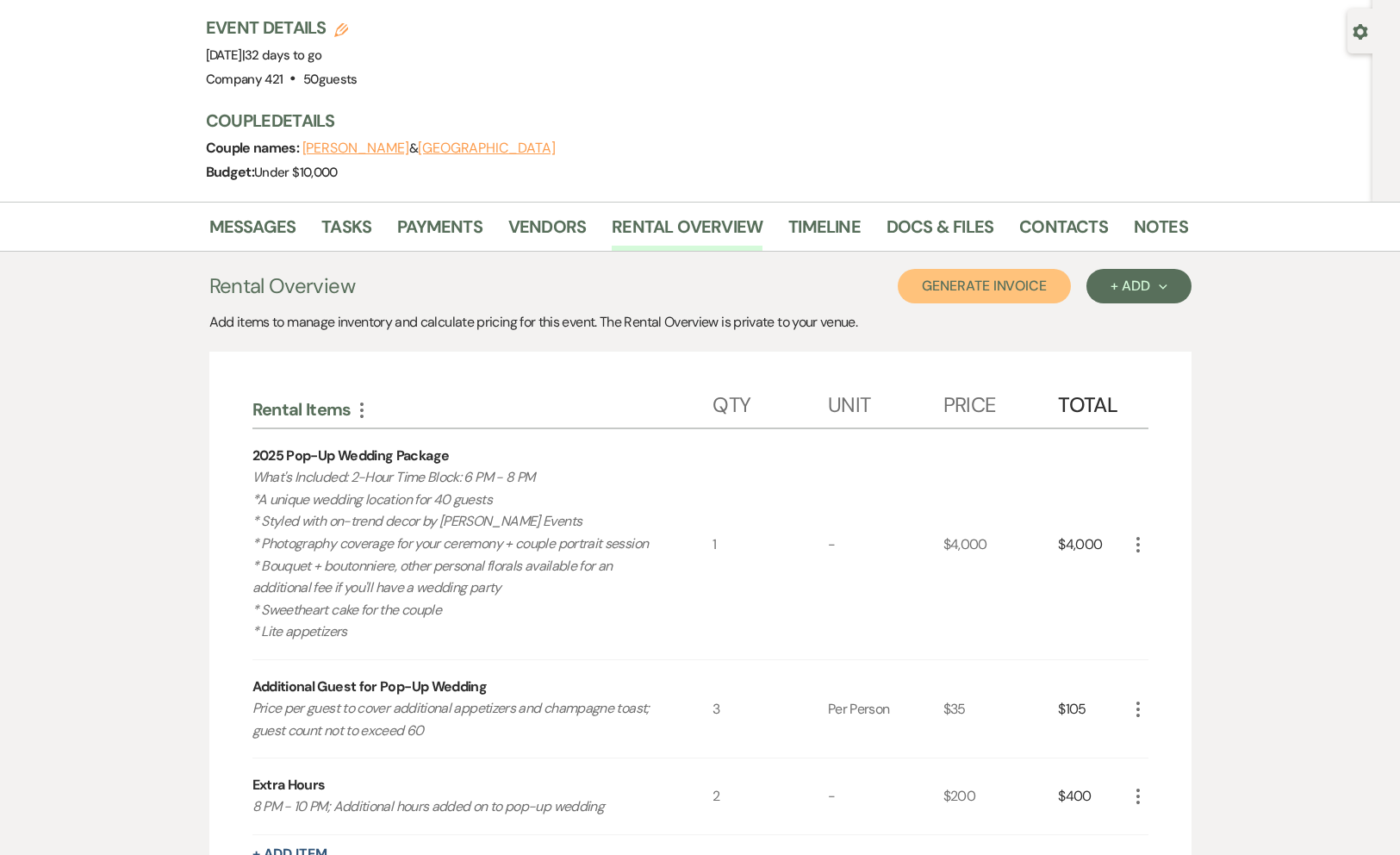
click at [1008, 269] on button "Generate Invoice" at bounding box center [984, 285] width 173 height 34
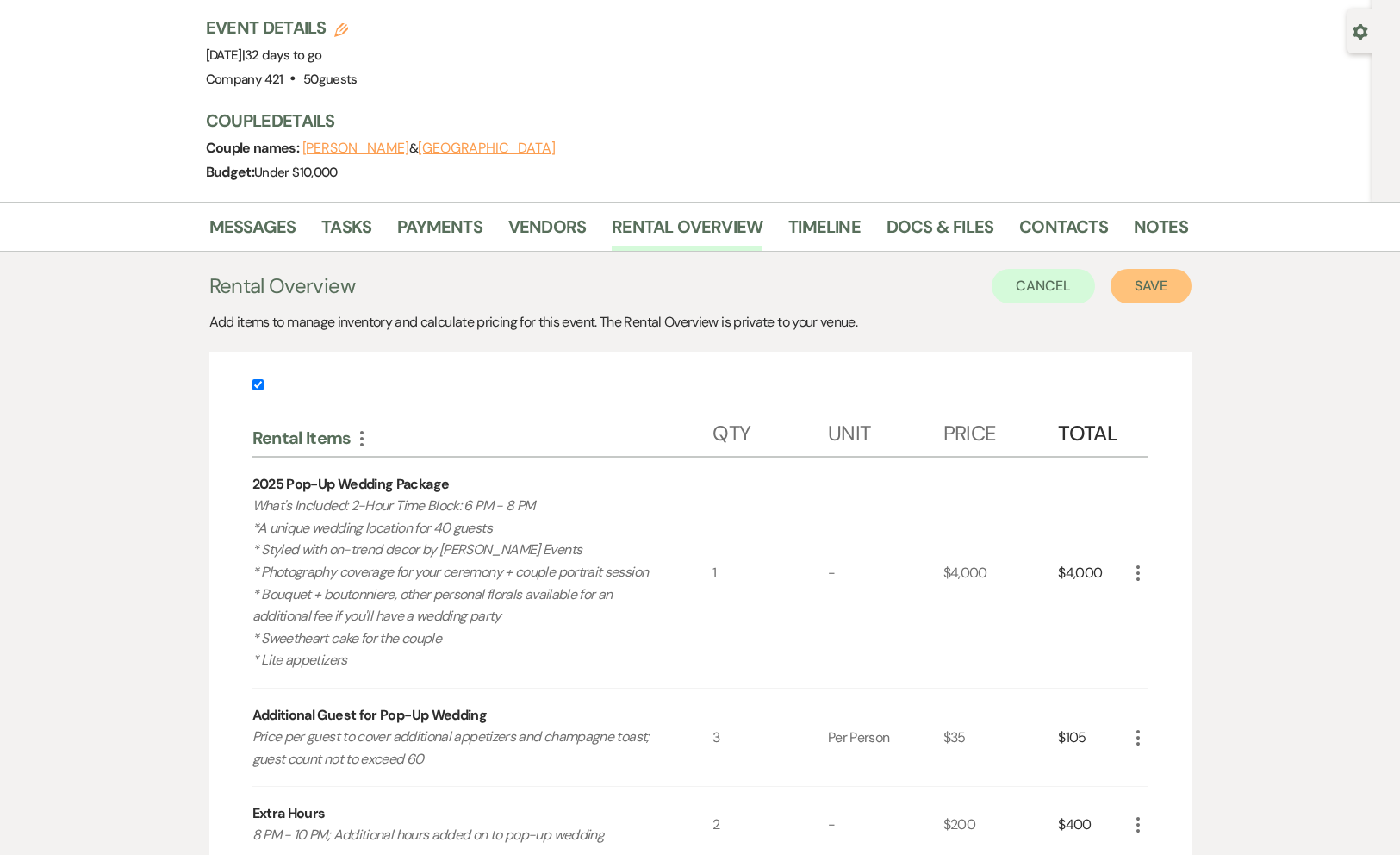
click at [1138, 269] on button "Save" at bounding box center [1152, 285] width 81 height 34
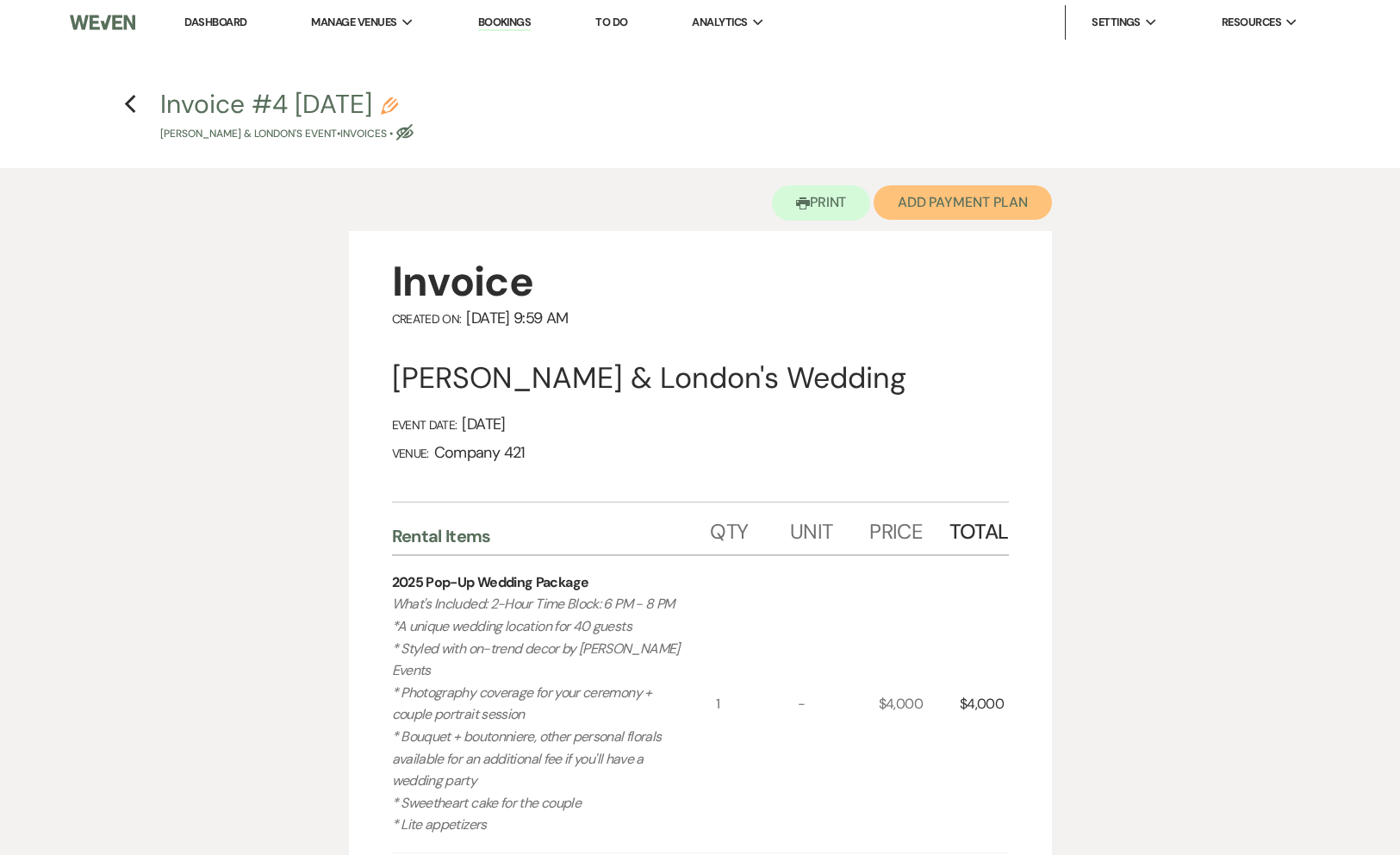
click at [1002, 187] on button "Add Payment Plan" at bounding box center [962, 202] width 179 height 34
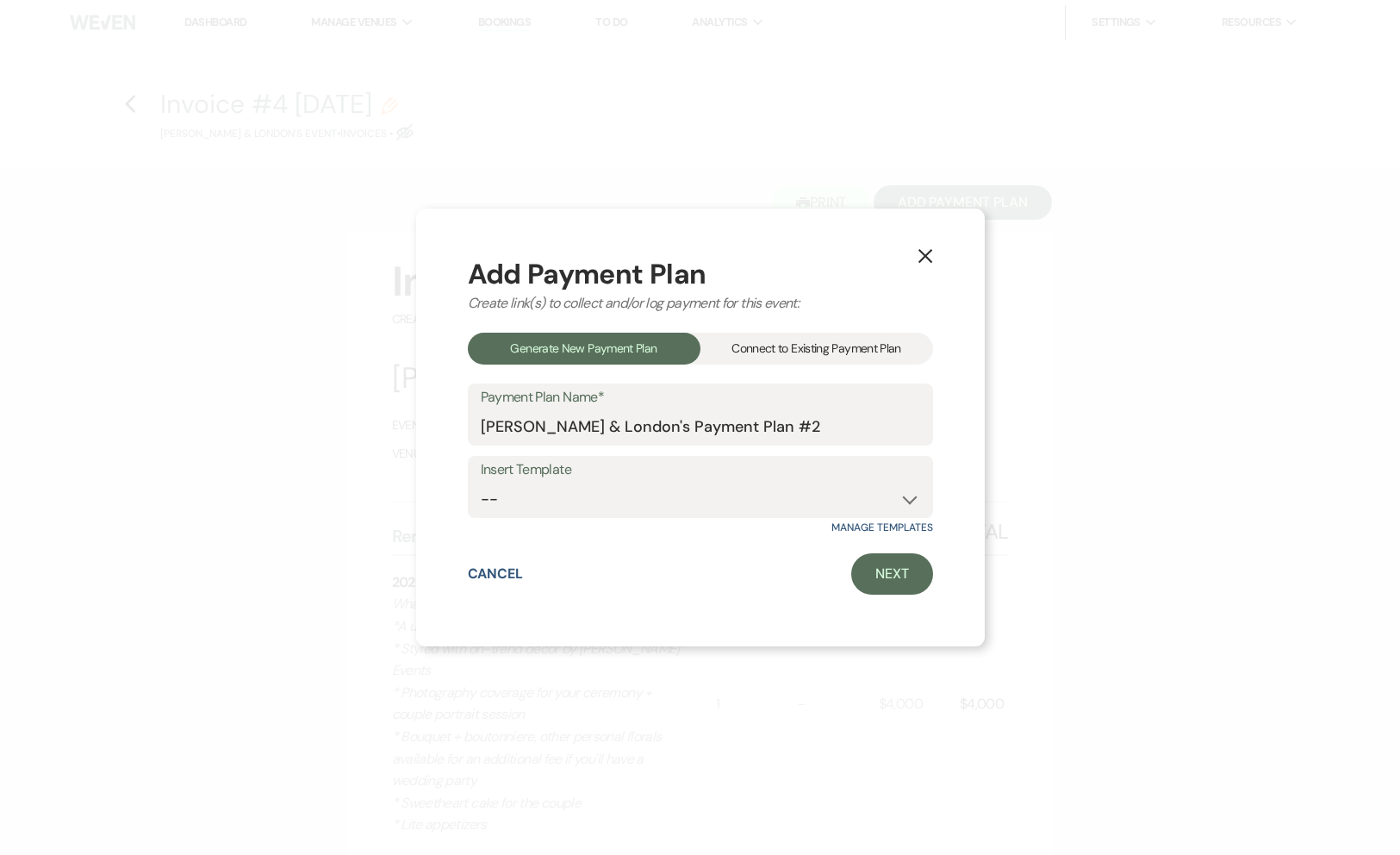
click at [845, 347] on div "Connect to Existing Payment Plan" at bounding box center [817, 349] width 232 height 32
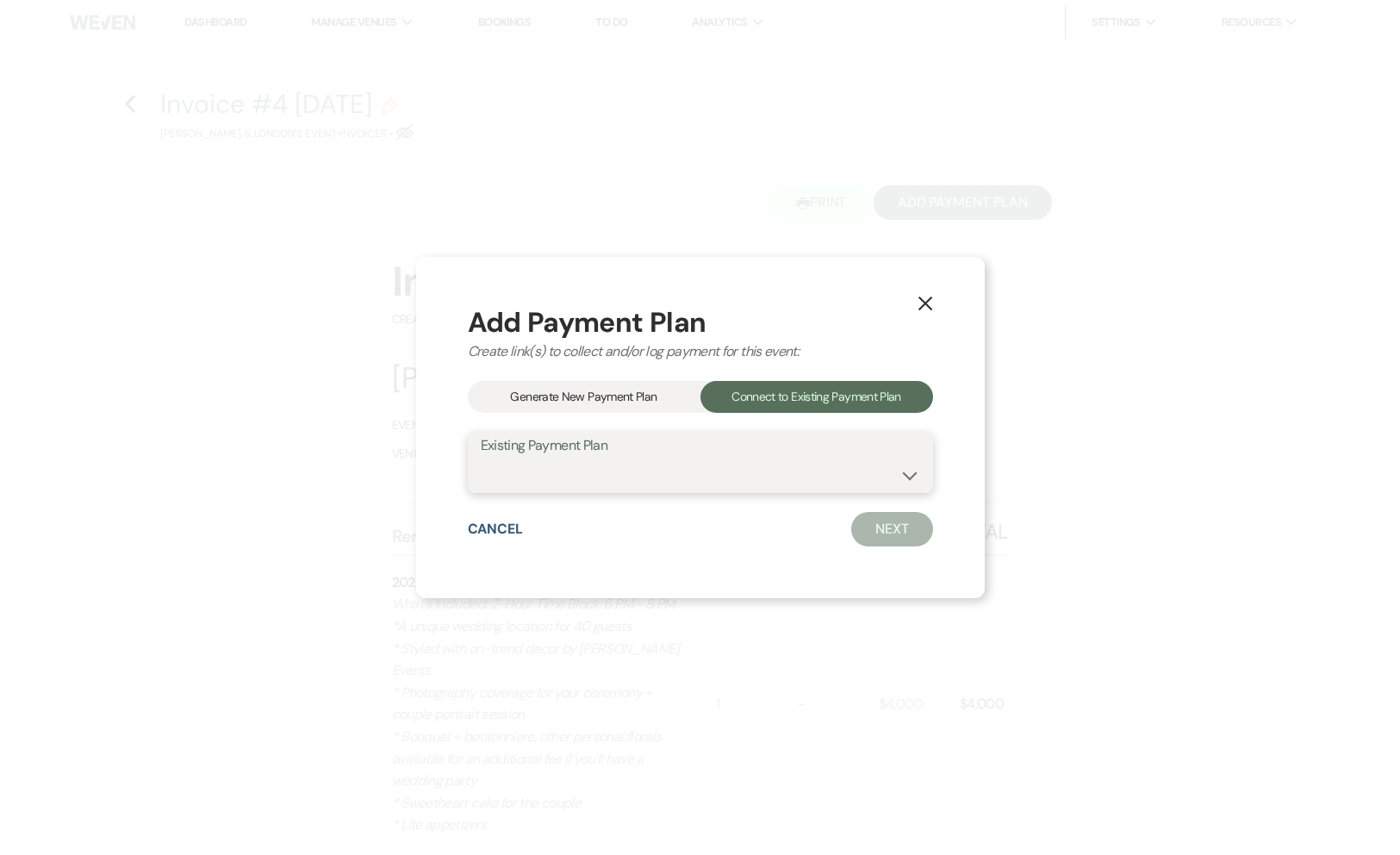
click at [767, 480] on select "[PERSON_NAME] & London's Payment Plan #1" at bounding box center [700, 475] width 439 height 33
select select "21417"
click at [481, 458] on select "[PERSON_NAME] & London's Payment Plan #1" at bounding box center [700, 475] width 439 height 33
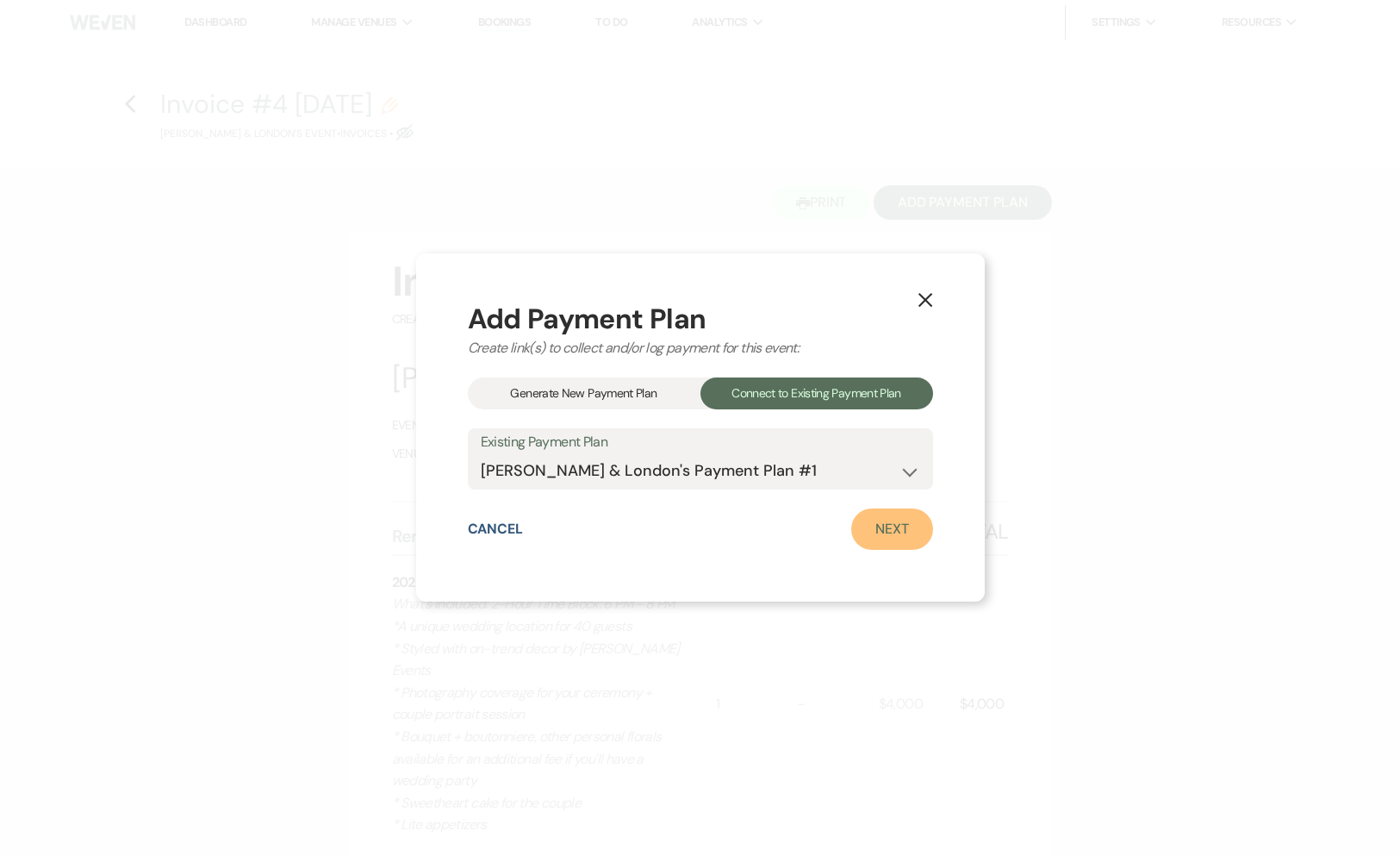
click at [903, 524] on link "Next" at bounding box center [892, 528] width 82 height 41
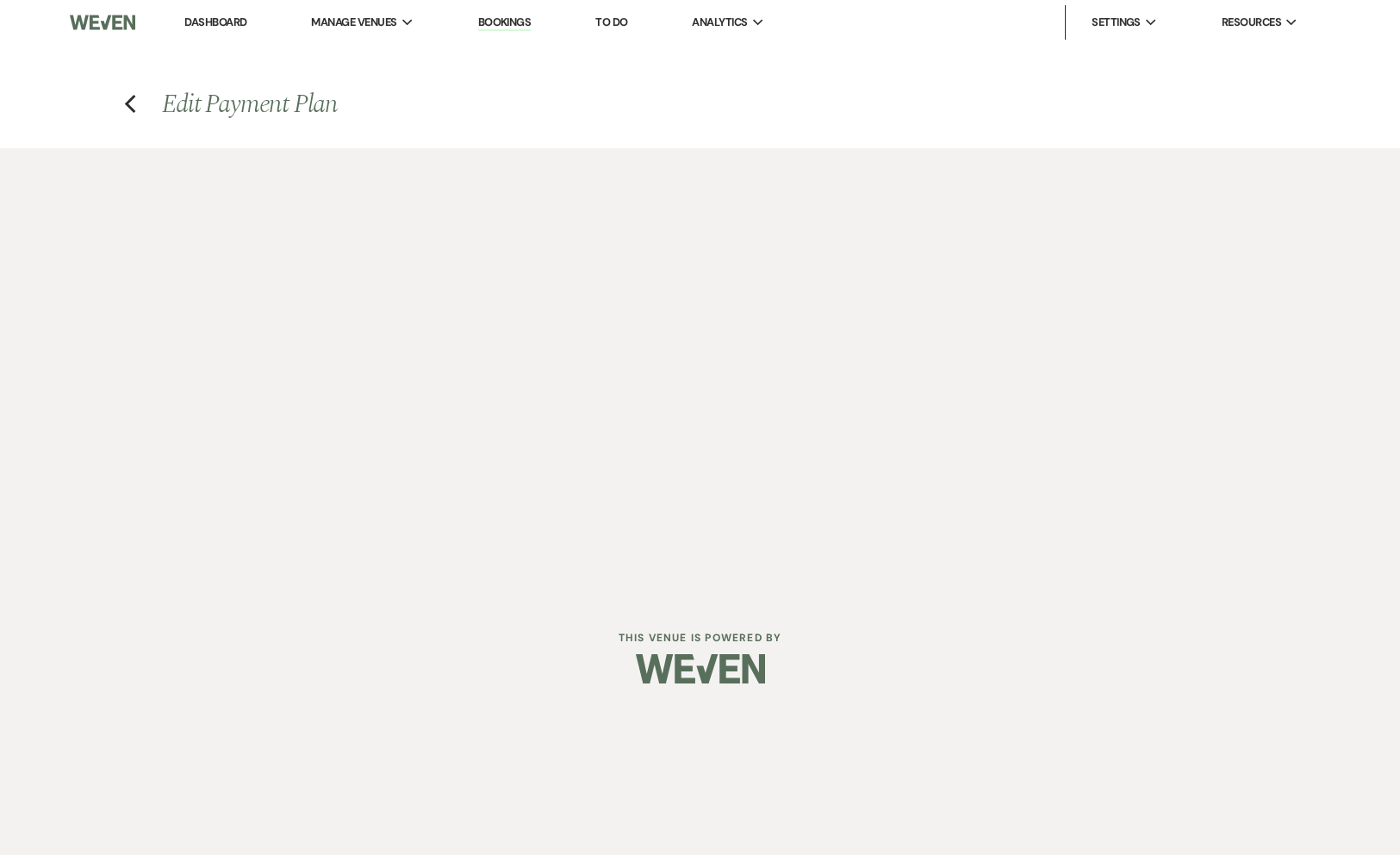
select select "29899"
select select "1"
select select "true"
select select "2"
select select "percentage"
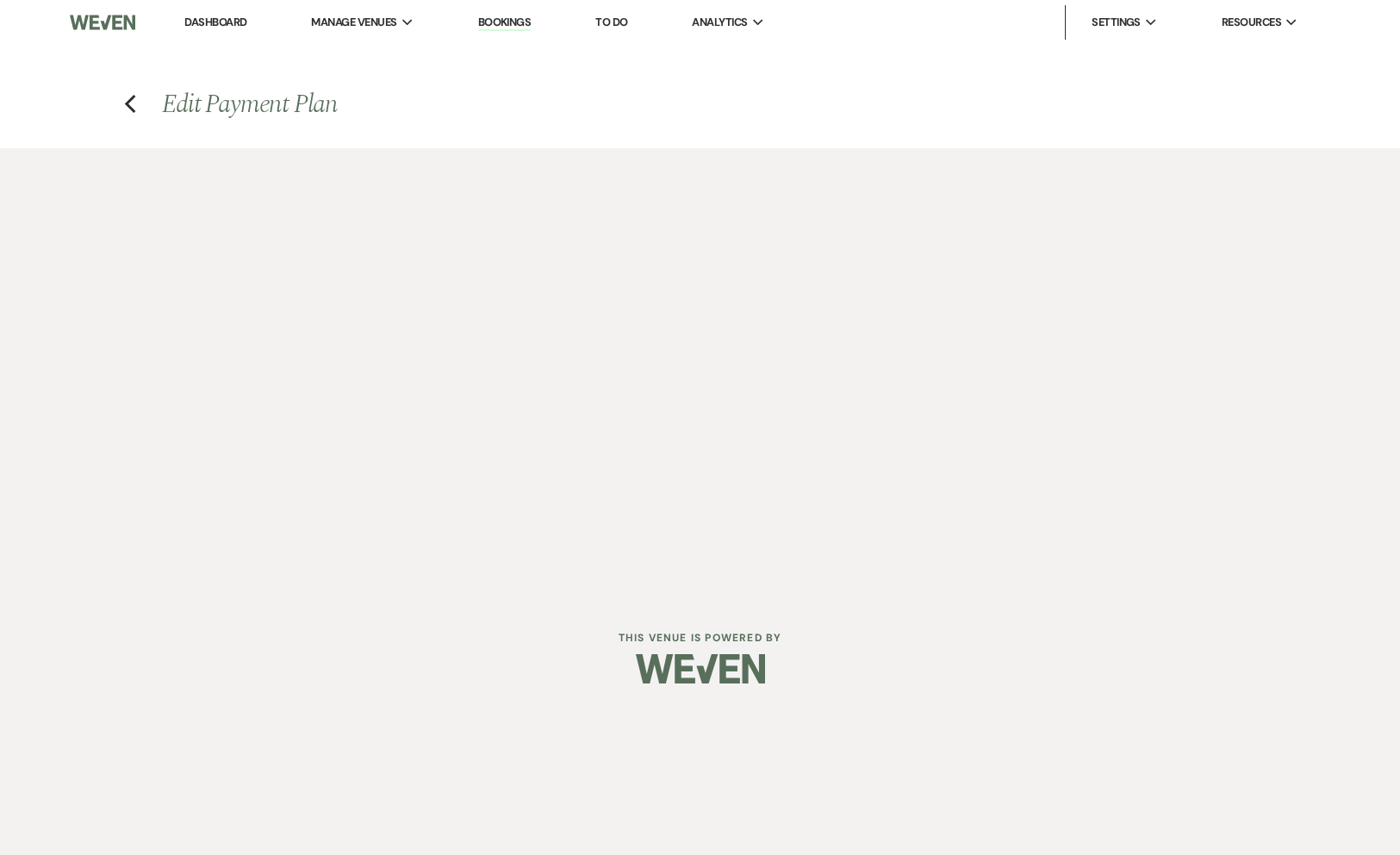
select select "true"
select select "client"
select select "weeks"
select select "client"
select select "days"
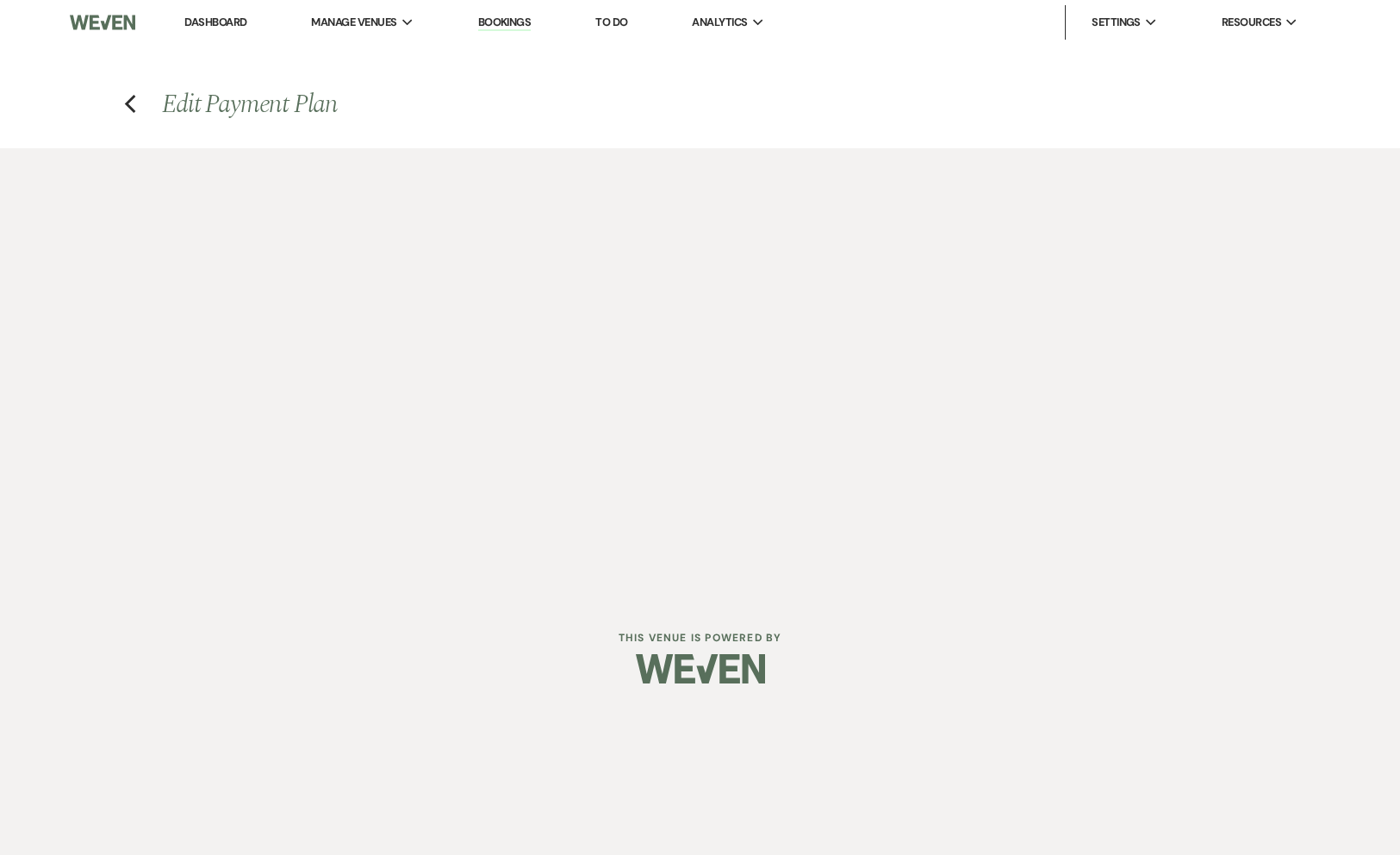
select select "both"
select select "days"
select select "afterDueDate"
select select "both"
select select "days"
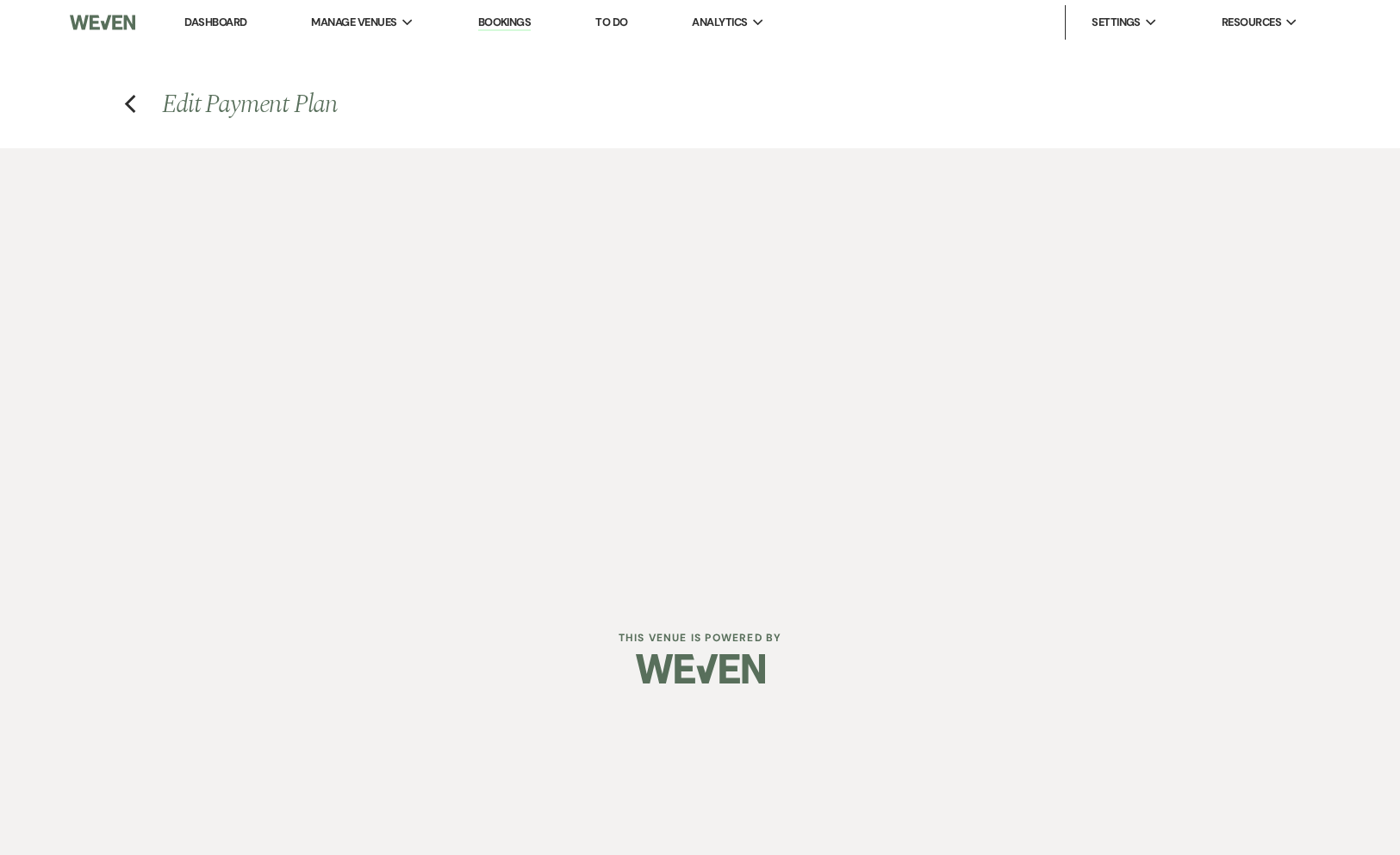
select select "afterDueDate"
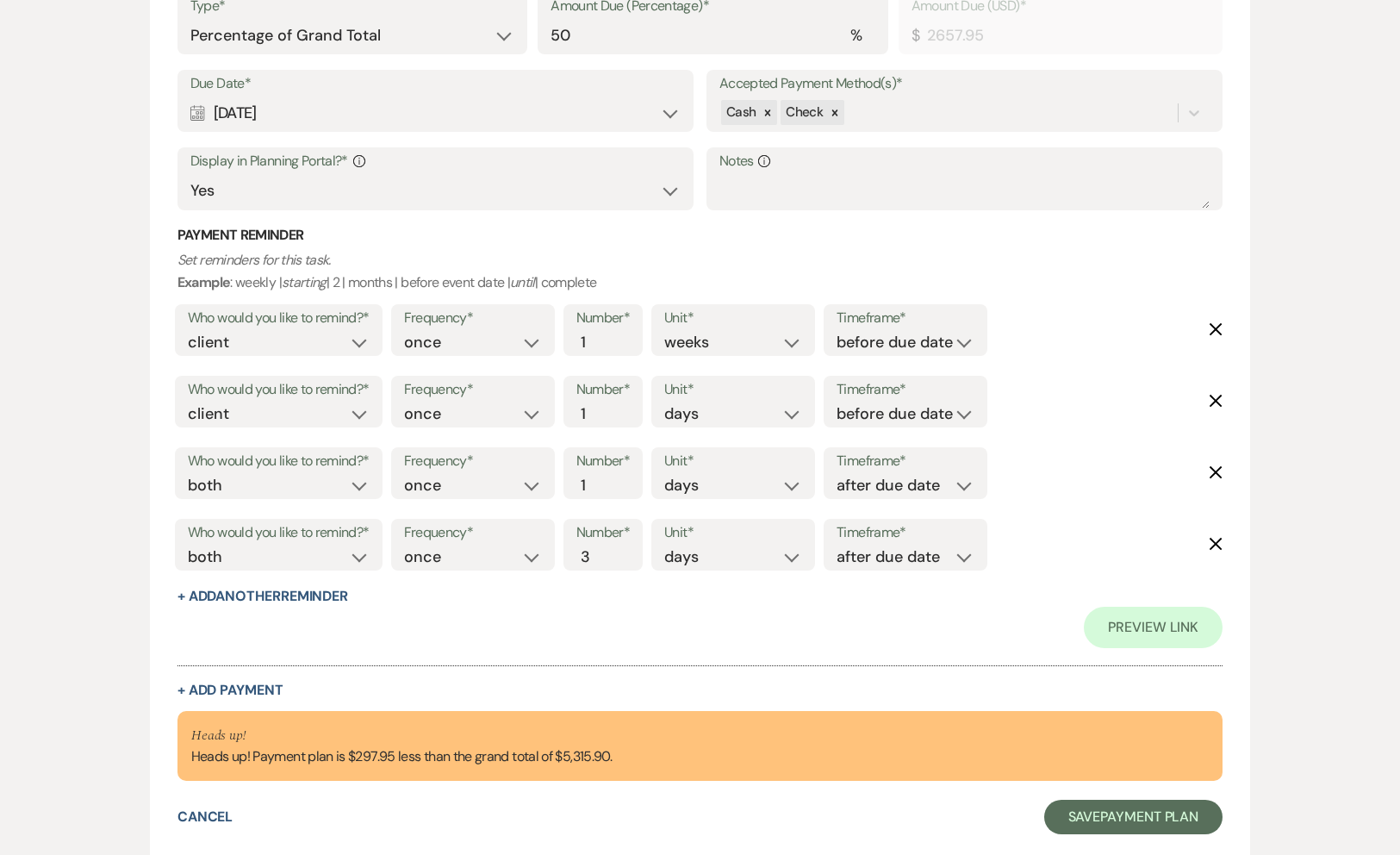
scroll to position [1353, 0]
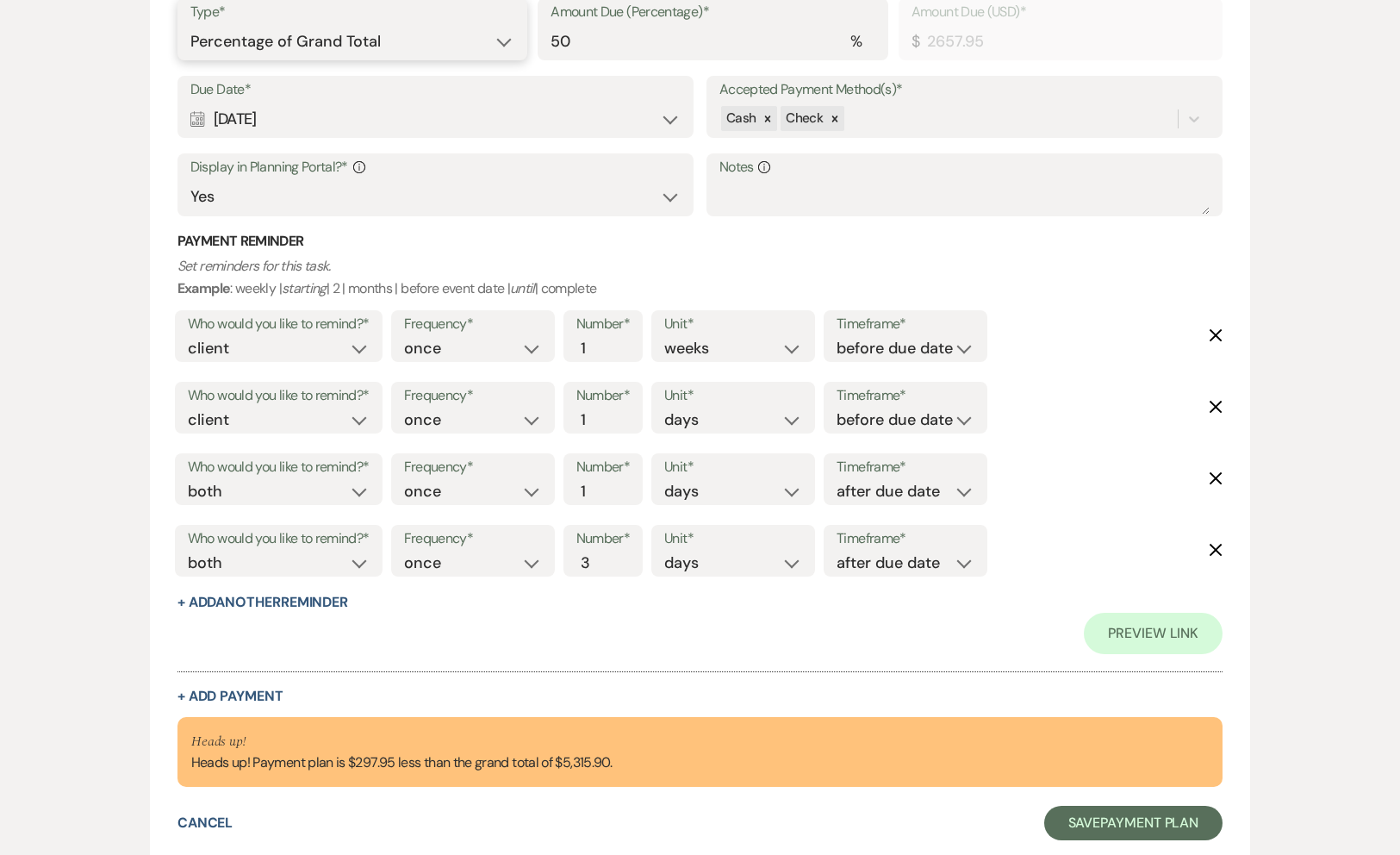
click at [448, 47] on select "Dollar Amount Percentage of Grand Total" at bounding box center [352, 41] width 325 height 33
select select "flat"
click at [190, 25] on select "Dollar Amount Percentage of Grand Total" at bounding box center [352, 41] width 325 height 33
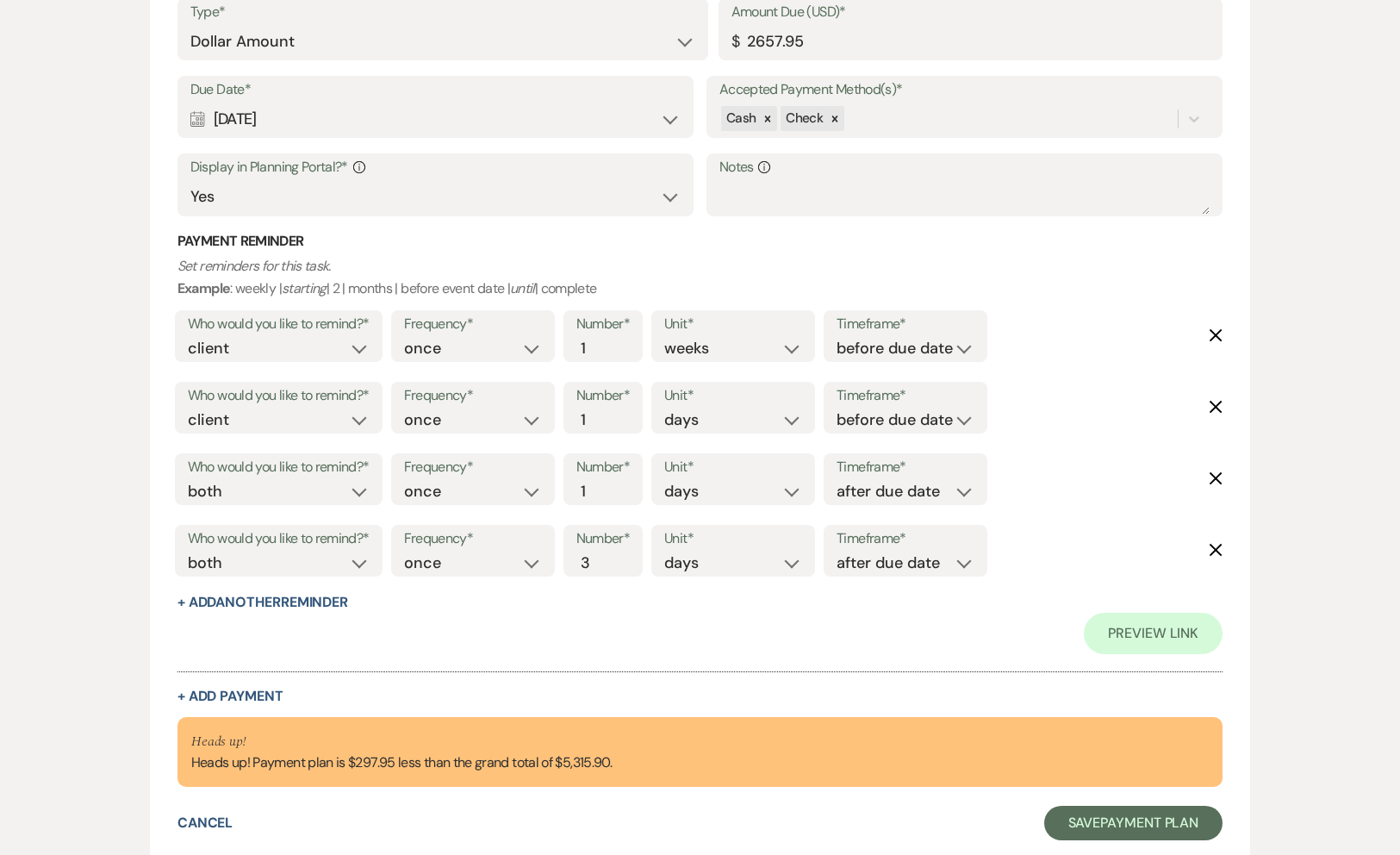
click at [1057, 283] on p "Set reminders for this task. Example : weekly | starting | 2 | months | before …" at bounding box center [701, 277] width 1046 height 44
click at [879, 34] on input "2657.95" at bounding box center [971, 41] width 479 height 33
click at [836, 41] on input "2657.95" at bounding box center [971, 41] width 479 height 33
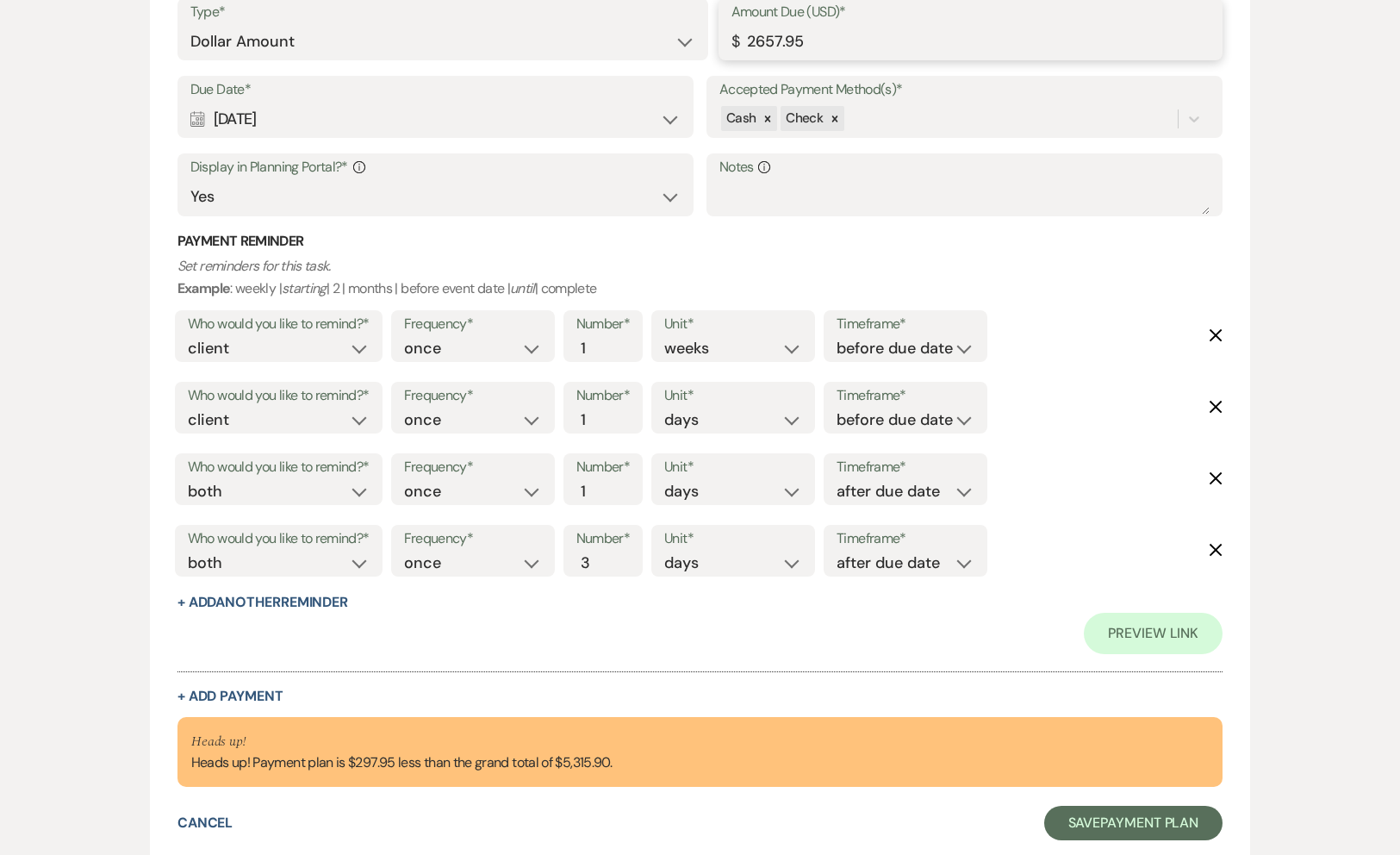
click at [836, 41] on input "2657.95" at bounding box center [971, 41] width 479 height 33
type input "2"
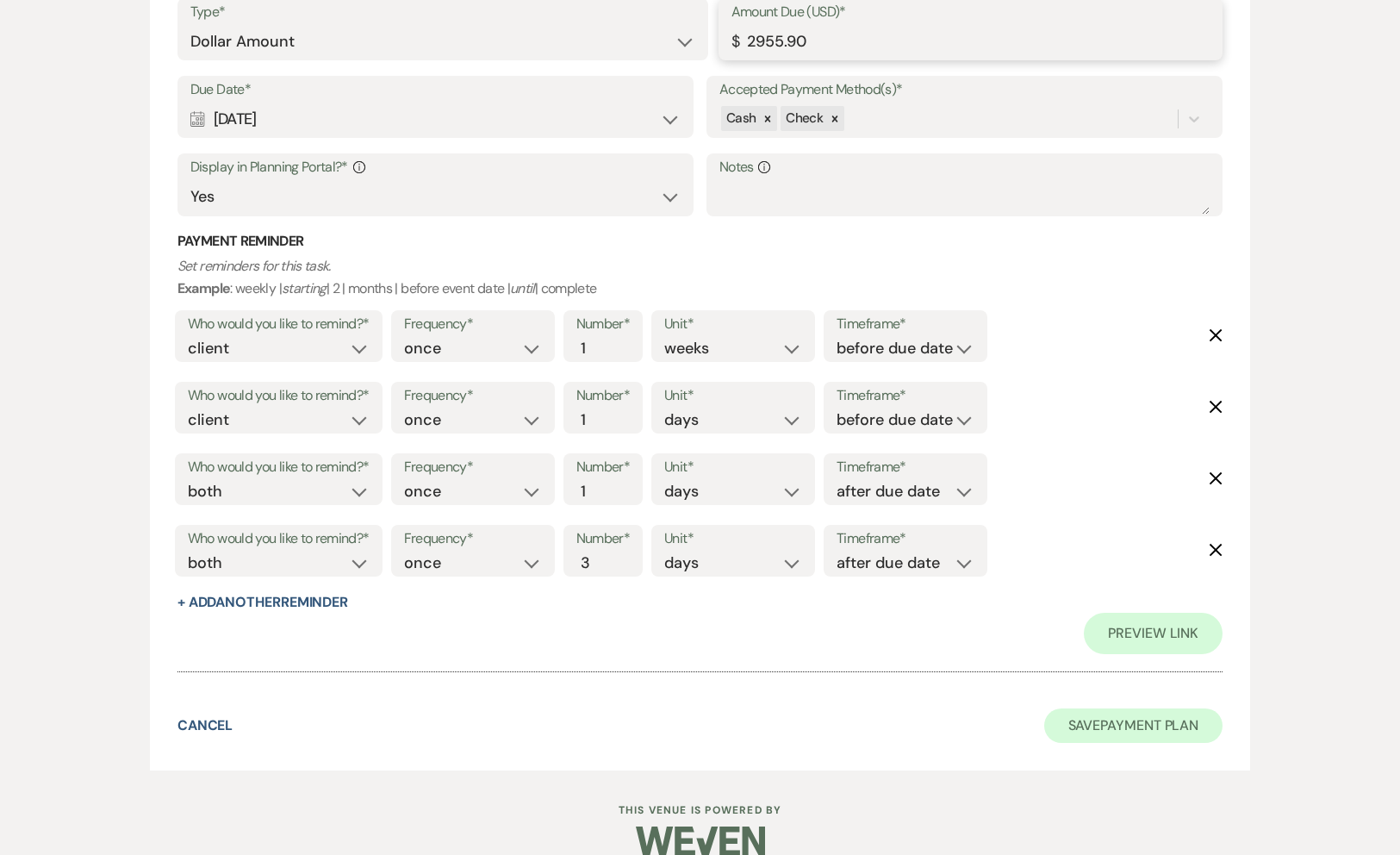
type input "2955.90"
click at [1062, 725] on button "Save Payment Plan" at bounding box center [1134, 725] width 180 height 34
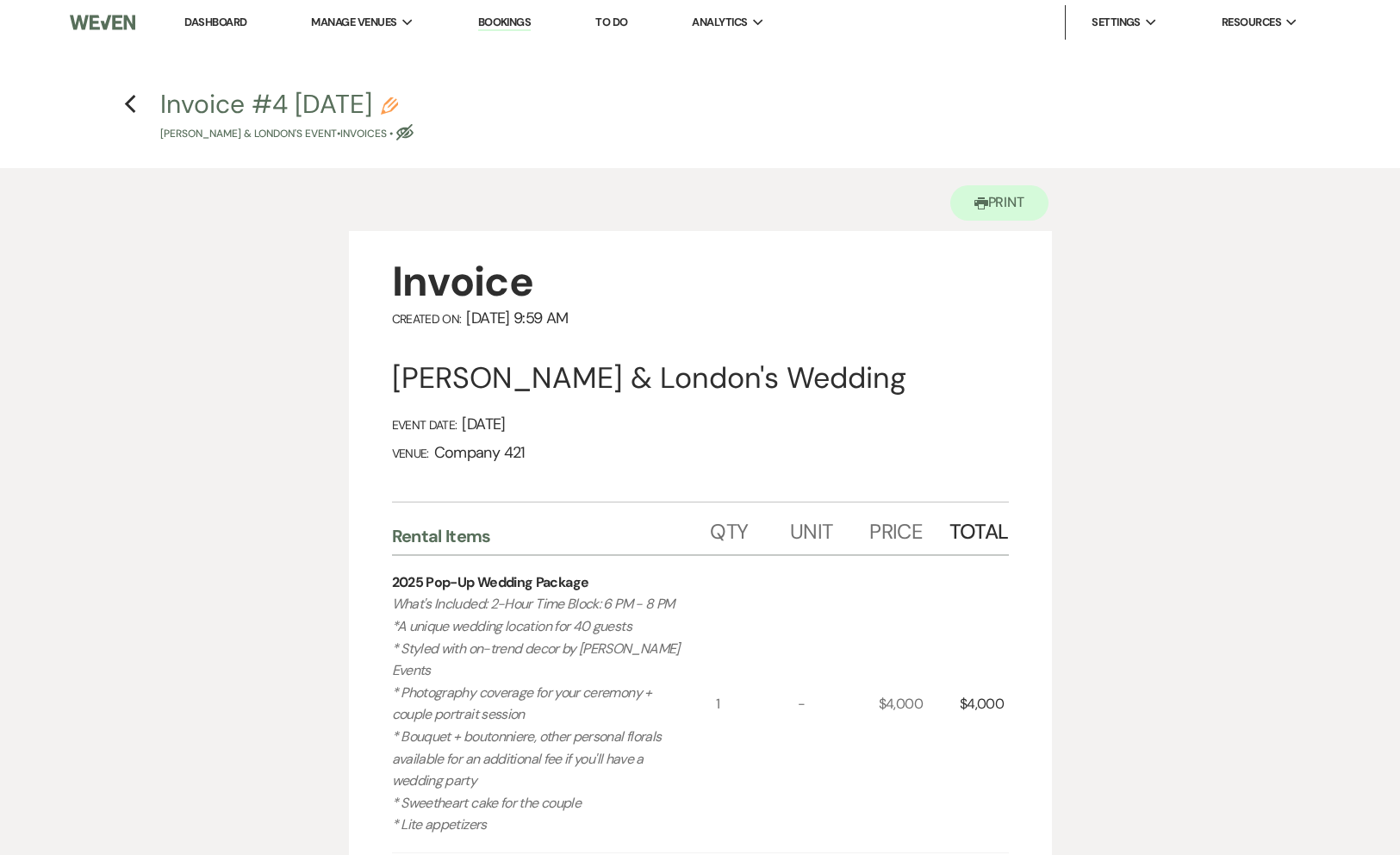
click at [414, 101] on button "Invoice #4 [DATE] Pencil [PERSON_NAME] & London's Event • Invoices • Eye Blocked" at bounding box center [287, 117] width 254 height 51
select select "22"
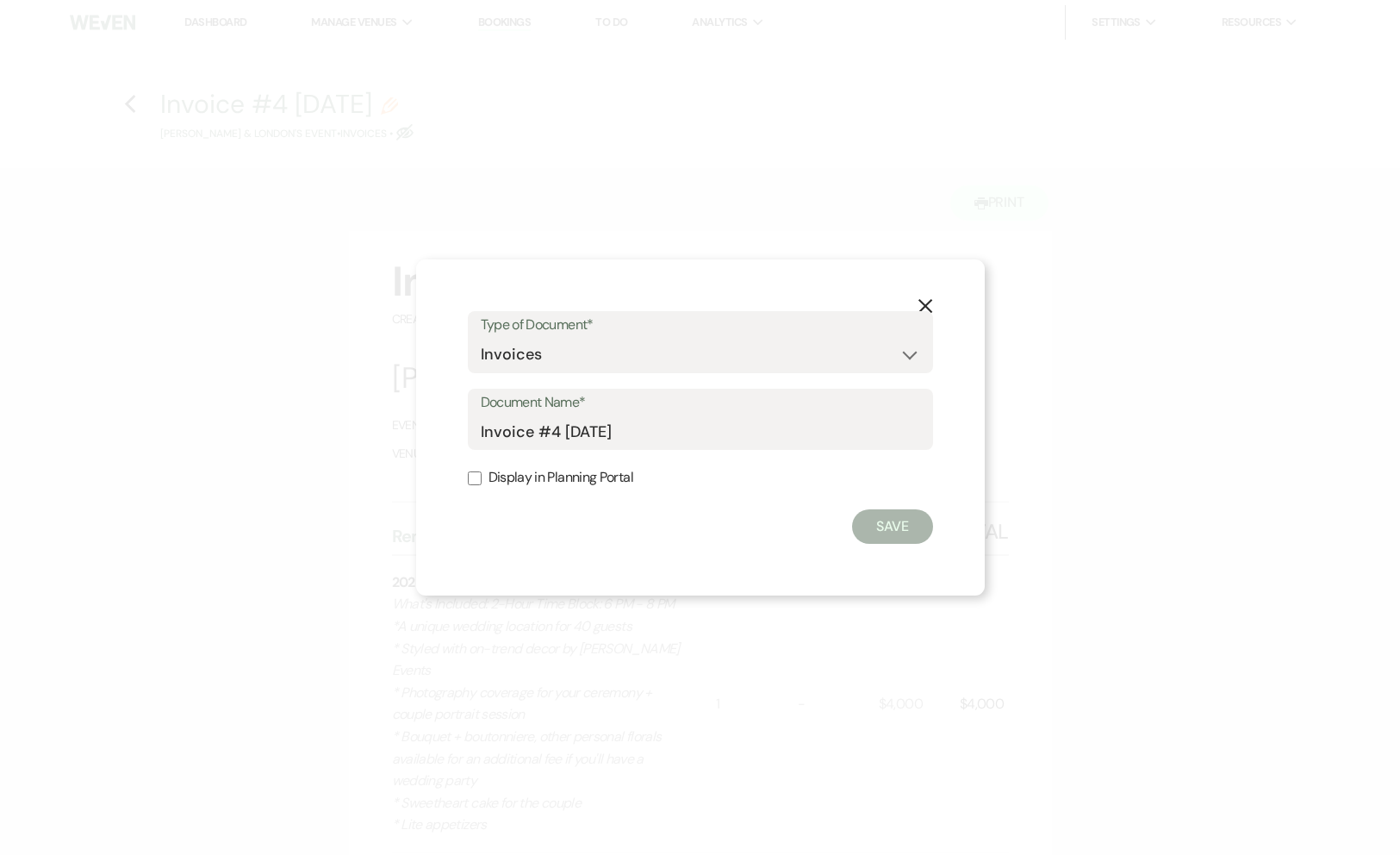
click at [478, 436] on div "Document Name* Invoice #4 [DATE]" at bounding box center [700, 419] width 465 height 62
click at [478, 431] on div "Document Name* Invoice #4 [DATE]" at bounding box center [700, 419] width 465 height 62
click at [482, 431] on input "Invoice #4 [DATE]" at bounding box center [700, 431] width 439 height 33
type input "UPDATED_Invoice #4 [DATE]"
click button "Save" at bounding box center [893, 526] width 81 height 34
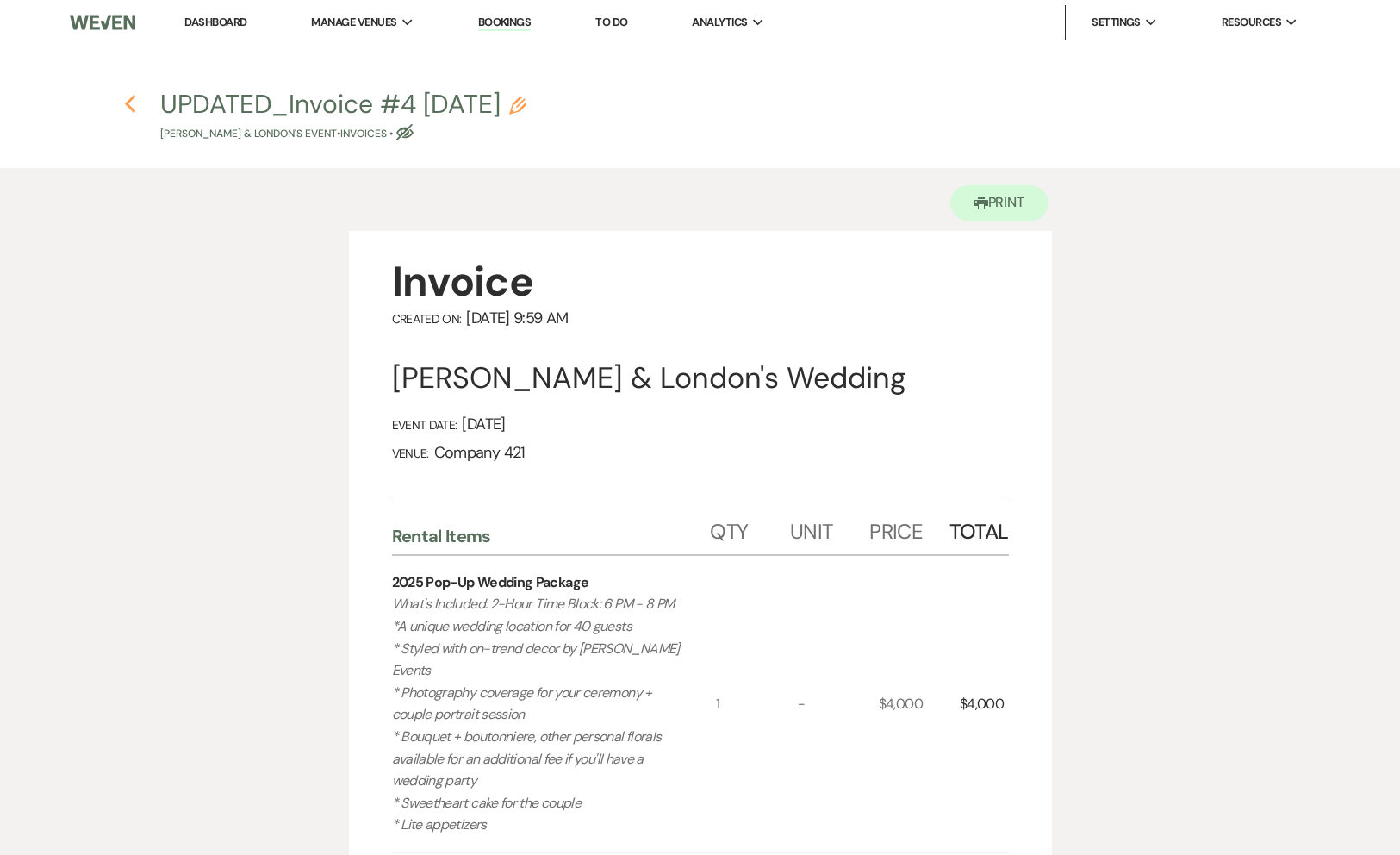
click at [129, 107] on use "button" at bounding box center [130, 105] width 11 height 19
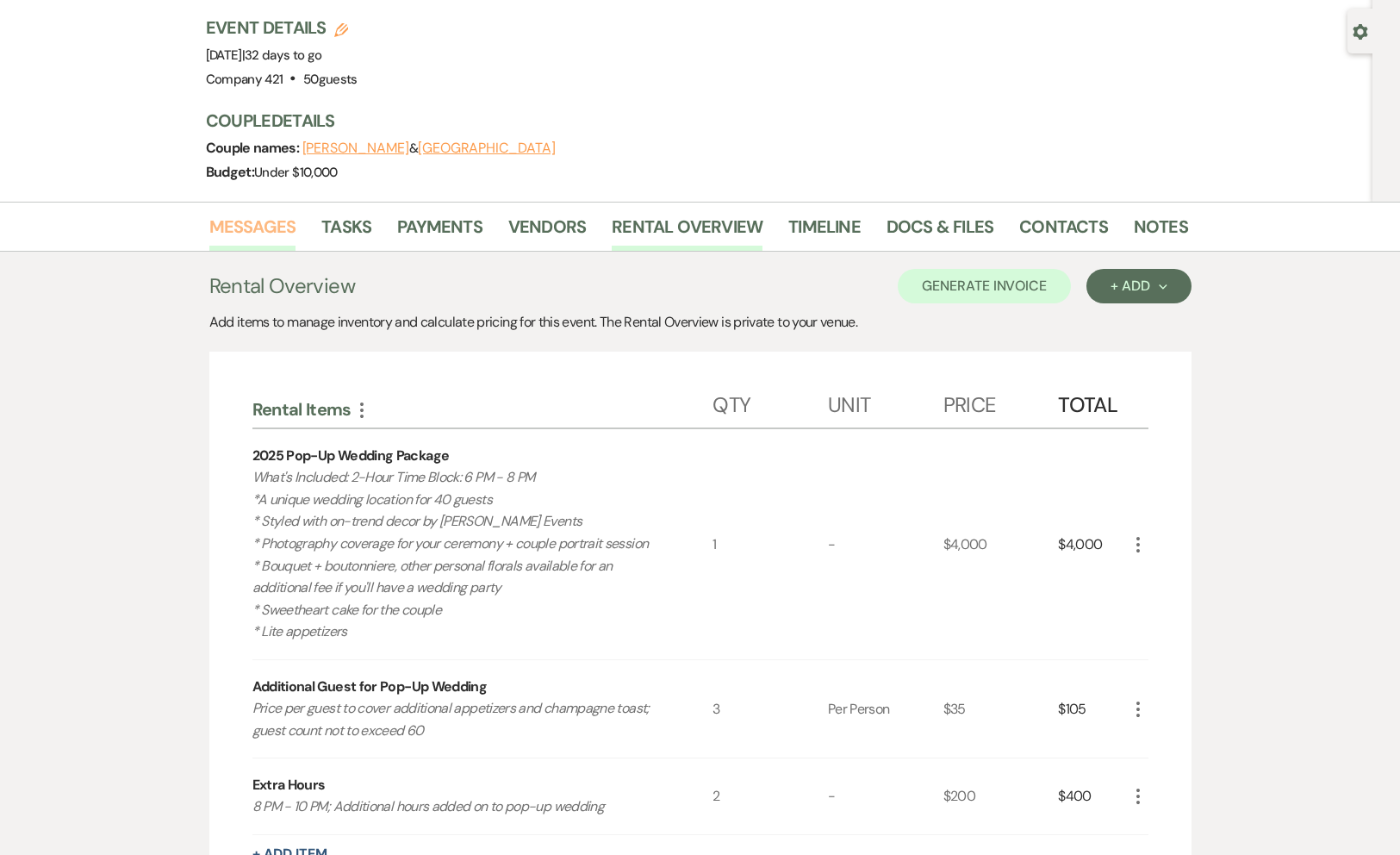
click at [280, 213] on link "Messages" at bounding box center [253, 232] width 87 height 38
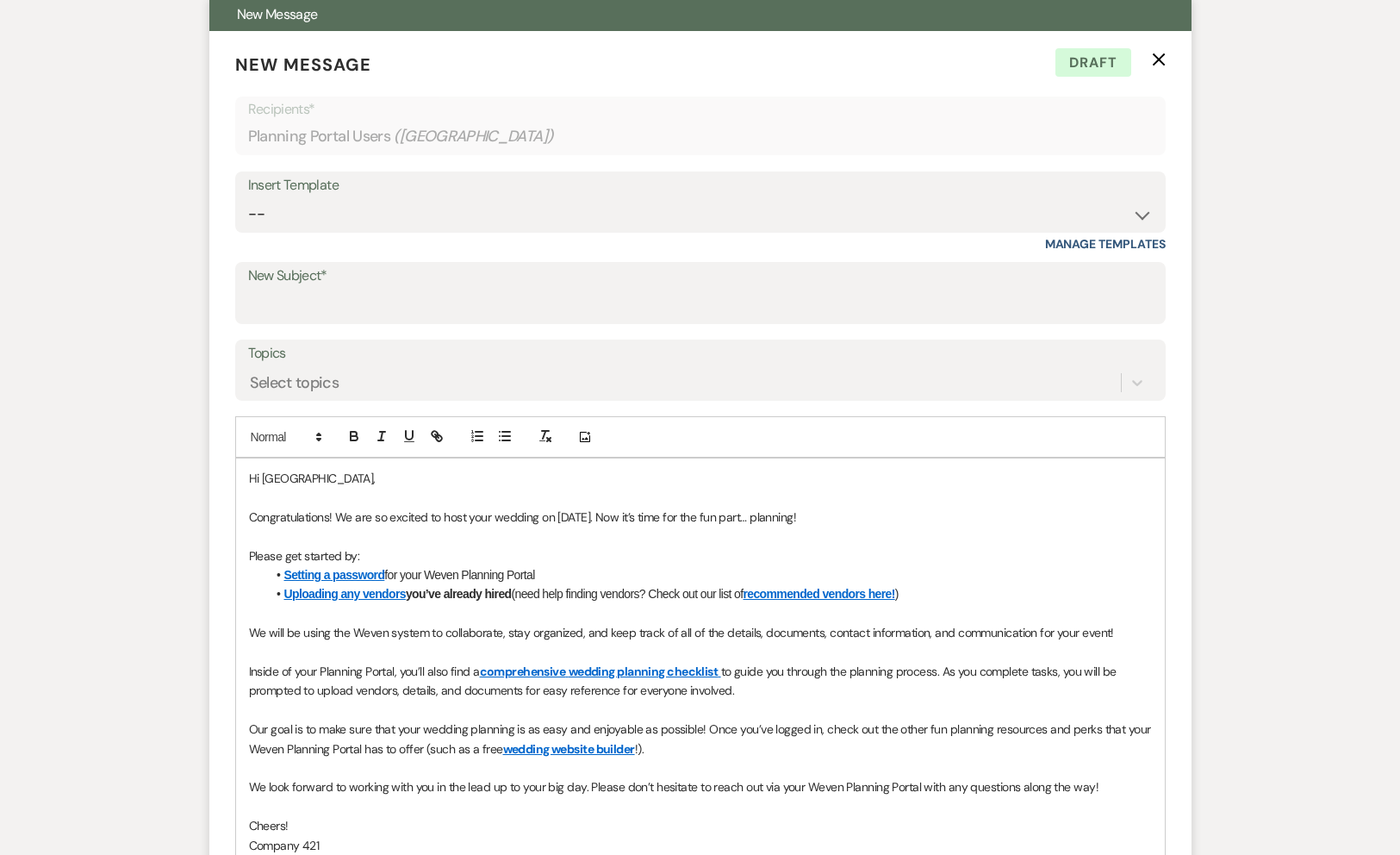
scroll to position [522, 0]
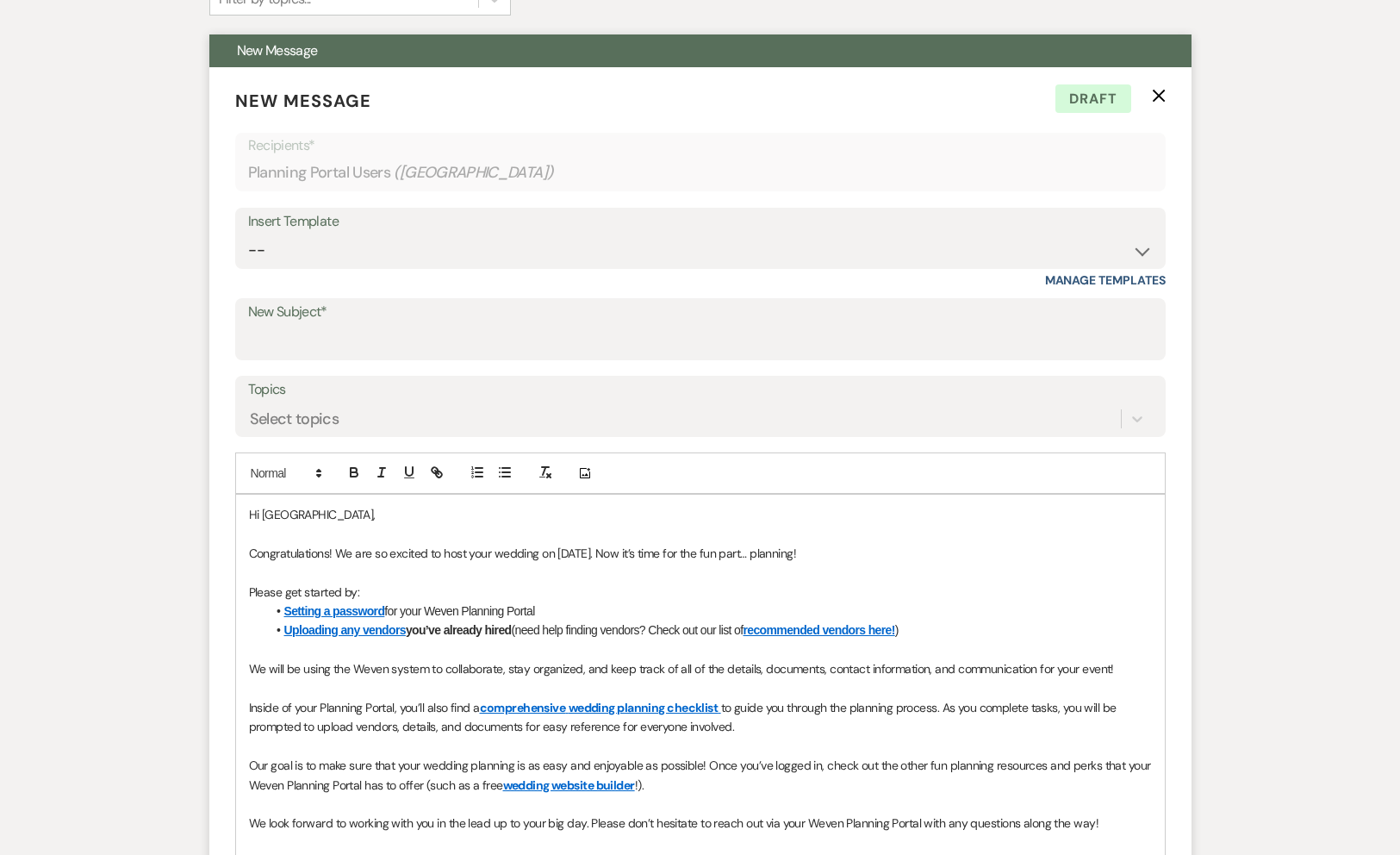
click at [1160, 90] on use "button" at bounding box center [1158, 96] width 13 height 13
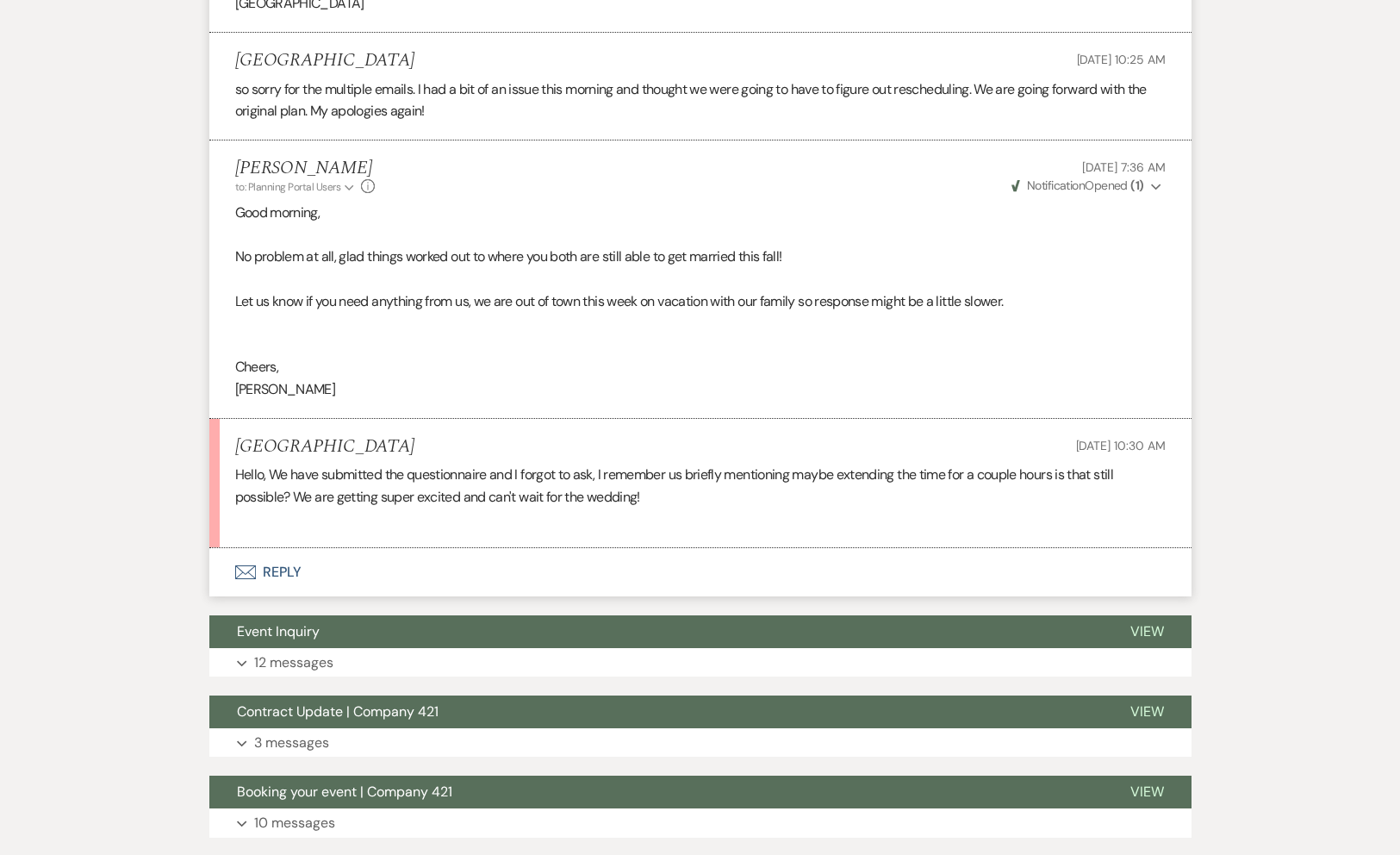
scroll to position [840, 0]
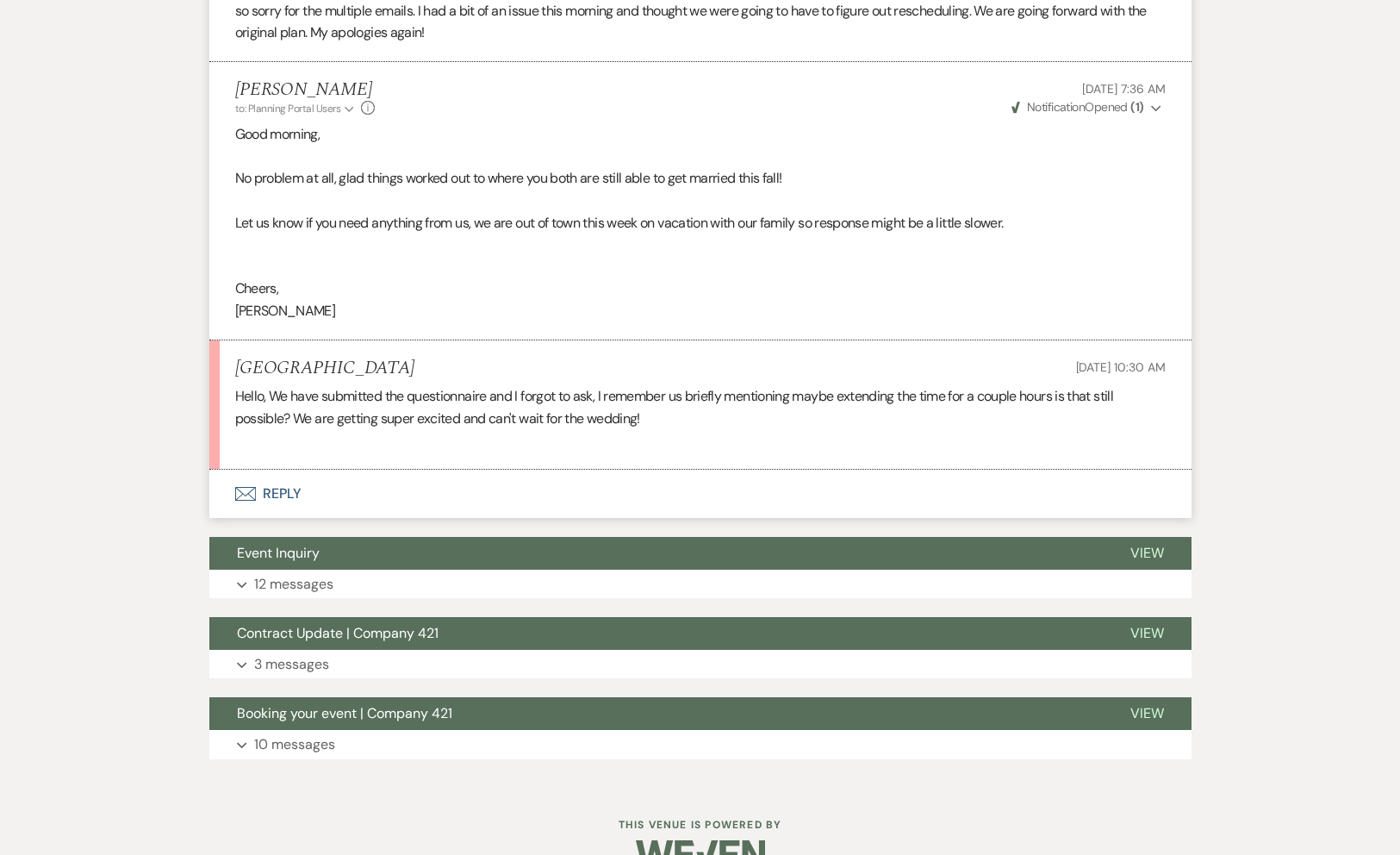
click at [271, 469] on button "Envelope Reply" at bounding box center [701, 493] width 983 height 48
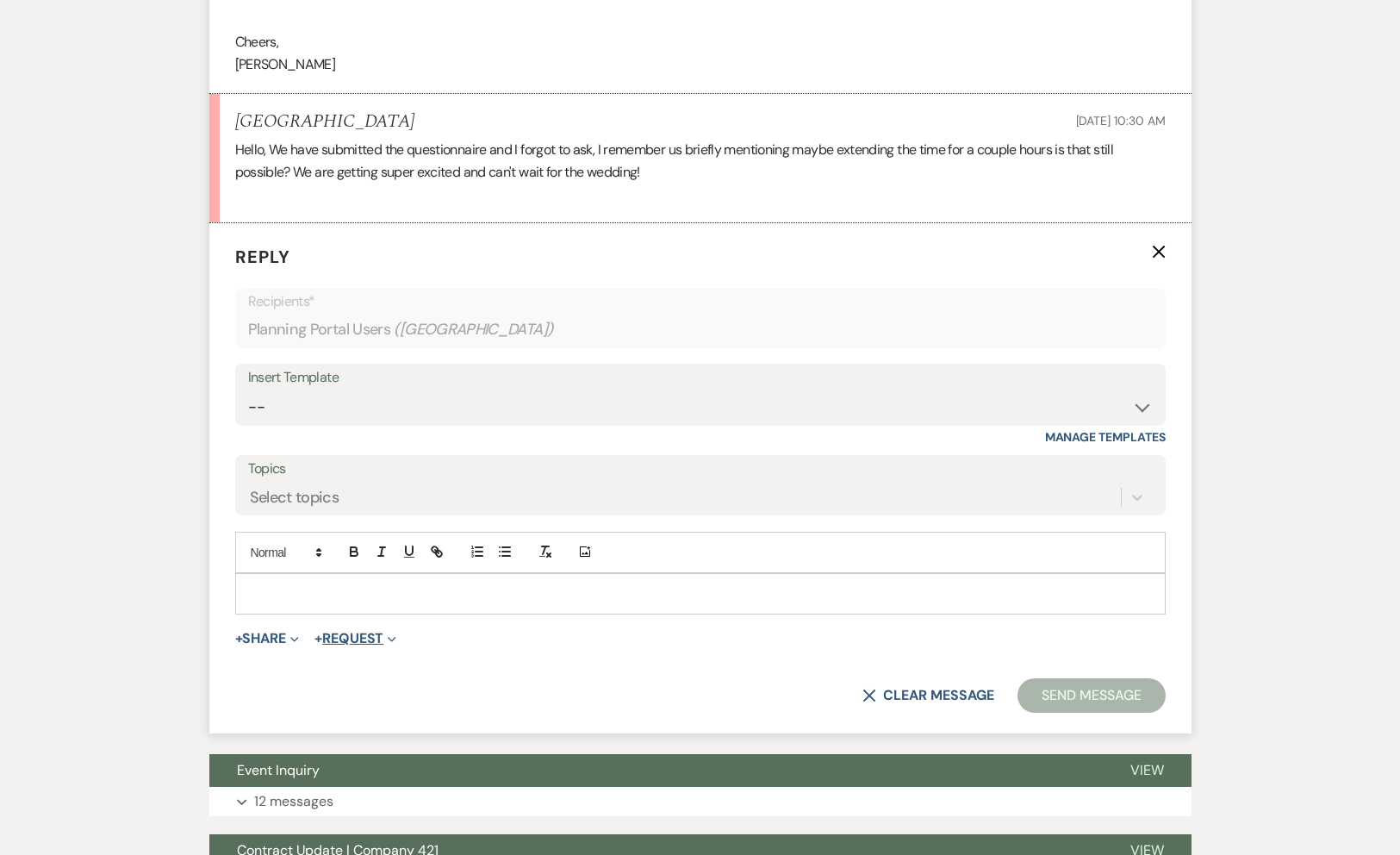
scroll to position [1096, 0]
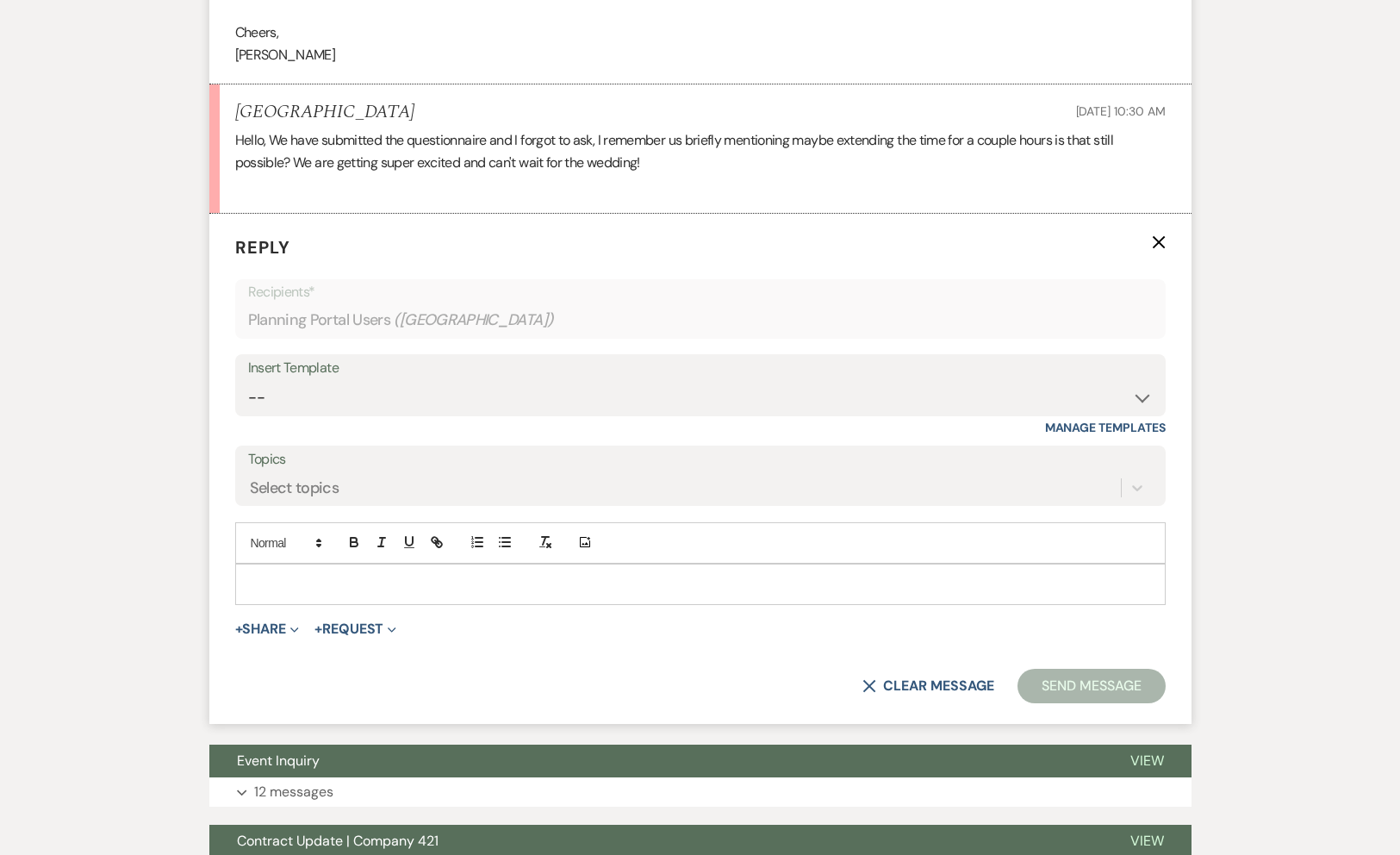
click at [371, 575] on p at bounding box center [701, 585] width 903 height 19
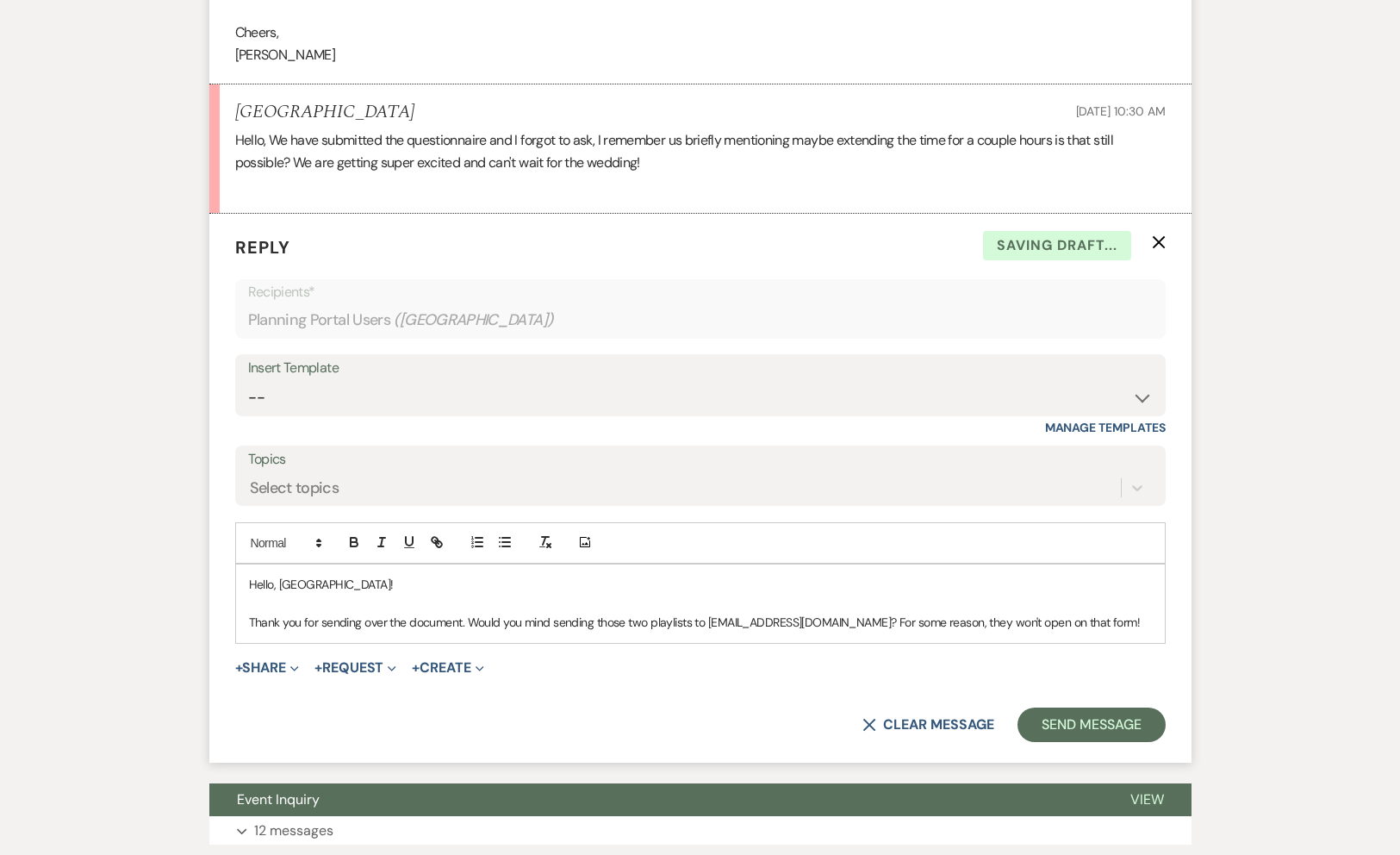
click at [1100, 613] on p "Thank you for sending over the document. Would you mind sending those two playl…" at bounding box center [701, 623] width 903 height 19
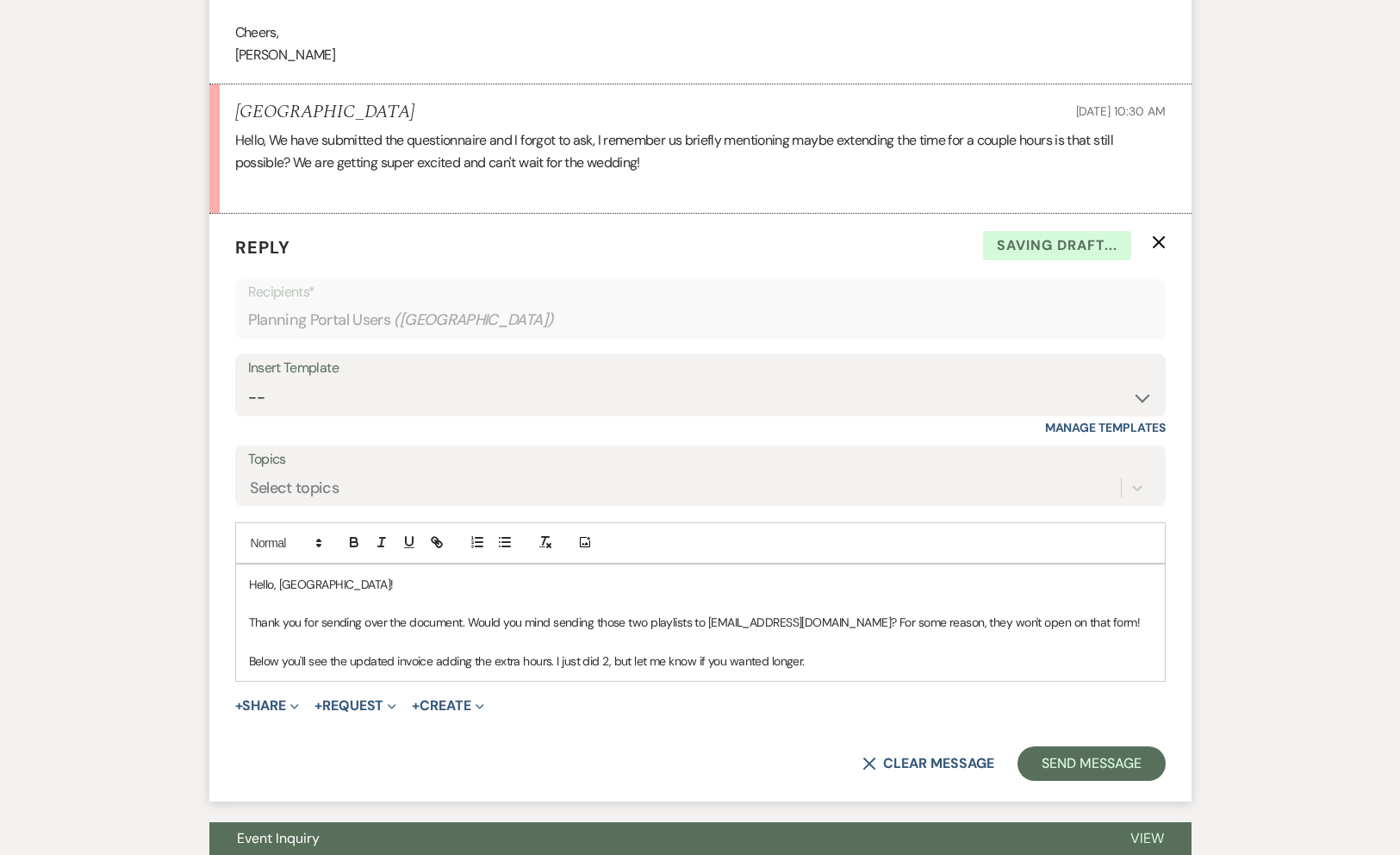
click at [854, 652] on p "Below you'll see the updated invoice adding the extra hours. I just did 2, but …" at bounding box center [701, 661] width 903 height 19
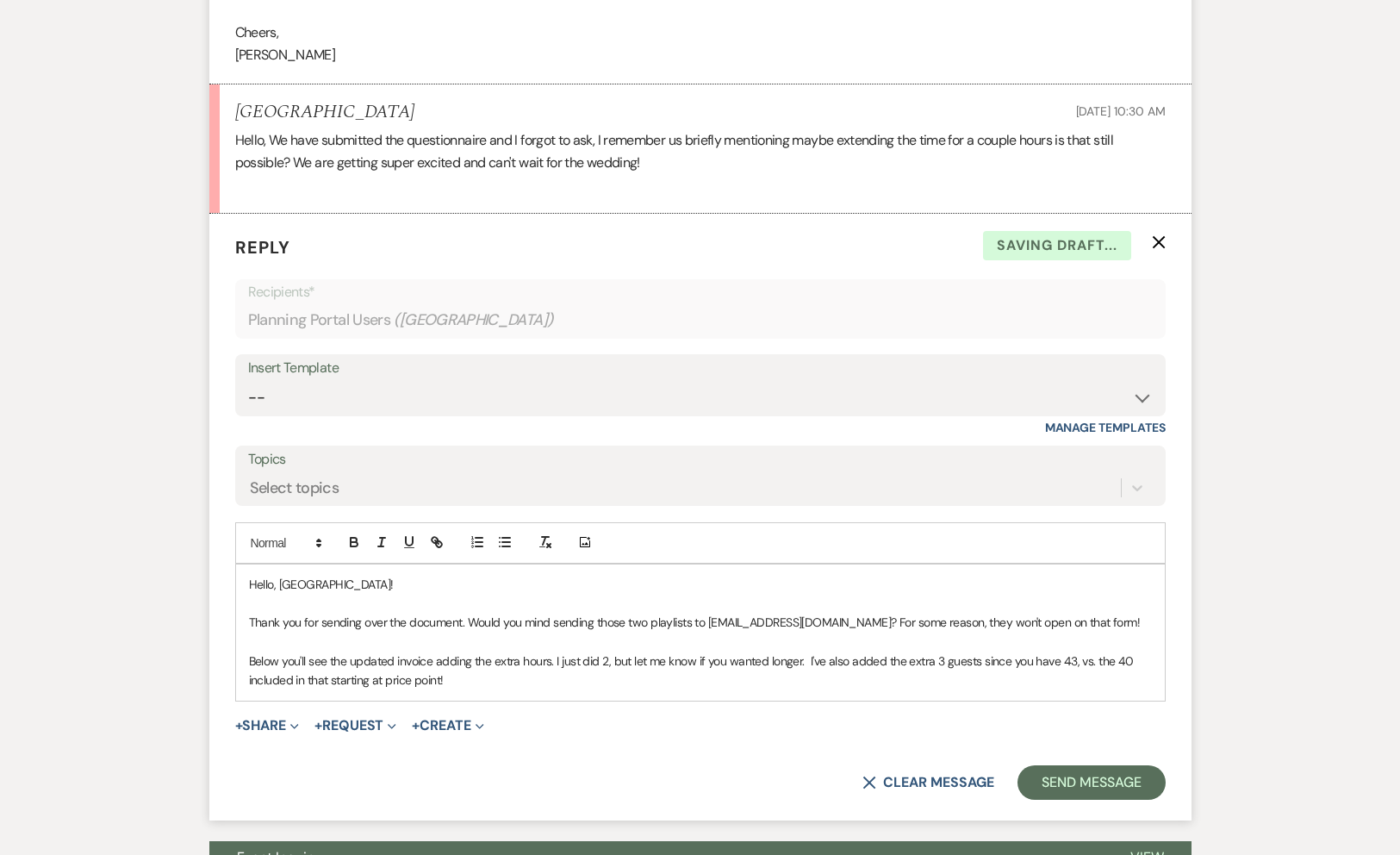
click at [910, 652] on p "Below you'll see the updated invoice adding the extra hours. I just did 2, but …" at bounding box center [701, 671] width 903 height 39
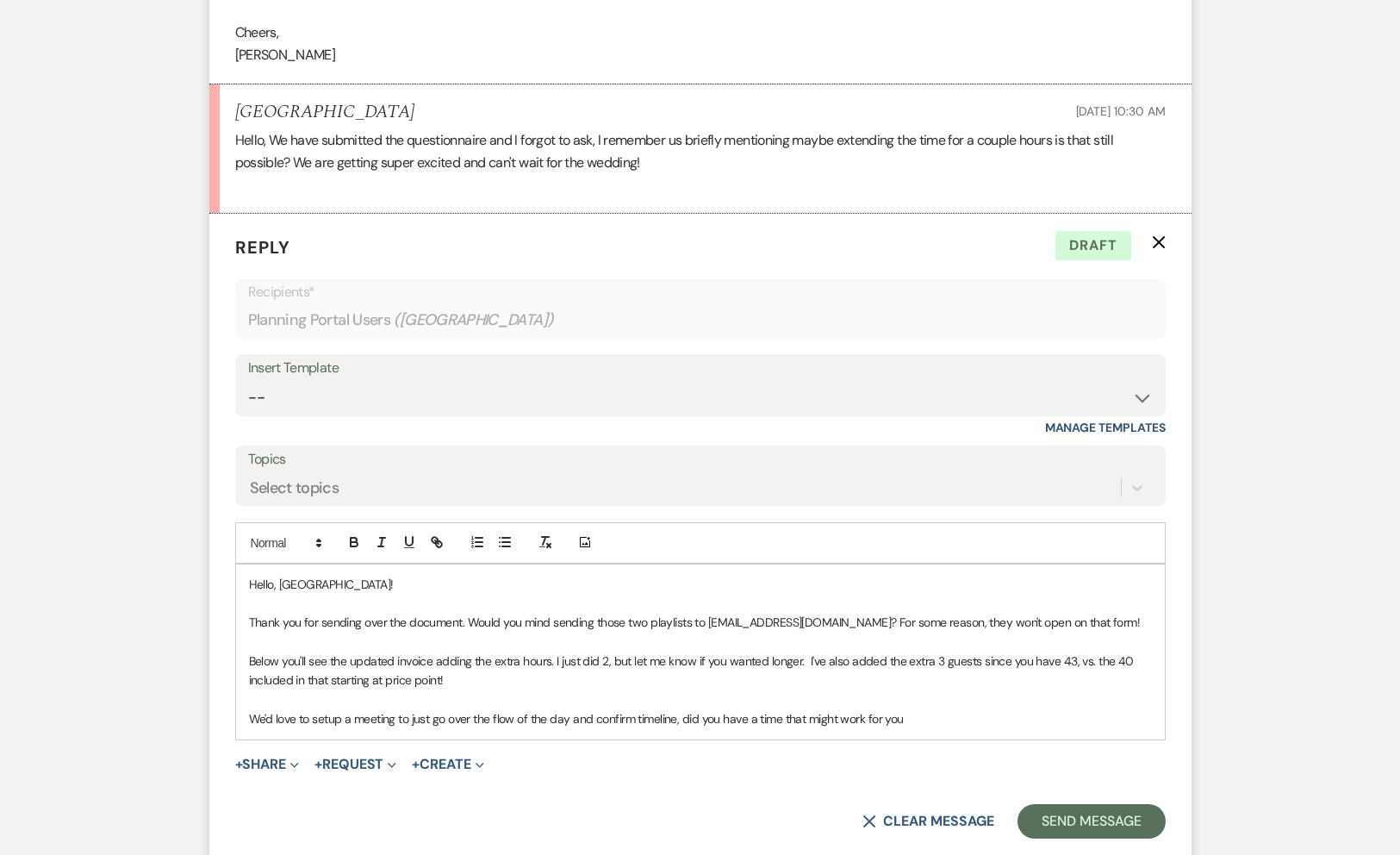
click at [948, 690] on p at bounding box center [701, 700] width 903 height 19
click at [967, 709] on p "We'd love to setup a meeting to just go over the flow of the day and confirm ti…" at bounding box center [701, 719] width 903 height 19
click at [257, 757] on button "+ Share Expand" at bounding box center [267, 764] width 64 height 14
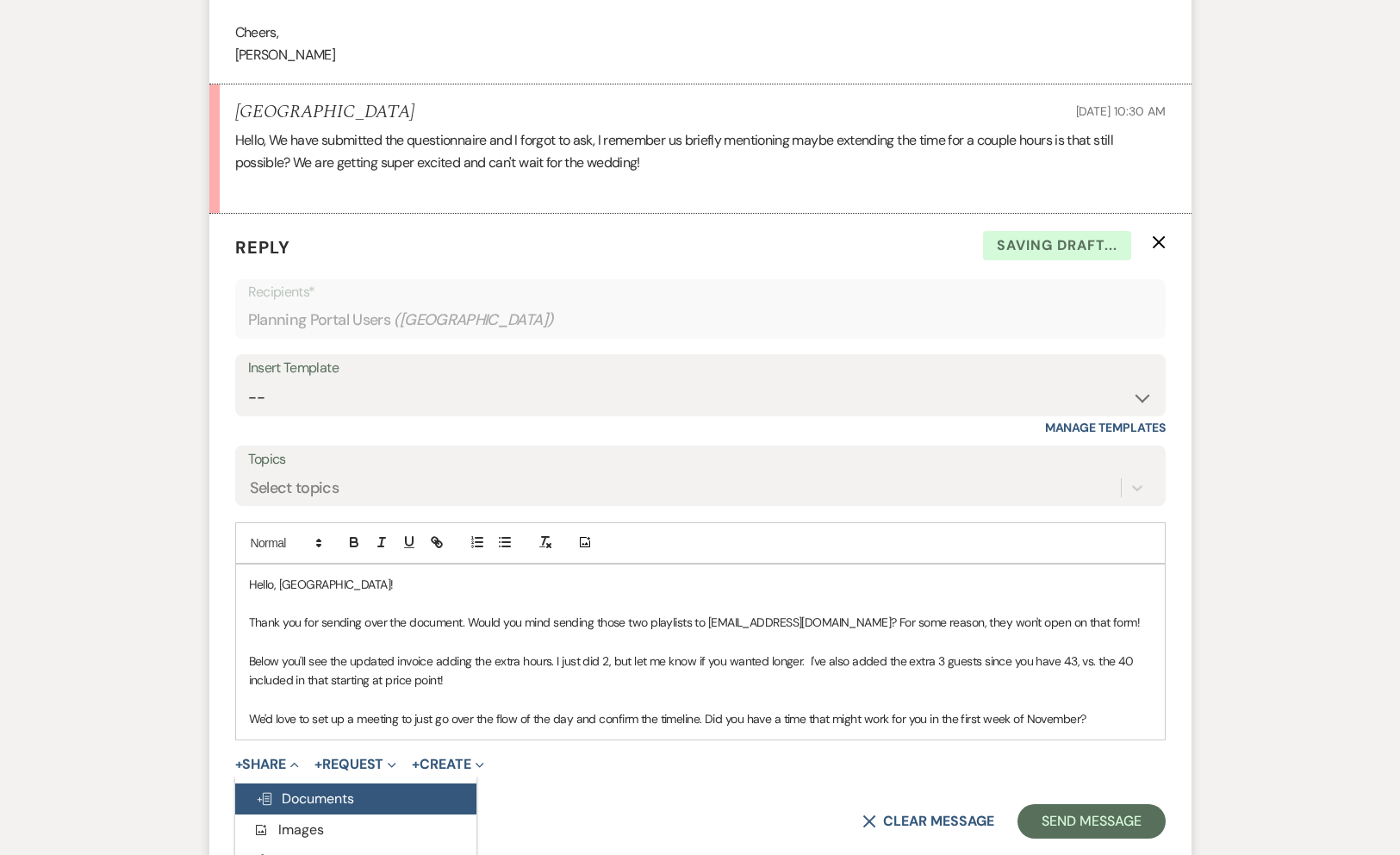
click at [351, 789] on span "Doc Upload Documents" at bounding box center [306, 798] width 99 height 18
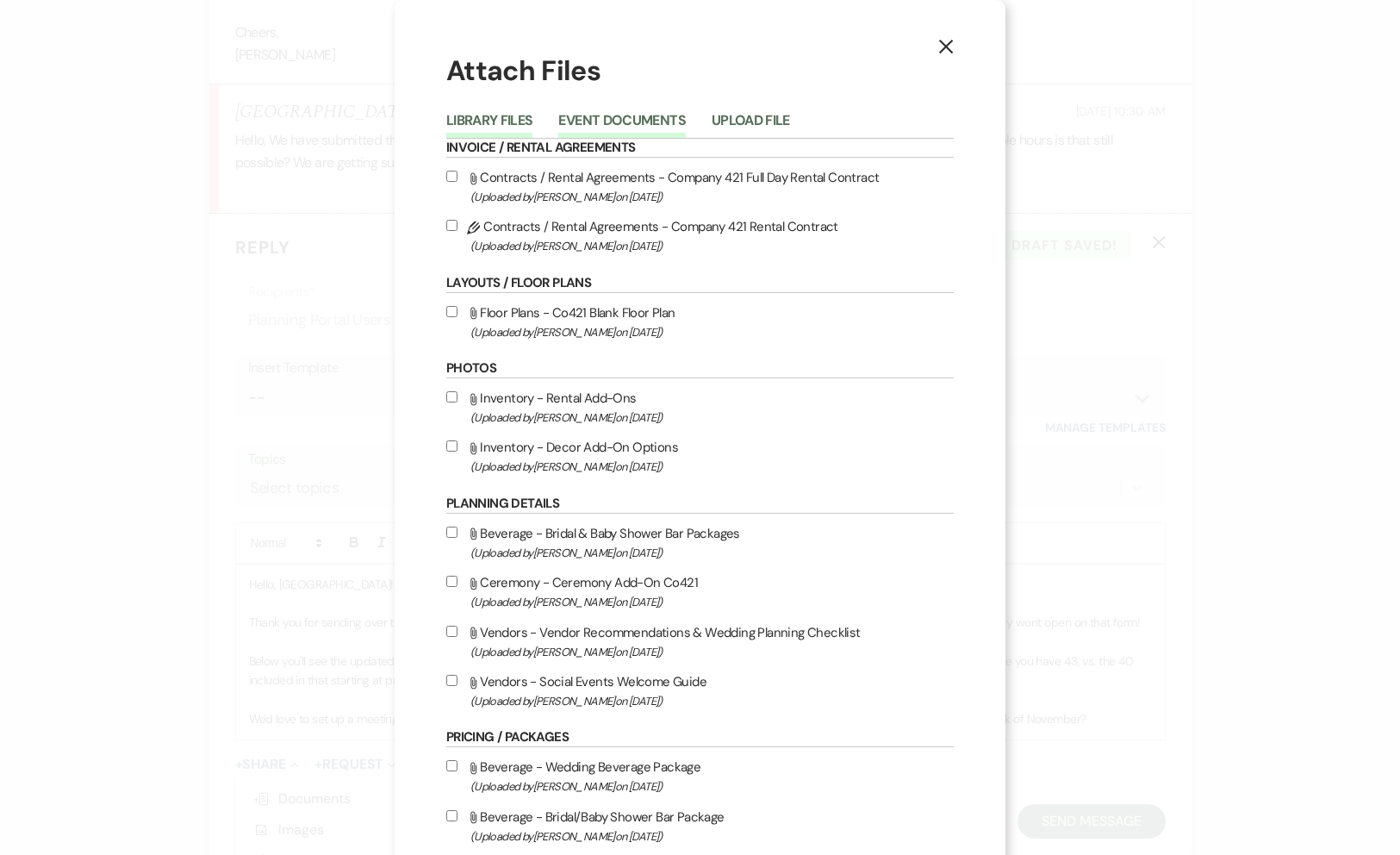
click at [635, 116] on button "Event Documents" at bounding box center [622, 125] width 127 height 24
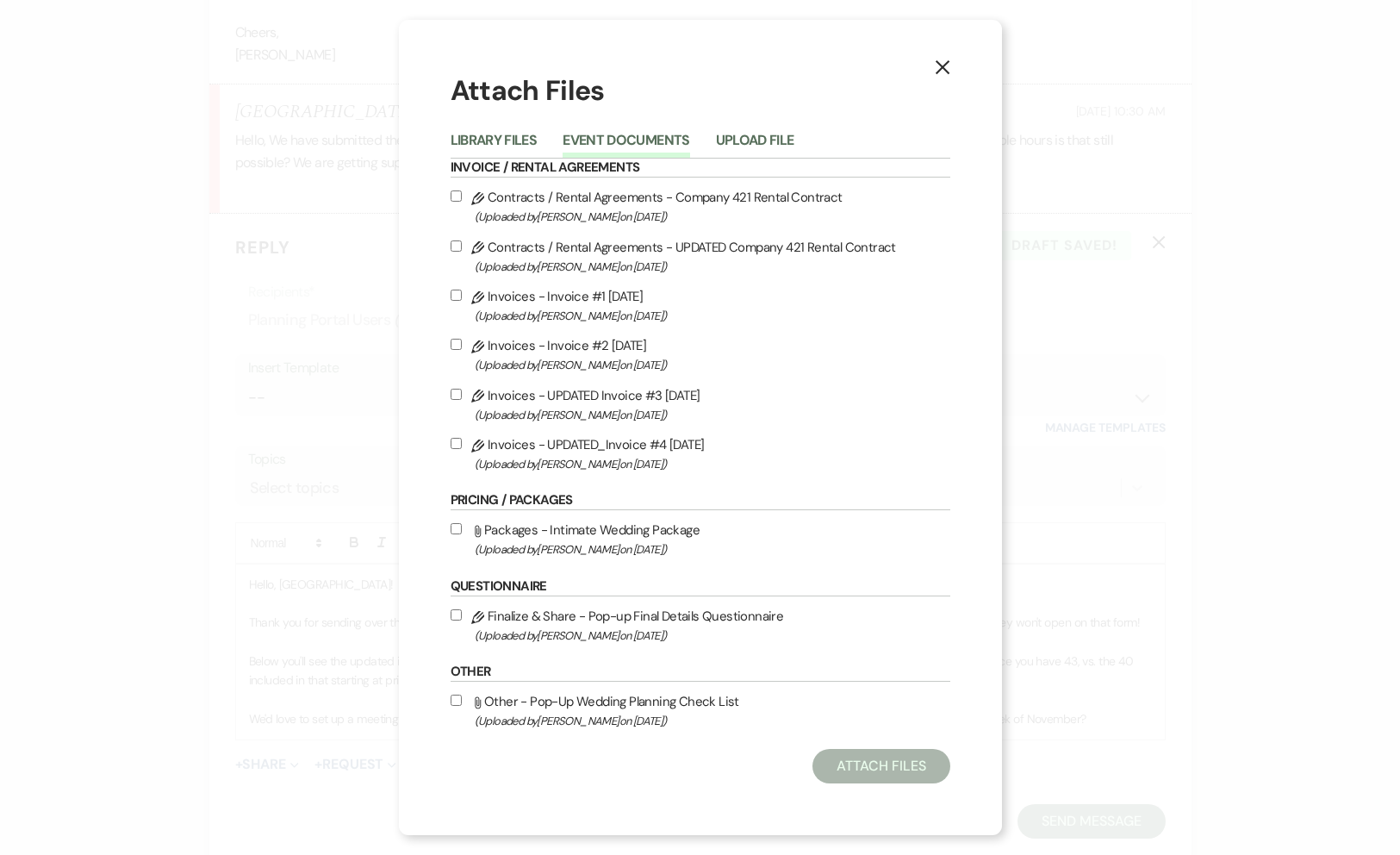
click at [566, 454] on span "(Uploaded by [PERSON_NAME] on [DATE] )" at bounding box center [712, 464] width 475 height 20
click at [462, 449] on input "Pencil Invoices - UPDATED_Invoice #4 [DATE] (Uploaded by [PERSON_NAME] on [DATE…" at bounding box center [456, 443] width 11 height 11
checkbox input "true"
click at [864, 785] on div "X Attach Files Library Files Event Documents Upload File Invoice / Rental Agree…" at bounding box center [700, 427] width 603 height 814
click at [858, 770] on button "Attach Files" at bounding box center [881, 765] width 137 height 34
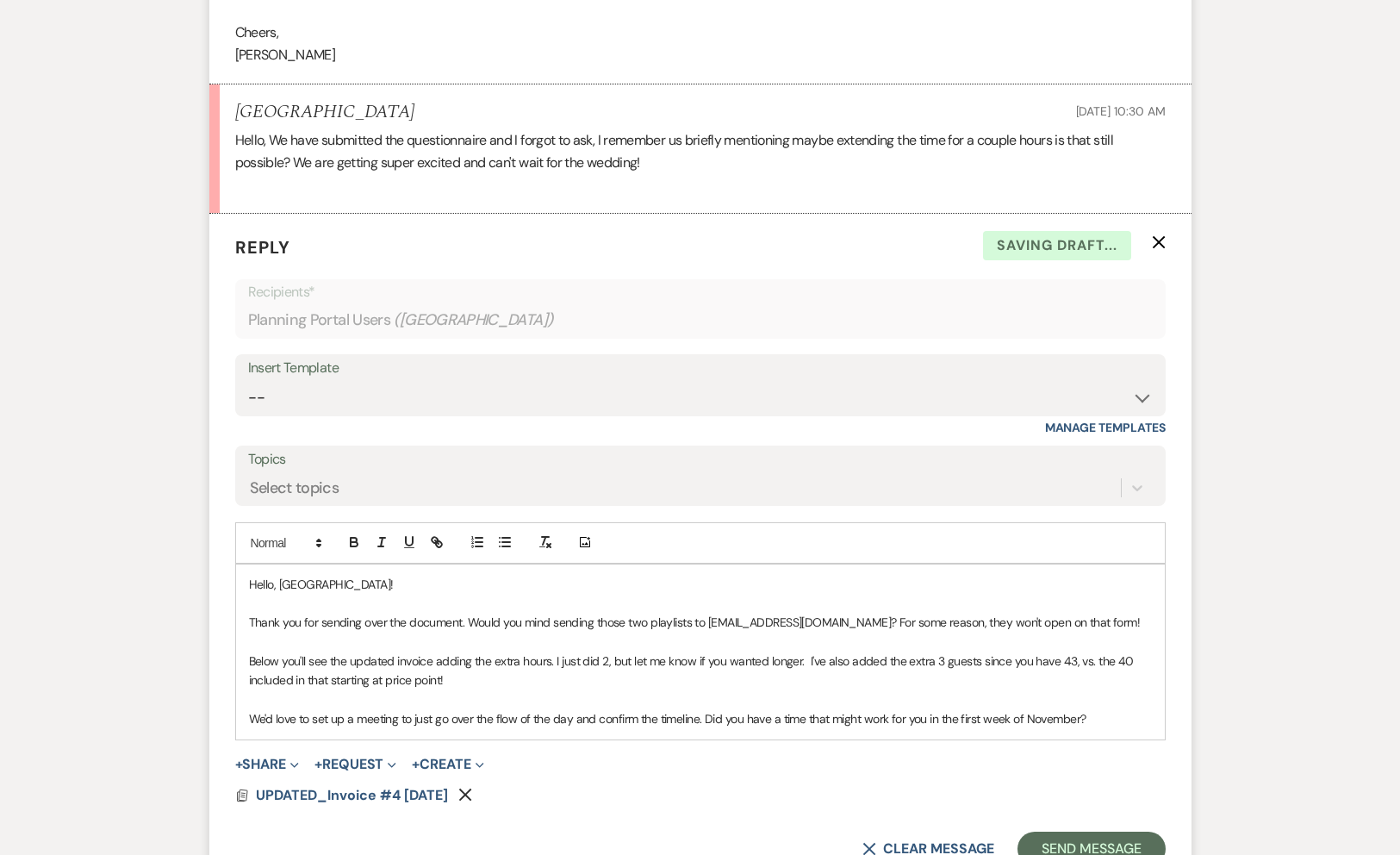
click at [1104, 709] on p "We'd love to set up a meeting to just go over the flow of the day and confirm t…" at bounding box center [701, 719] width 903 height 19
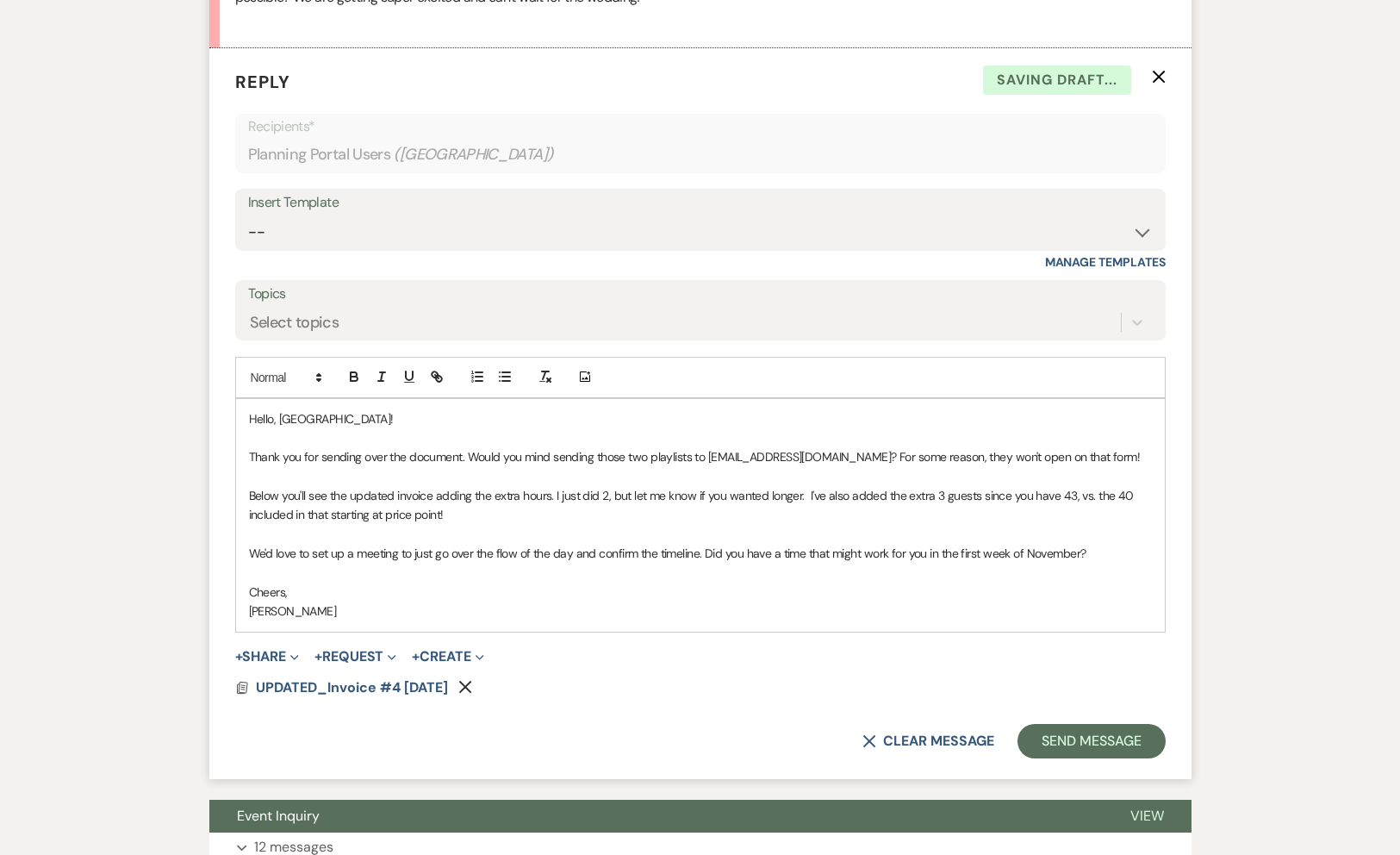
scroll to position [1297, 0]
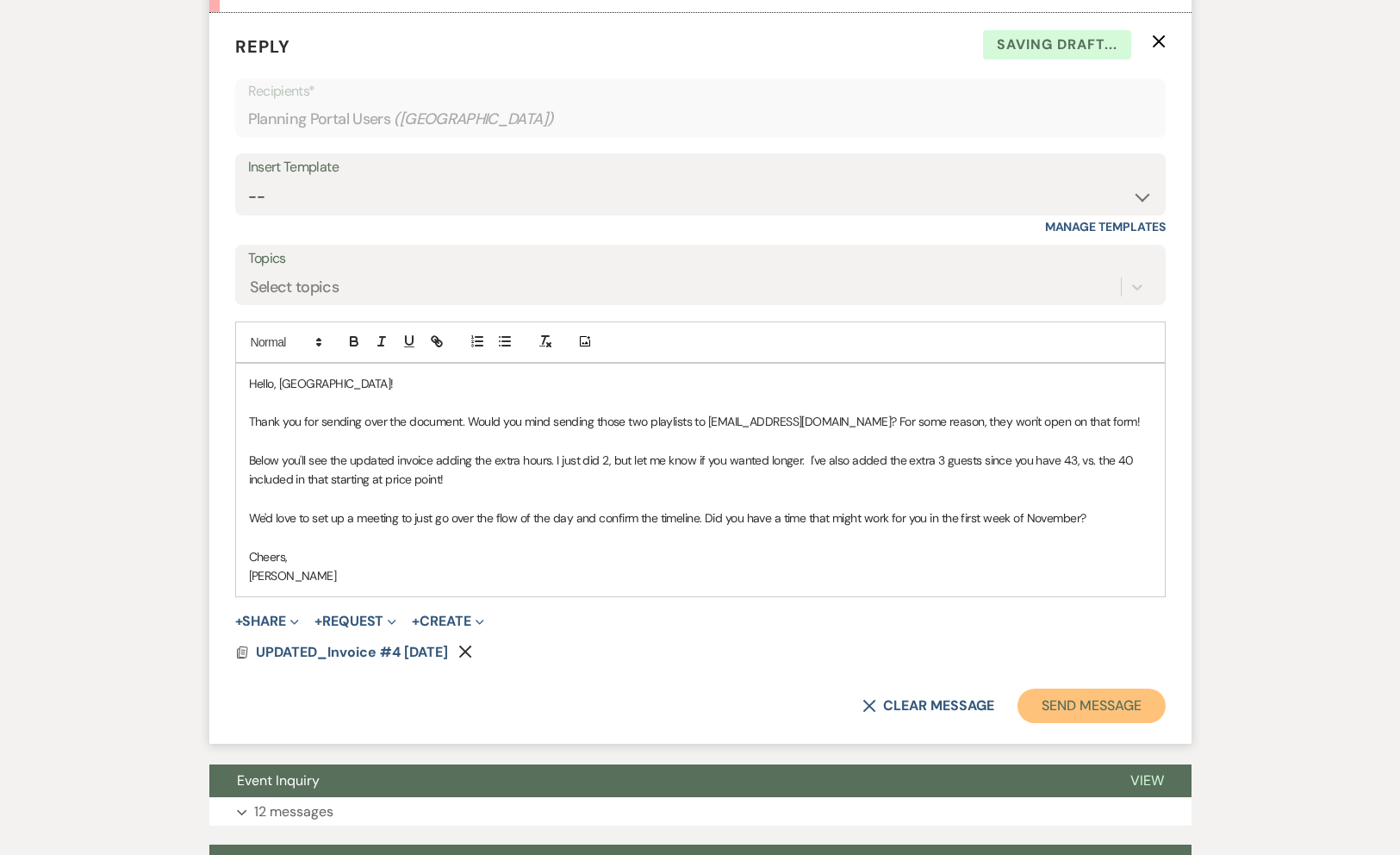
click at [1089, 689] on button "Send Message" at bounding box center [1091, 705] width 147 height 34
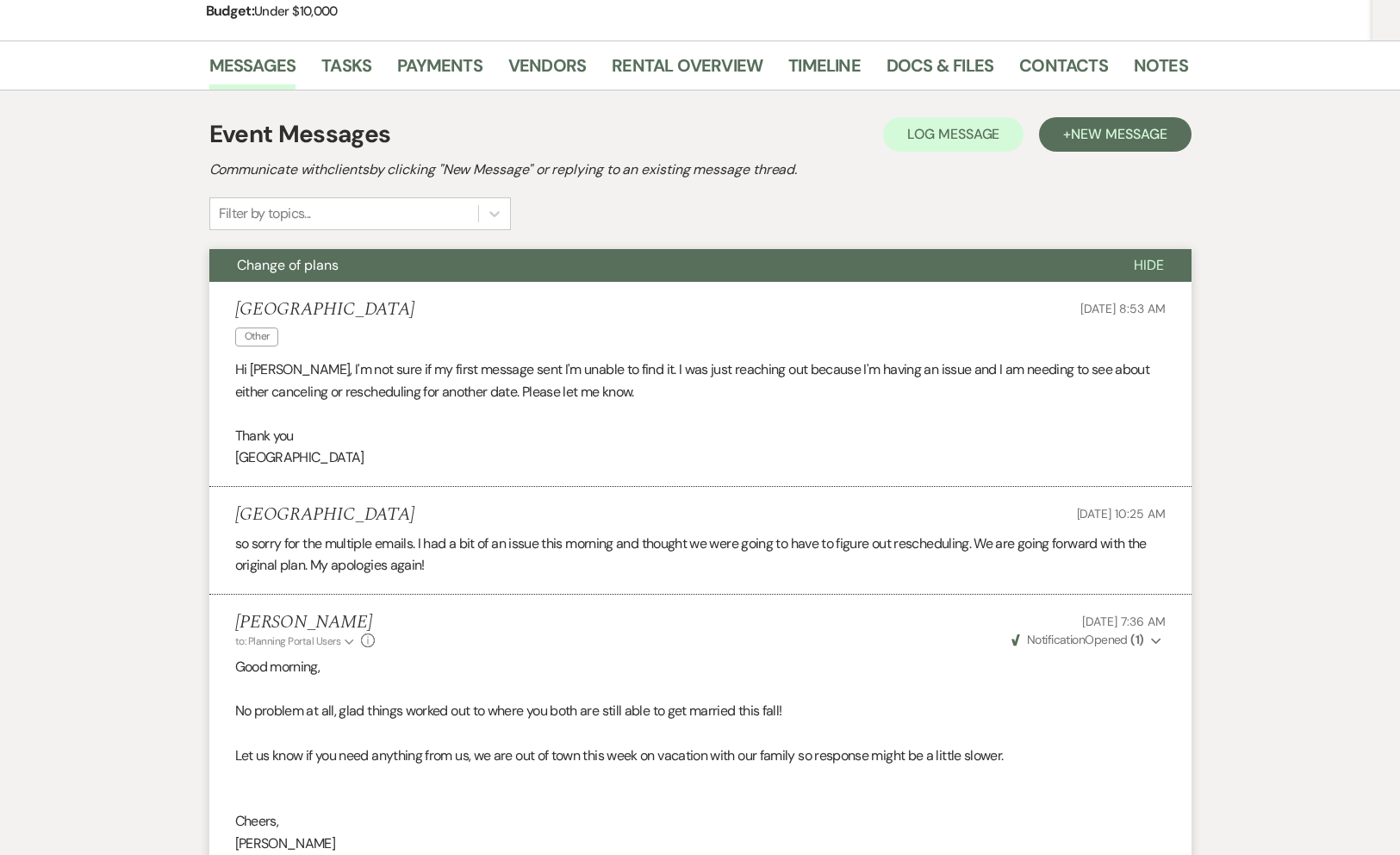
scroll to position [0, 0]
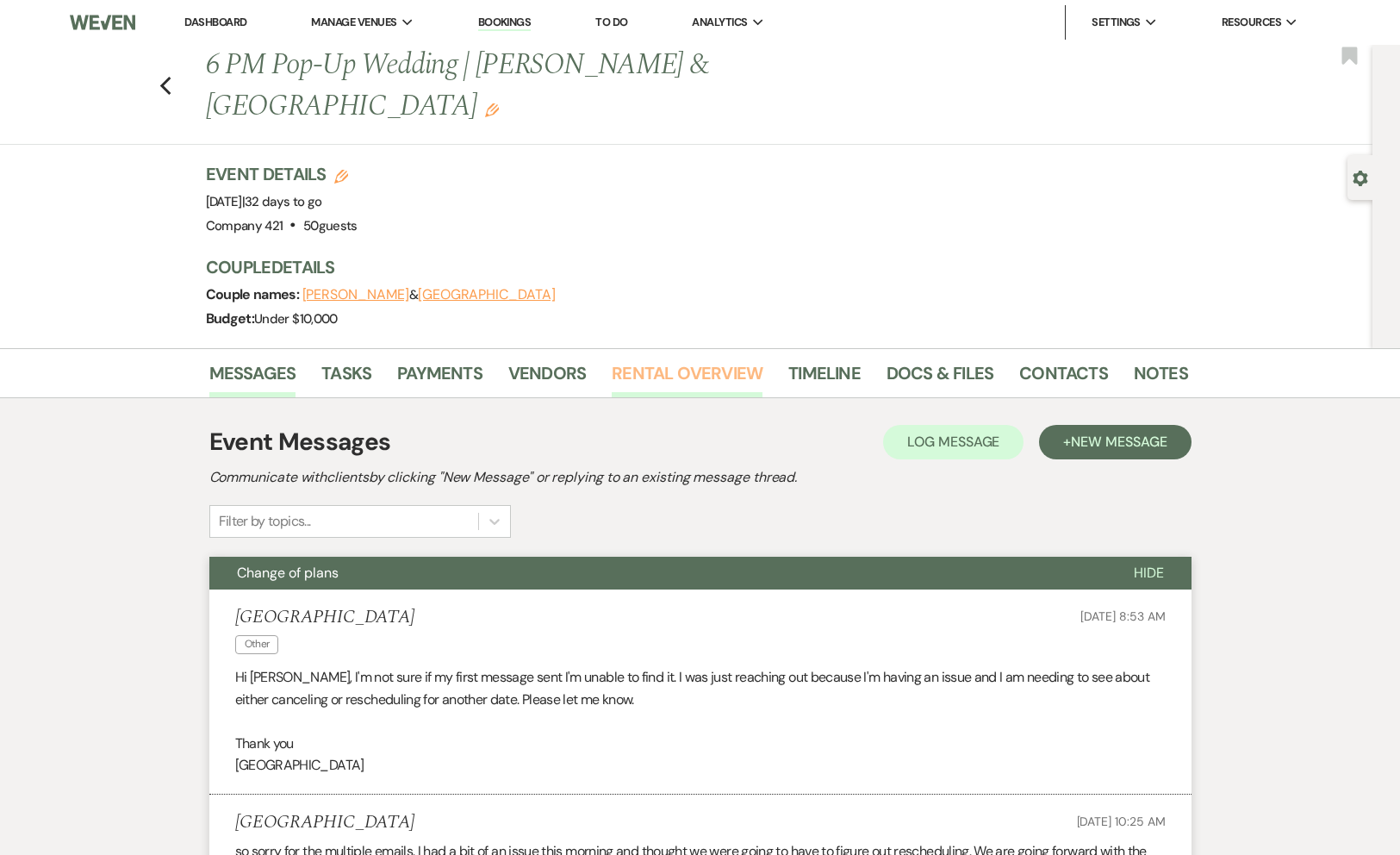
click at [693, 359] on link "Rental Overview" at bounding box center [687, 378] width 151 height 38
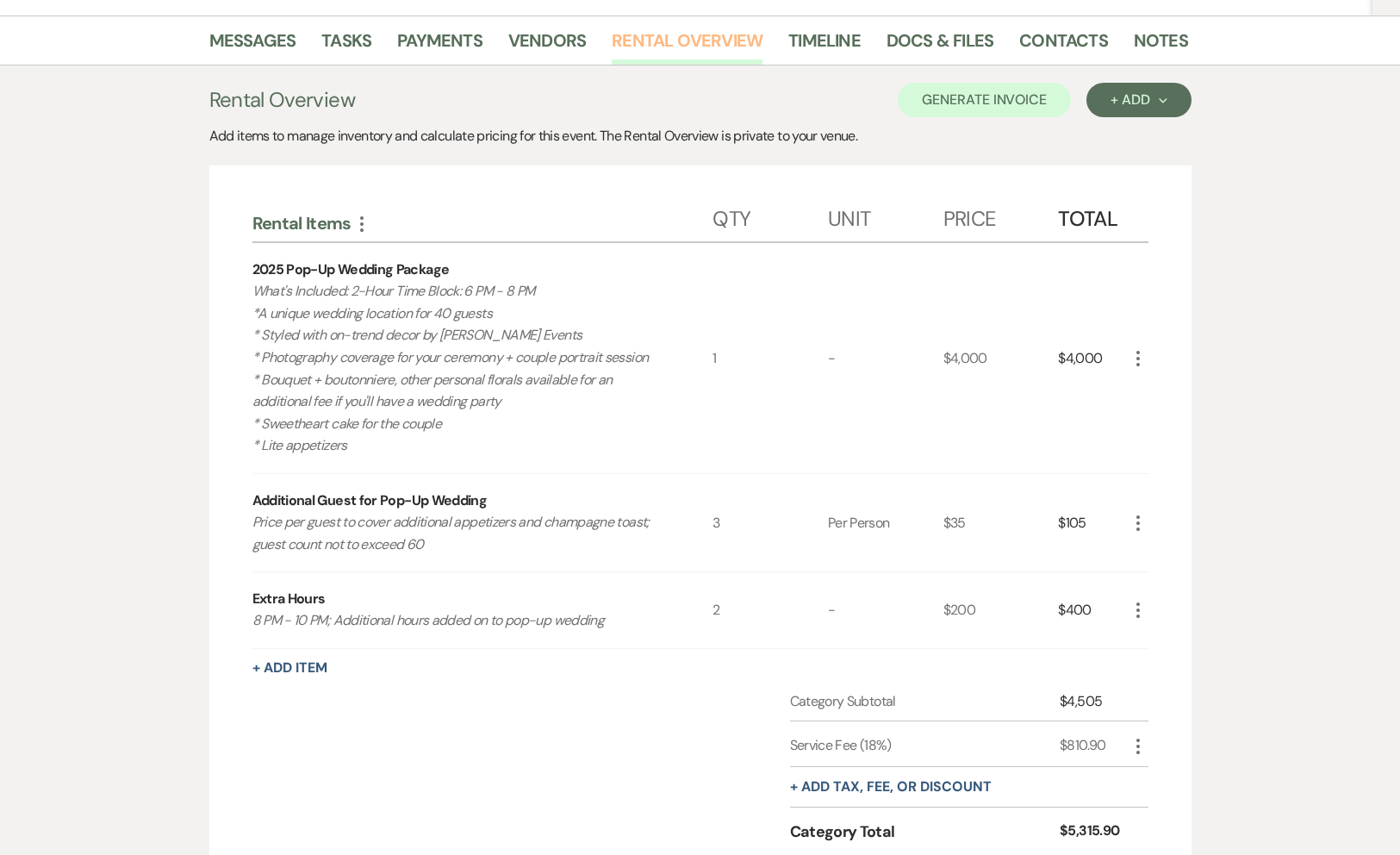
scroll to position [342, 0]
